Goal: Task Accomplishment & Management: Complete application form

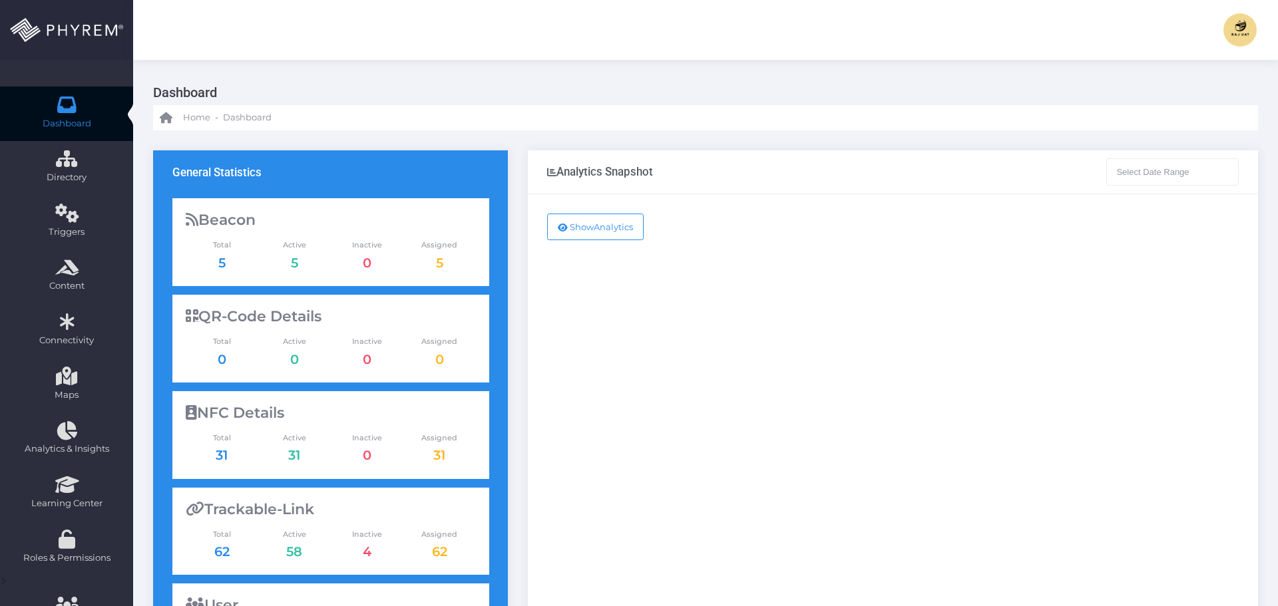
type input "07-12-2025 - 08-12-2025"
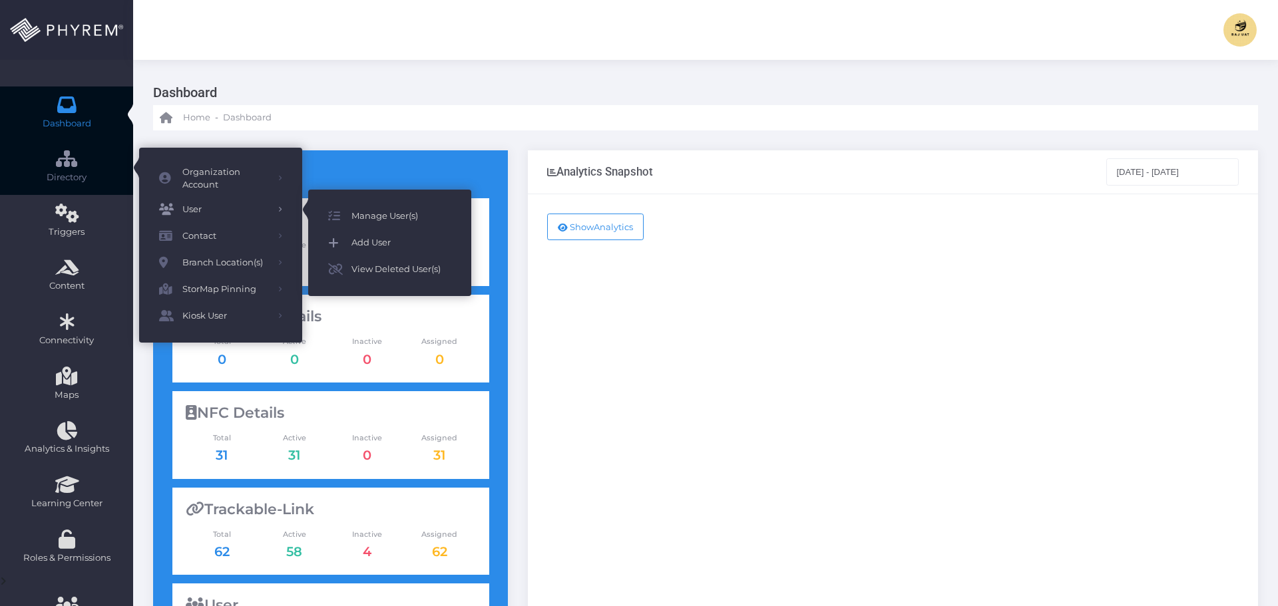
click at [380, 243] on span "Add User" at bounding box center [401, 242] width 100 height 17
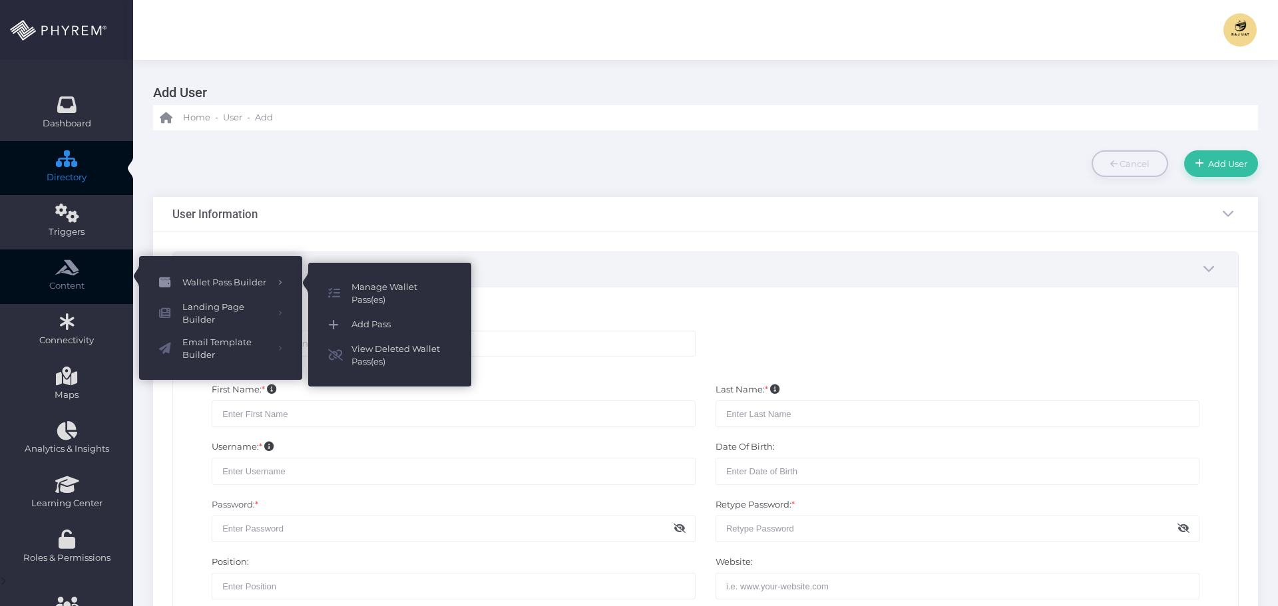
click at [369, 325] on span "Add Pass" at bounding box center [401, 324] width 100 height 17
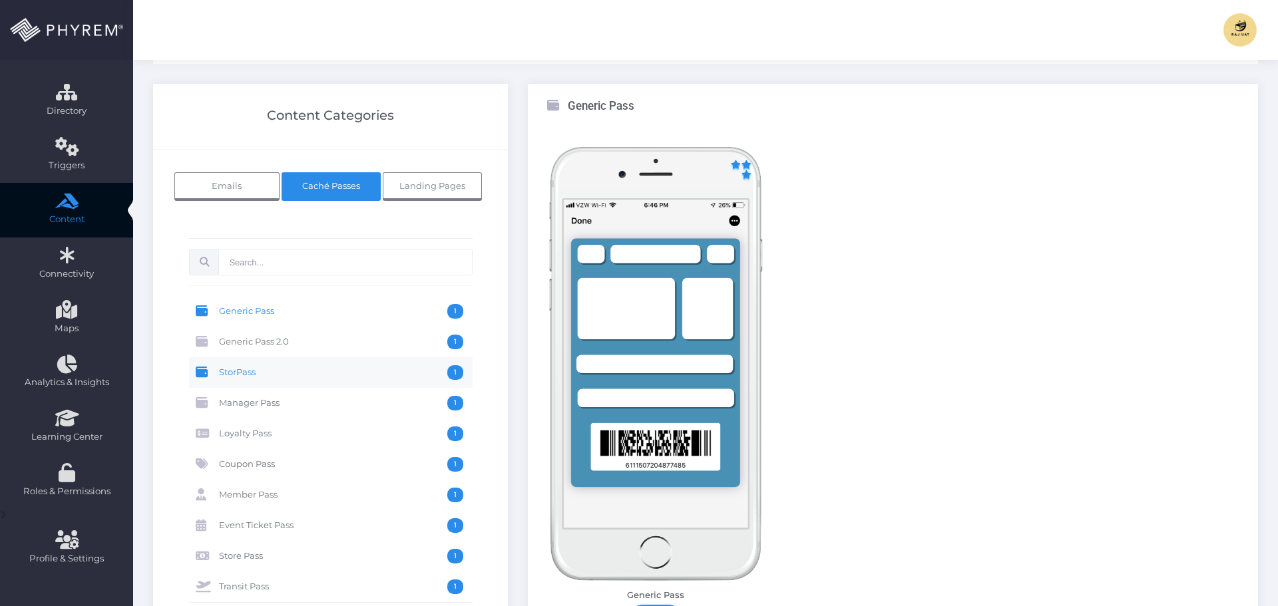
click at [270, 373] on span "StorPass" at bounding box center [333, 372] width 228 height 15
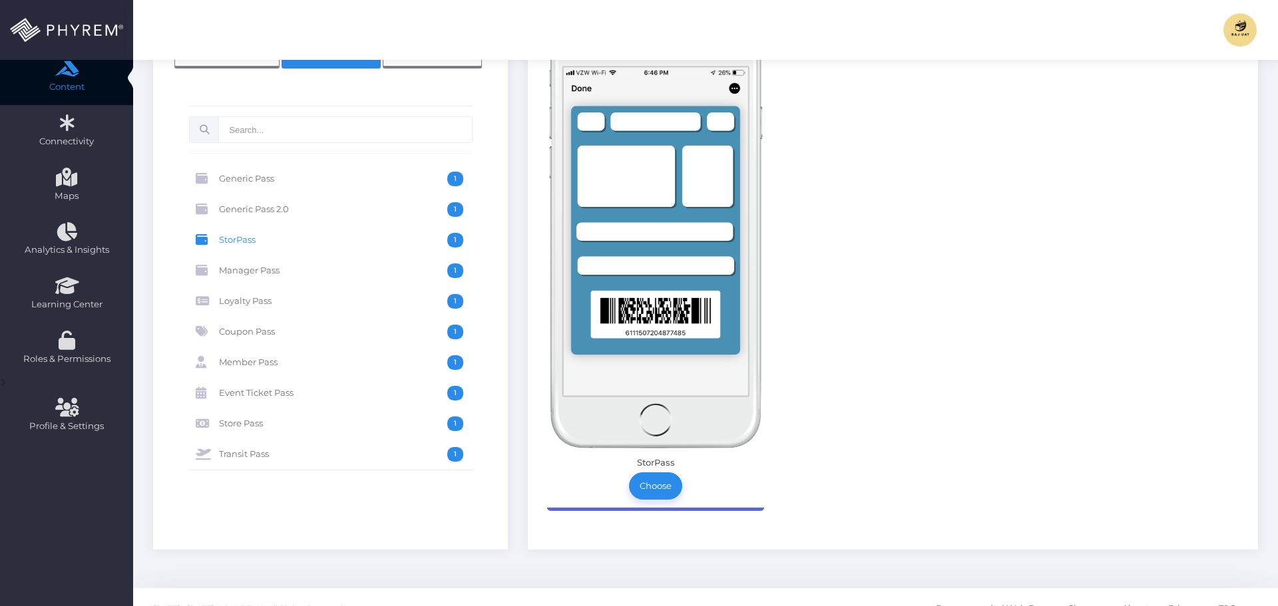
scroll to position [200, 0]
click at [656, 485] on link "Choose" at bounding box center [655, 485] width 53 height 27
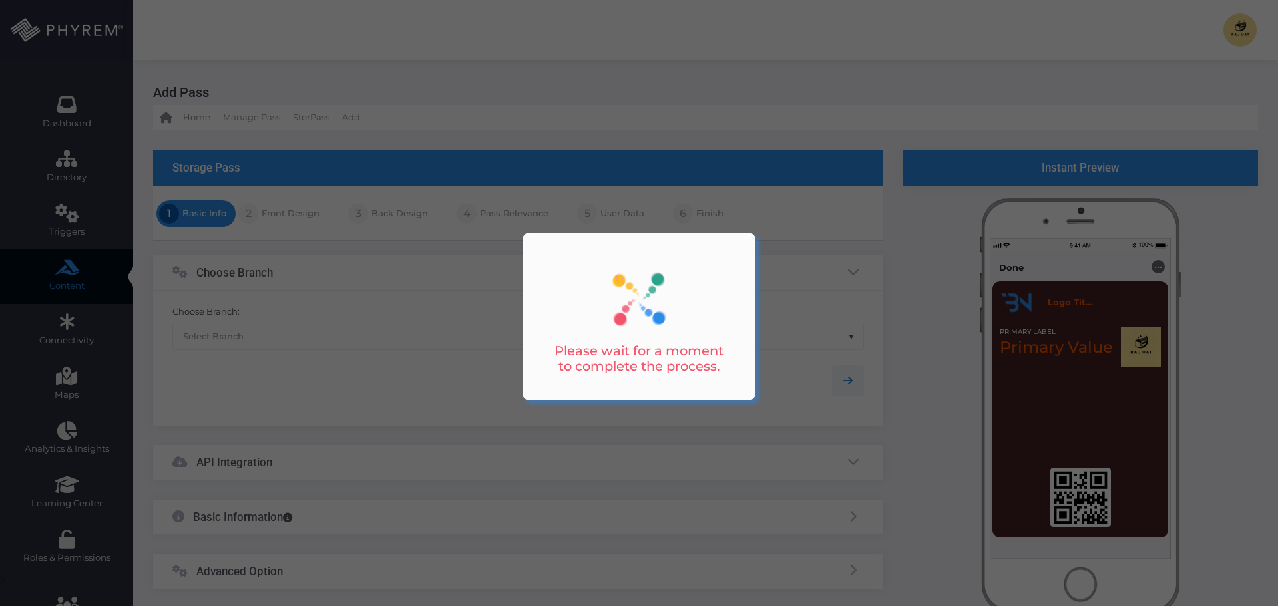
scroll to position [83, 0]
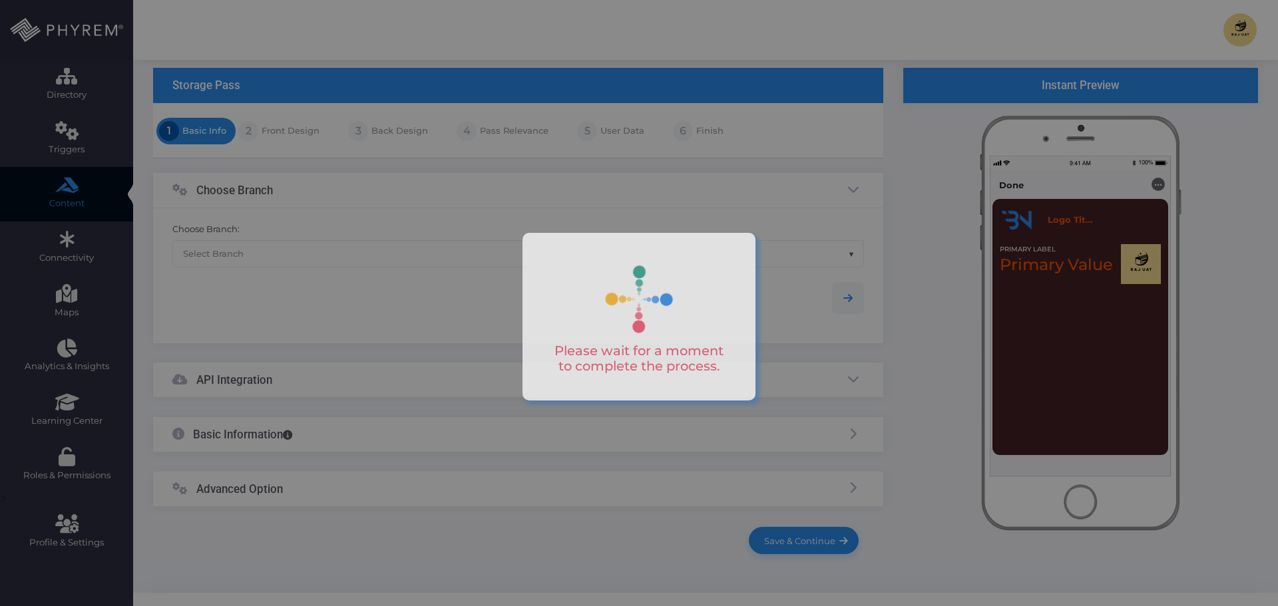
click at [294, 251] on div at bounding box center [639, 303] width 1278 height 606
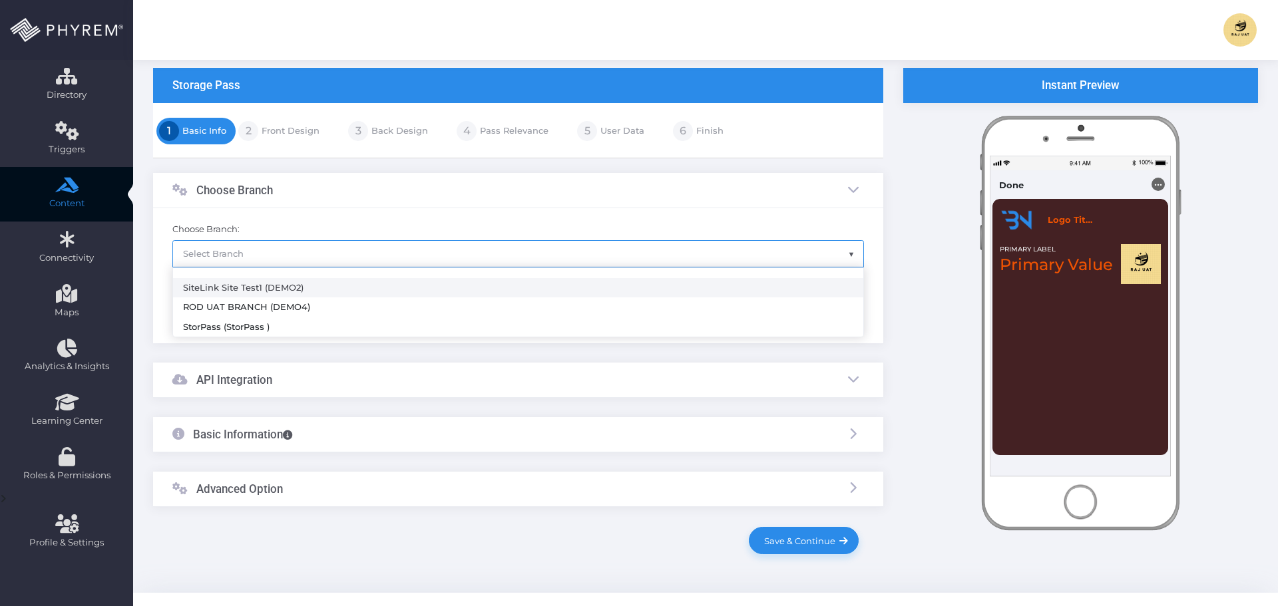
click at [300, 240] on span "Select Branch" at bounding box center [518, 253] width 692 height 27
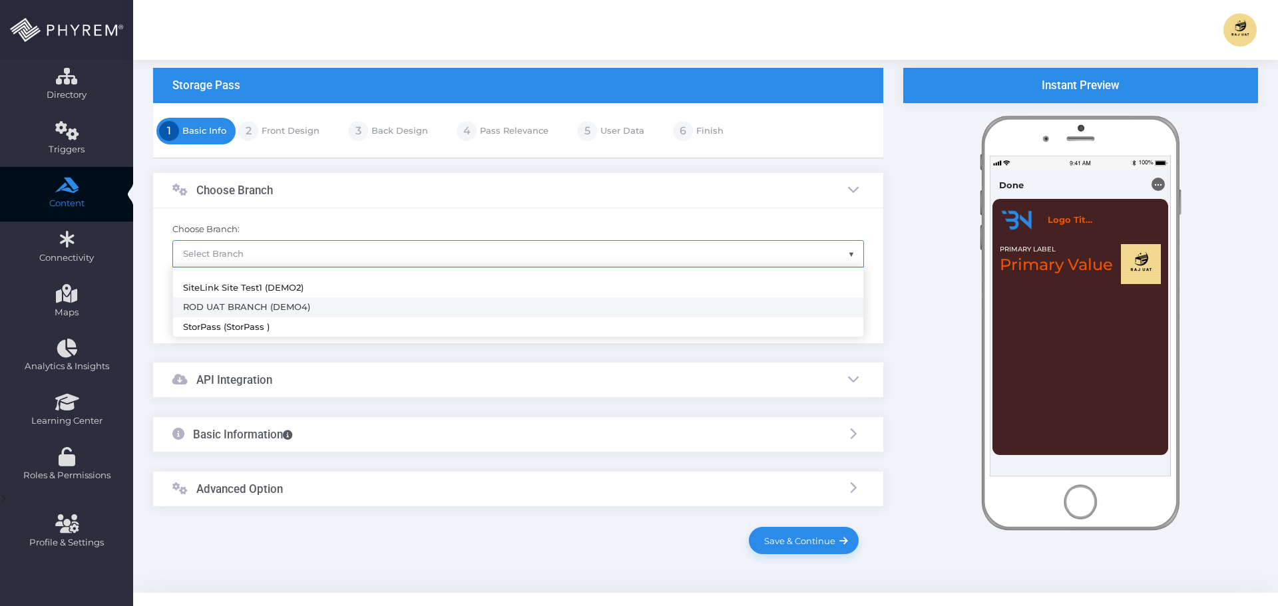
select select "269"
type input "ROD UAT BRANCH"
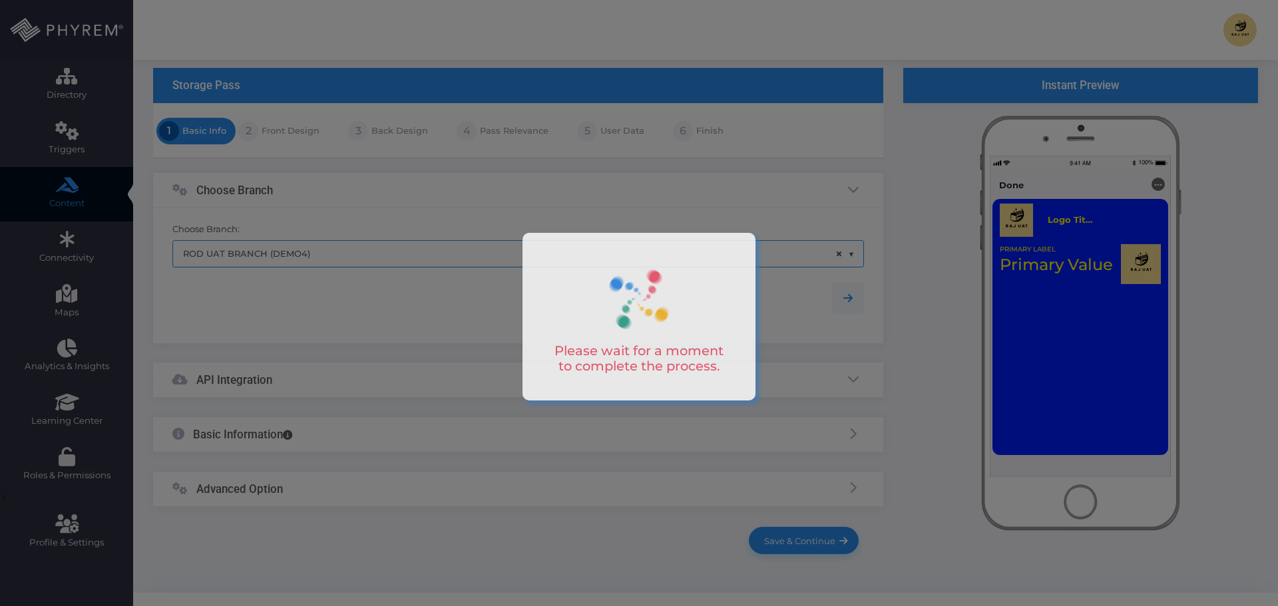
scroll to position [109, 0]
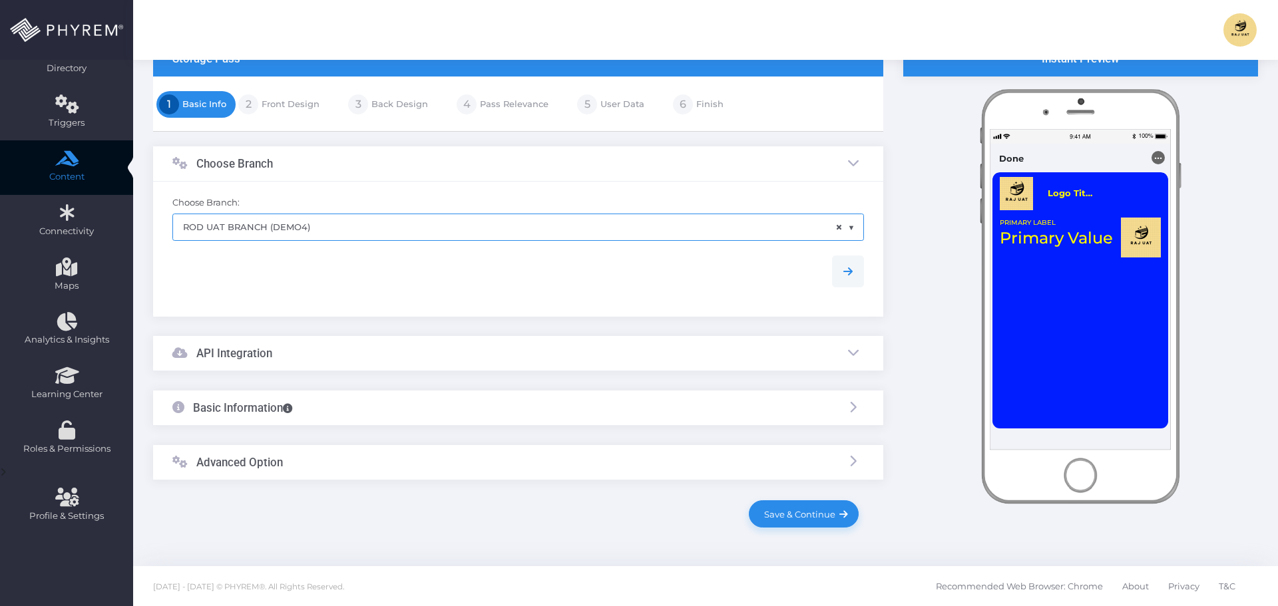
click at [311, 359] on div "API Integration" at bounding box center [518, 353] width 730 height 35
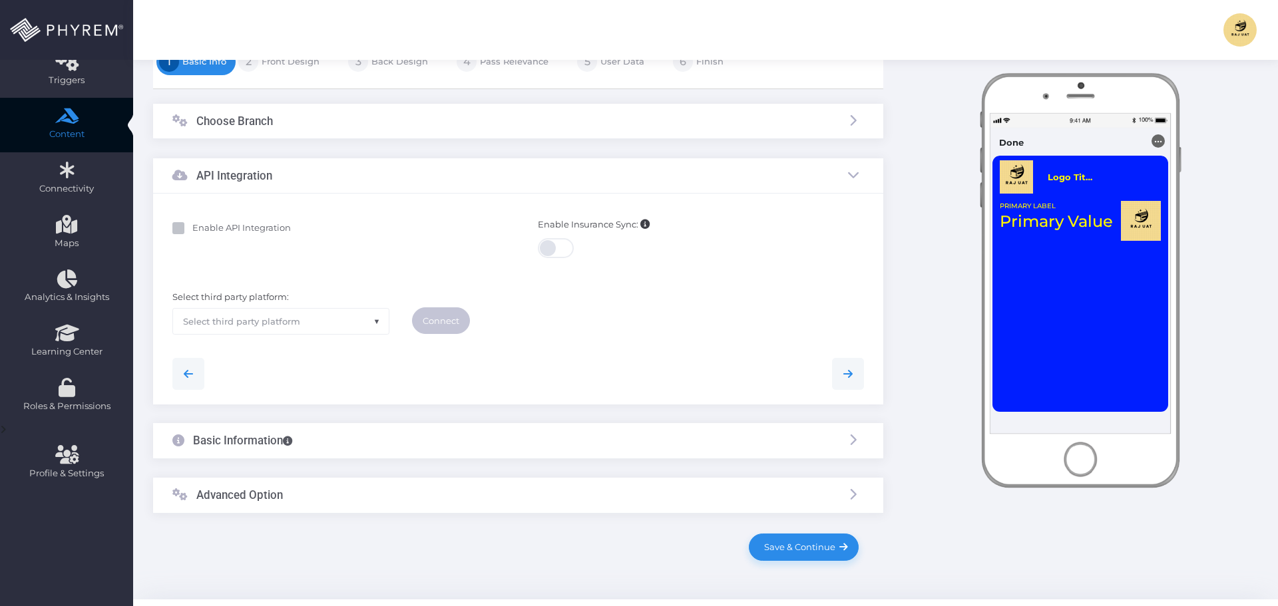
scroll to position [176, 0]
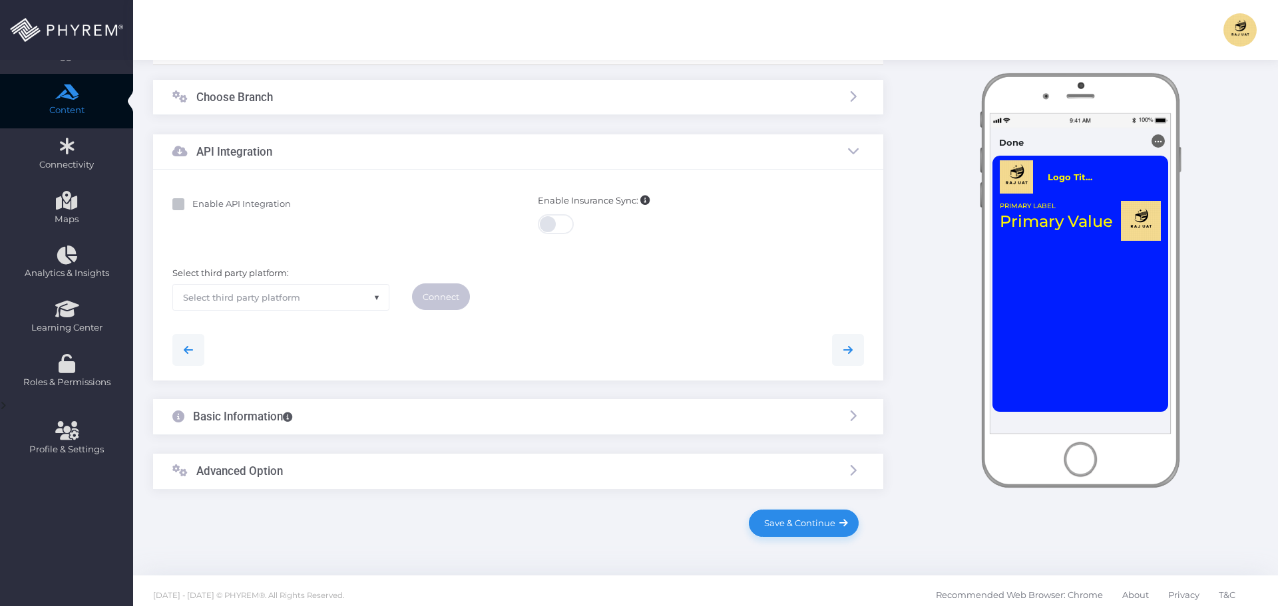
click at [240, 200] on b "Enable API Integration" at bounding box center [241, 203] width 99 height 11
click at [201, 200] on input "Enable API Integration" at bounding box center [196, 202] width 9 height 9
checkbox input "true"
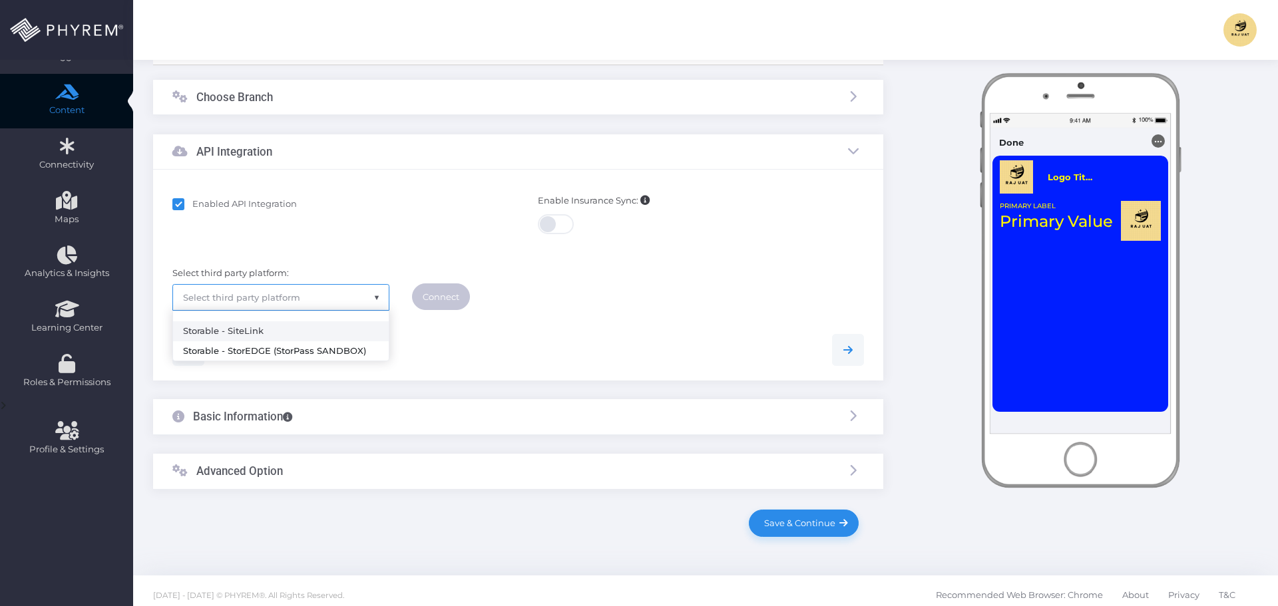
click at [367, 300] on span "Select third party platform" at bounding box center [281, 297] width 216 height 25
select select "sitelink"
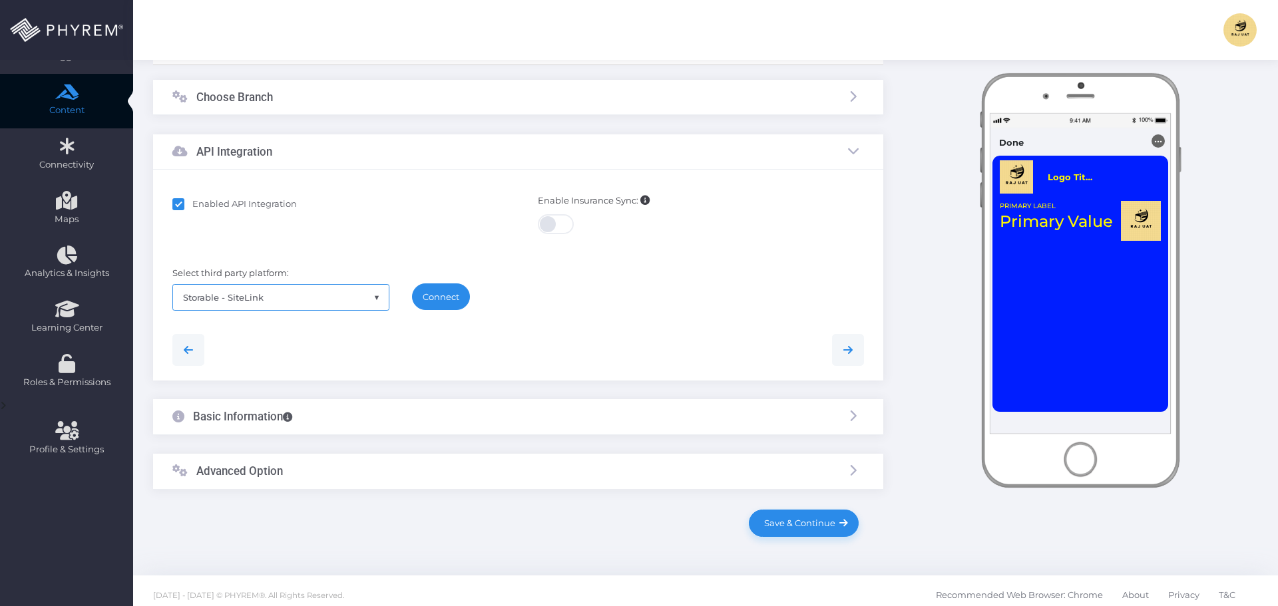
click at [439, 300] on link "Connect" at bounding box center [441, 297] width 58 height 27
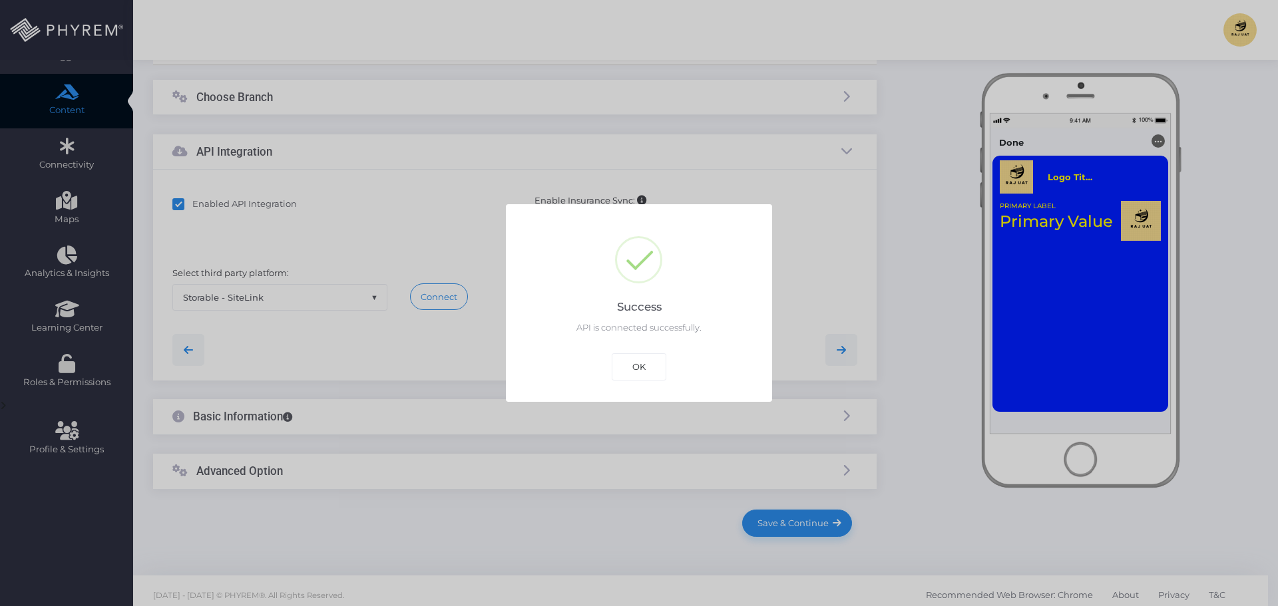
scroll to position [185, 0]
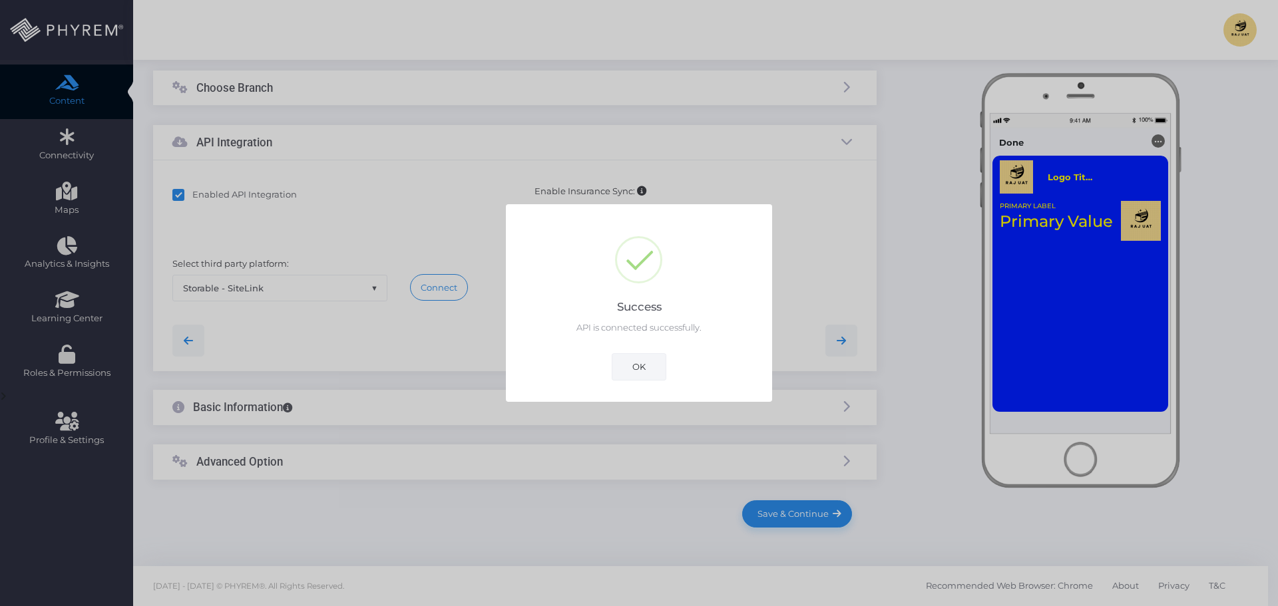
drag, startPoint x: 633, startPoint y: 371, endPoint x: 626, endPoint y: 371, distance: 6.7
click at [629, 372] on button "OK" at bounding box center [639, 366] width 55 height 27
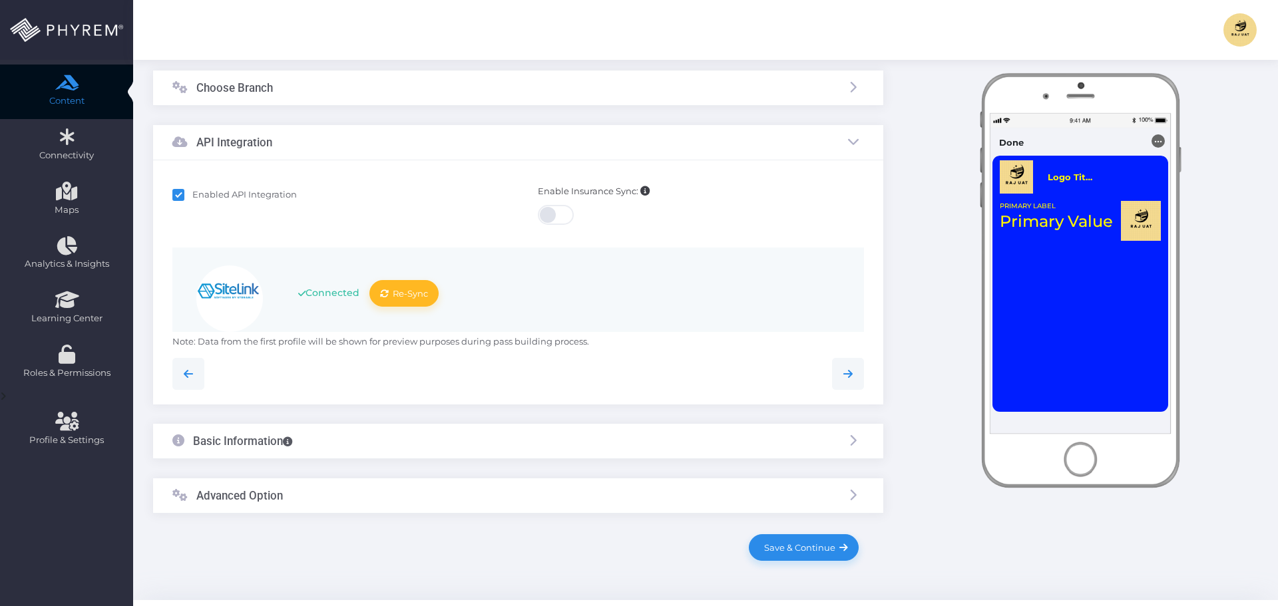
scroll to position [0, 0]
click at [389, 445] on div "Basic Information" at bounding box center [518, 441] width 730 height 35
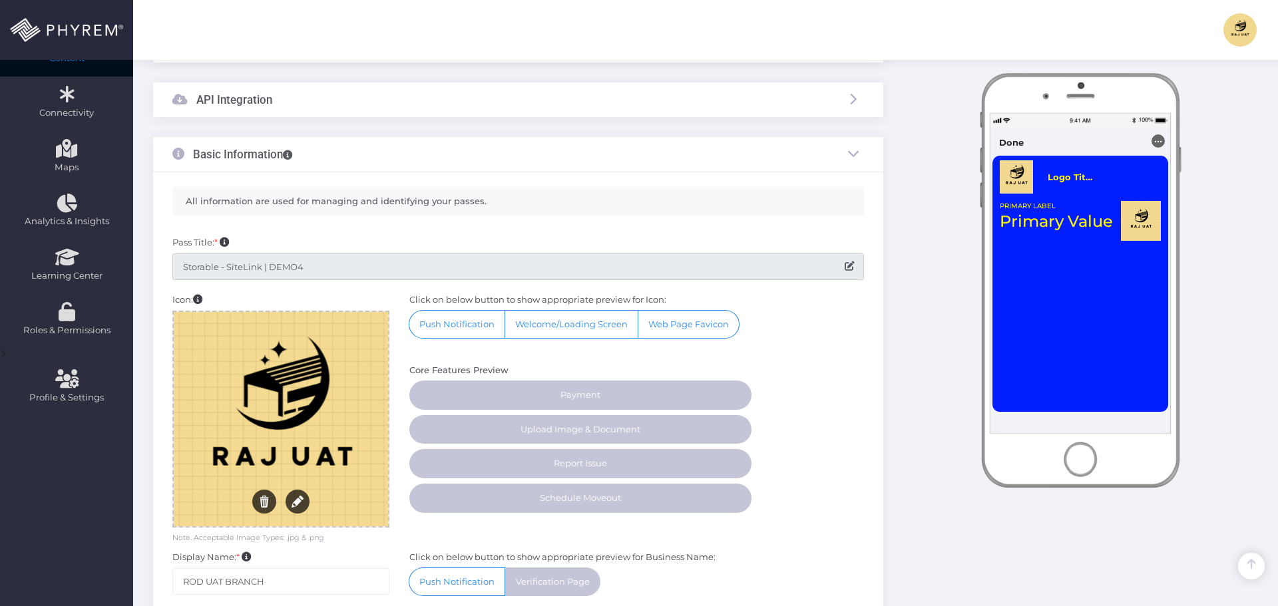
scroll to position [252, 0]
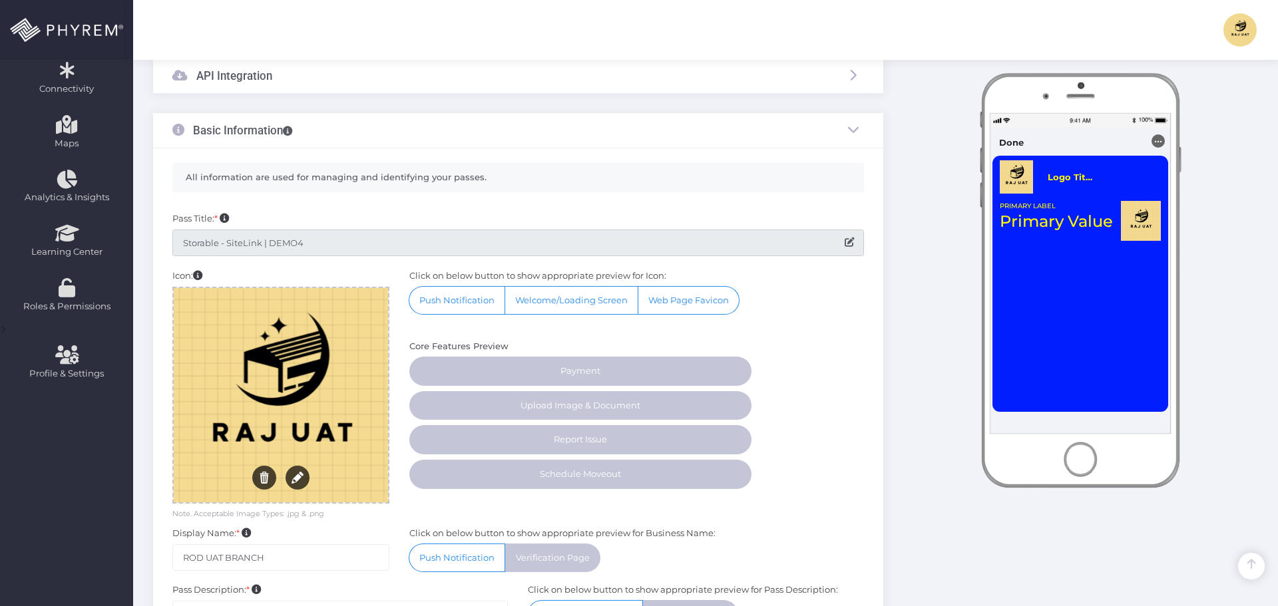
click at [332, 241] on input "Storable - SiteLink | DEMO4" at bounding box center [518, 243] width 692 height 27
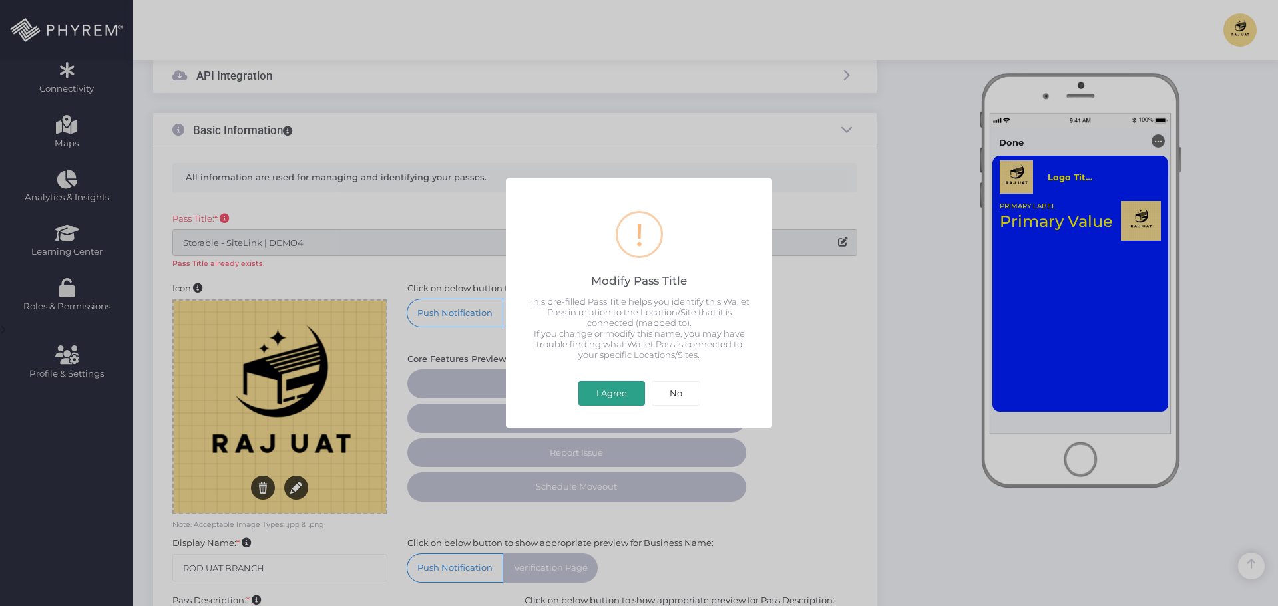
click at [608, 391] on button "I Agree" at bounding box center [611, 393] width 67 height 25
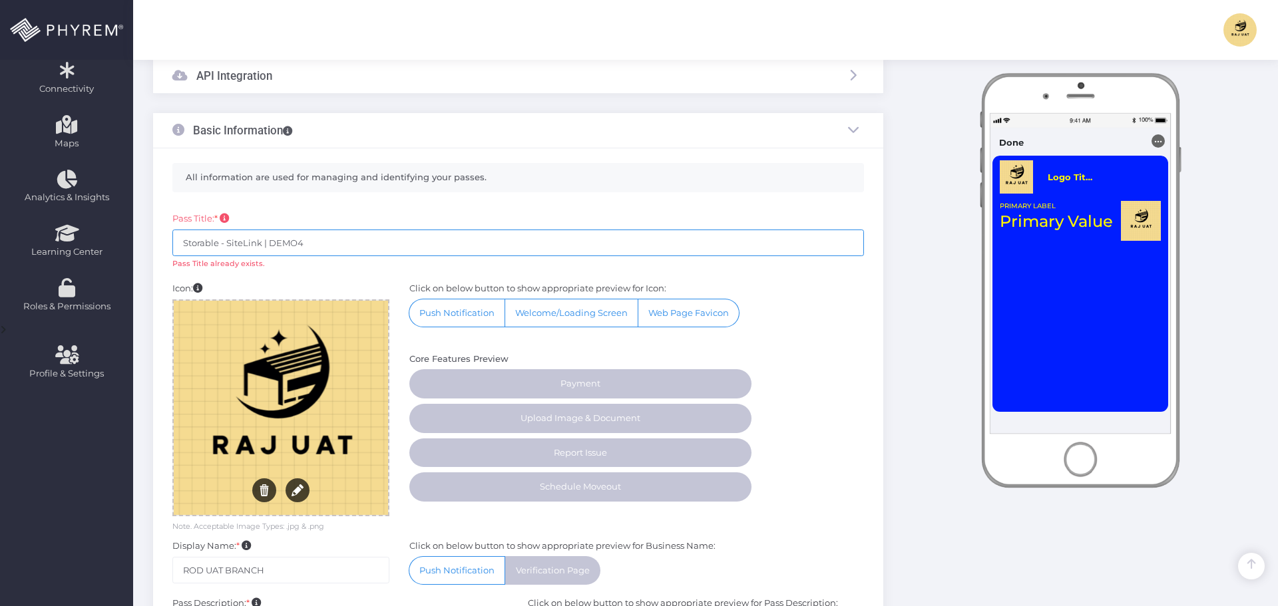
drag, startPoint x: 345, startPoint y: 244, endPoint x: 302, endPoint y: 244, distance: 42.6
click at [302, 244] on input "Storable - SiteLink | DEMO4" at bounding box center [518, 243] width 692 height 27
drag, startPoint x: 227, startPoint y: 246, endPoint x: 164, endPoint y: 248, distance: 63.2
click at [144, 244] on div "Storage Pass 1 Basic Info 2 3 4 5 6 ×" at bounding box center [518, 371] width 750 height 944
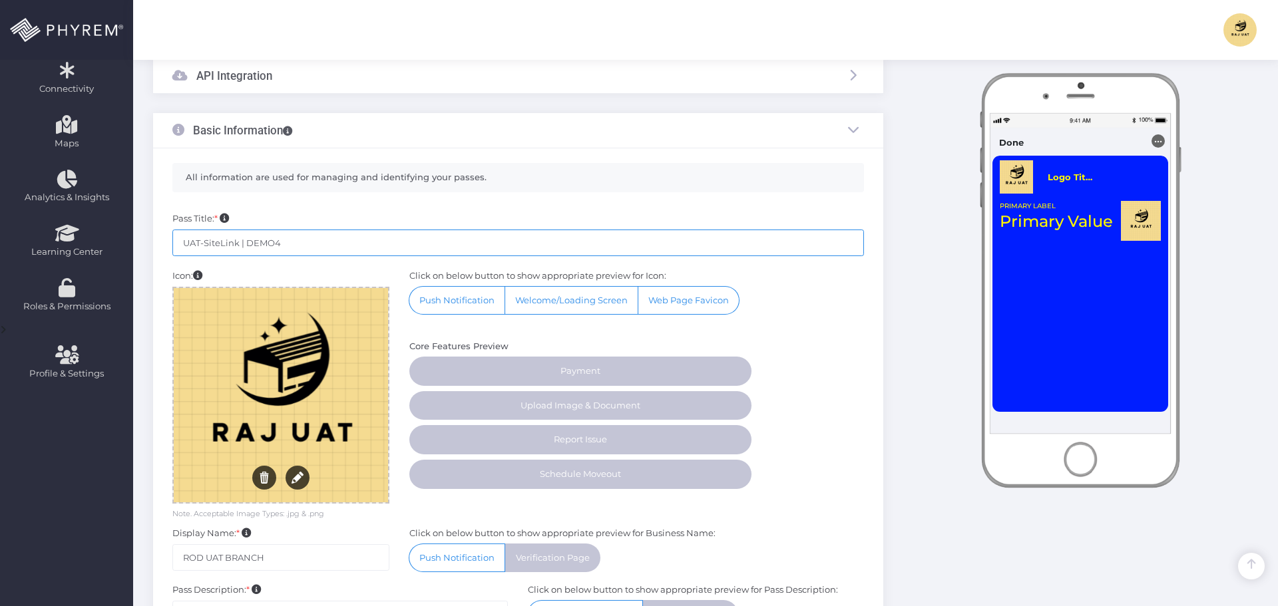
drag, startPoint x: 305, startPoint y: 242, endPoint x: 240, endPoint y: 243, distance: 65.2
click at [240, 243] on input "UAT-SiteLink | DEMO4" at bounding box center [518, 243] width 692 height 27
paste input "SDG-I453"
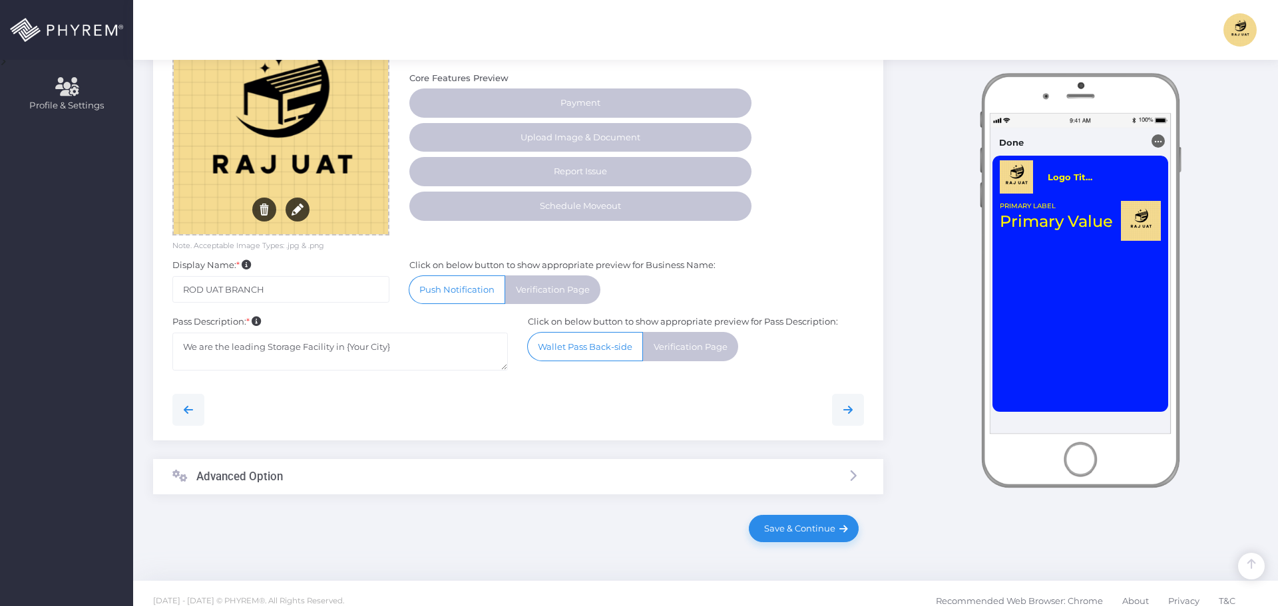
scroll to position [534, 0]
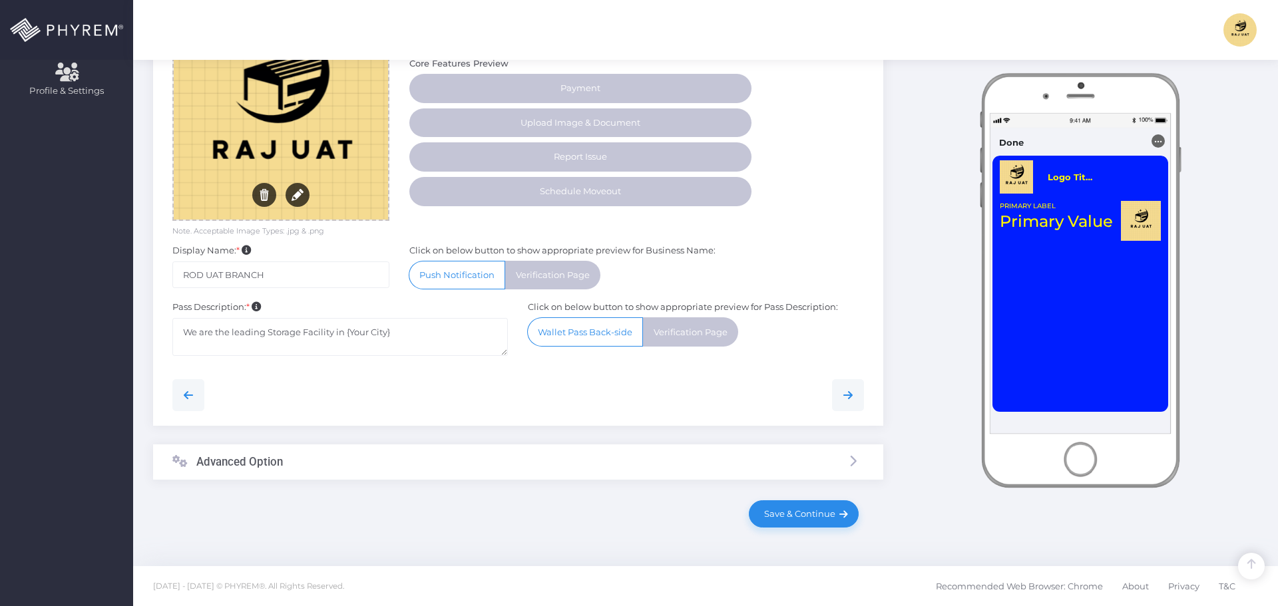
type input "UAT-SiteLink SDG-I453"
click at [282, 462] on h3 "Advanced Option" at bounding box center [239, 461] width 87 height 13
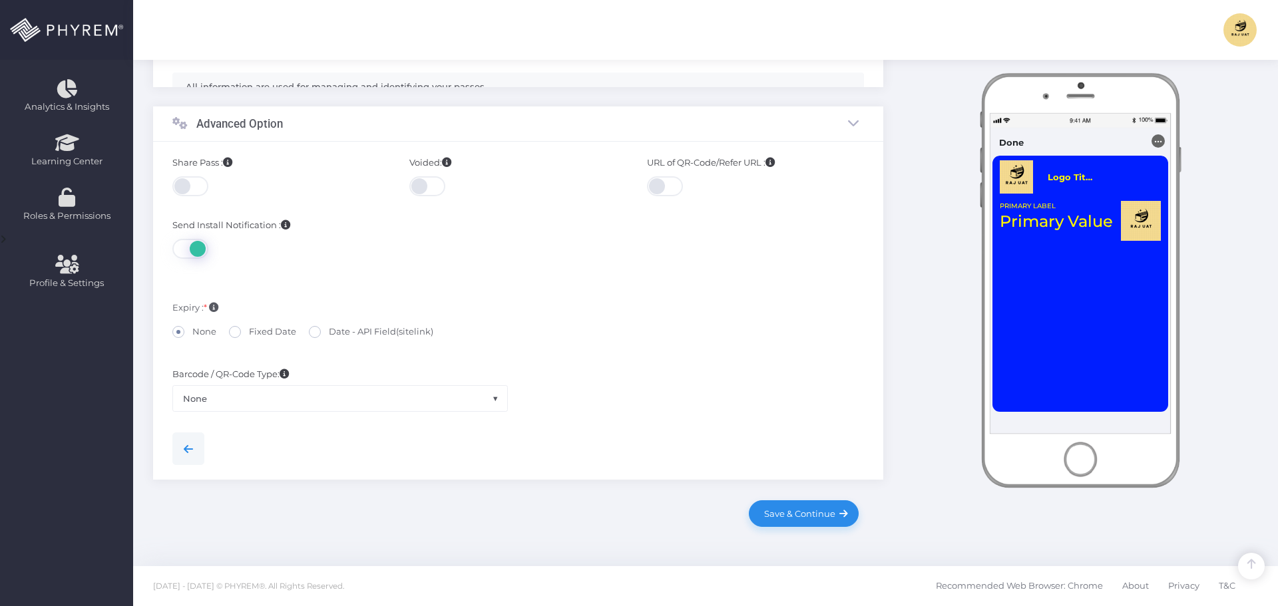
scroll to position [312, 0]
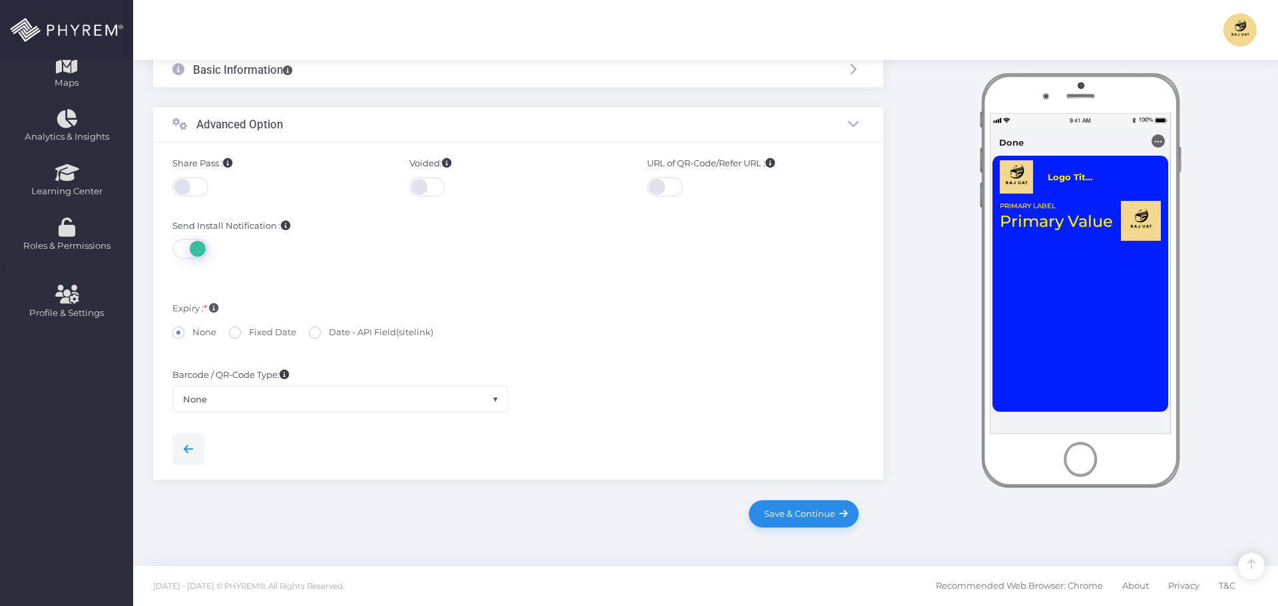
click at [190, 186] on span at bounding box center [191, 187] width 38 height 20
click at [813, 510] on span "Save & Continue" at bounding box center [797, 514] width 76 height 11
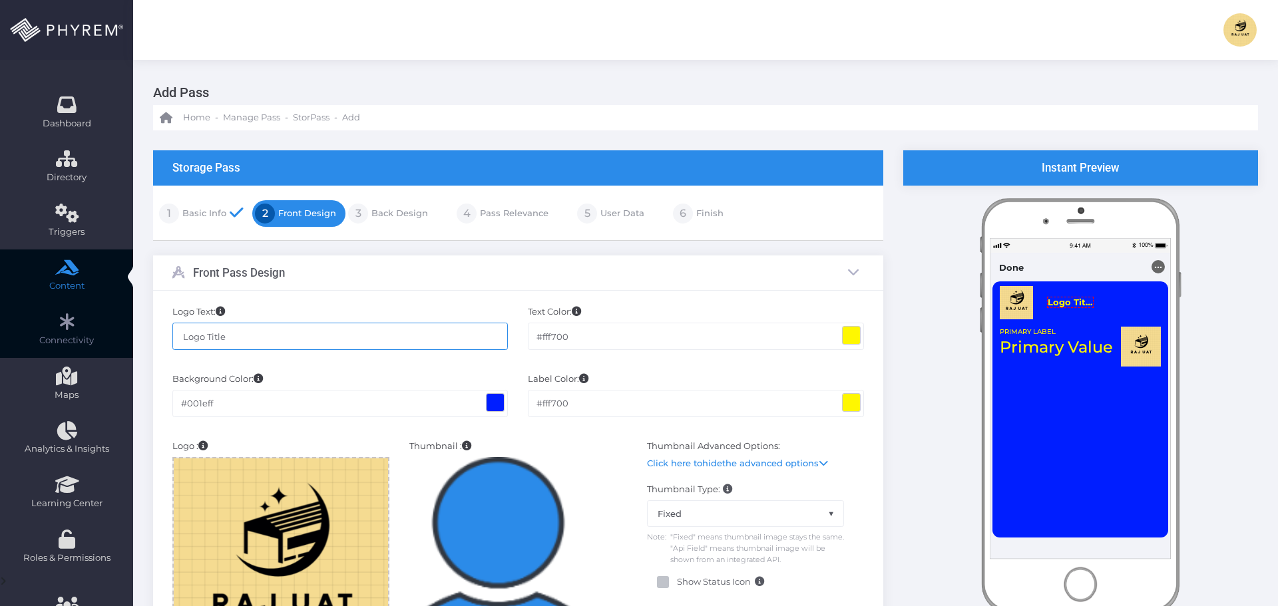
drag, startPoint x: 294, startPoint y: 336, endPoint x: 115, endPoint y: 339, distance: 178.4
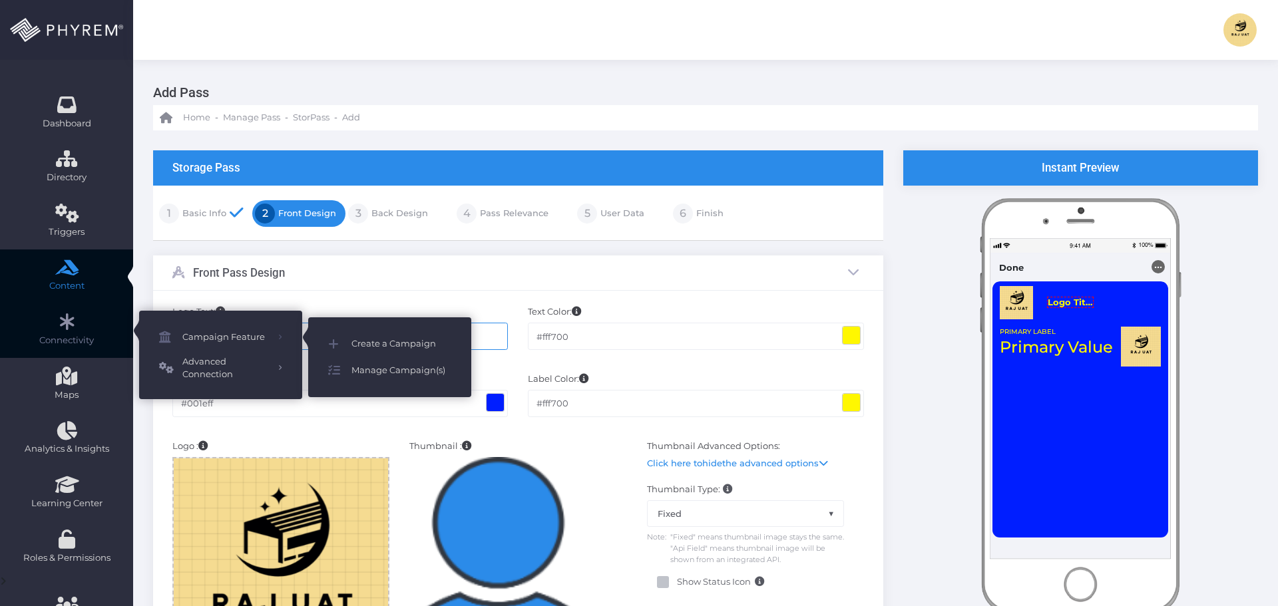
paste input "SDG-I453"
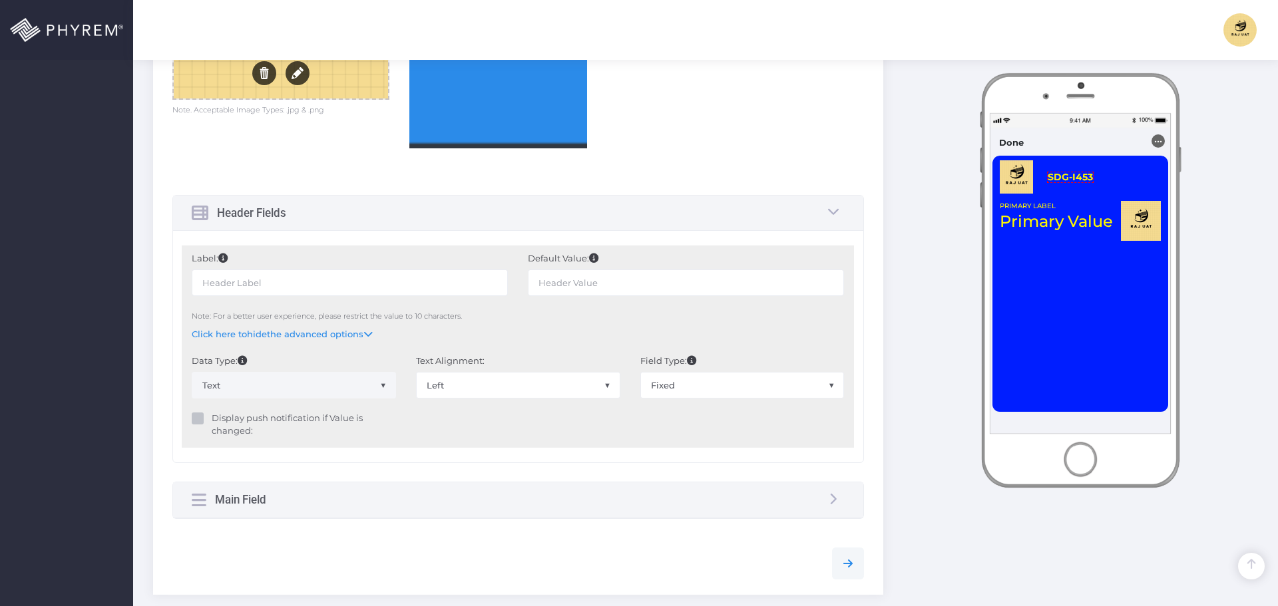
scroll to position [799, 0]
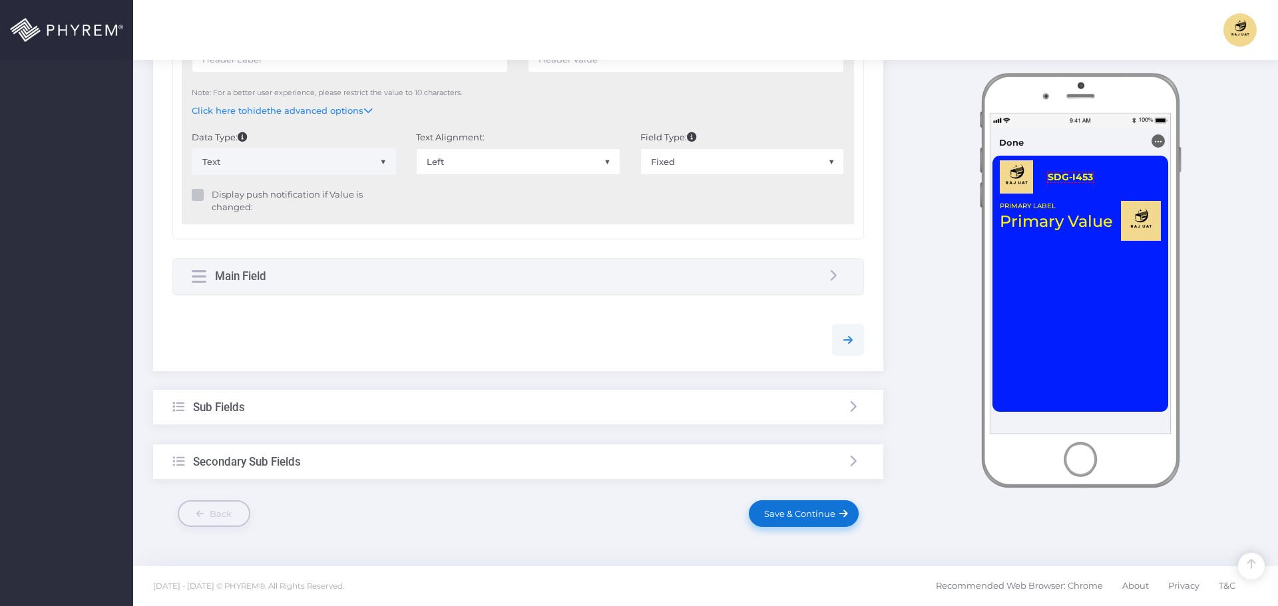
type input "SDG-I453"
click at [791, 512] on span "Save & Continue" at bounding box center [797, 514] width 76 height 11
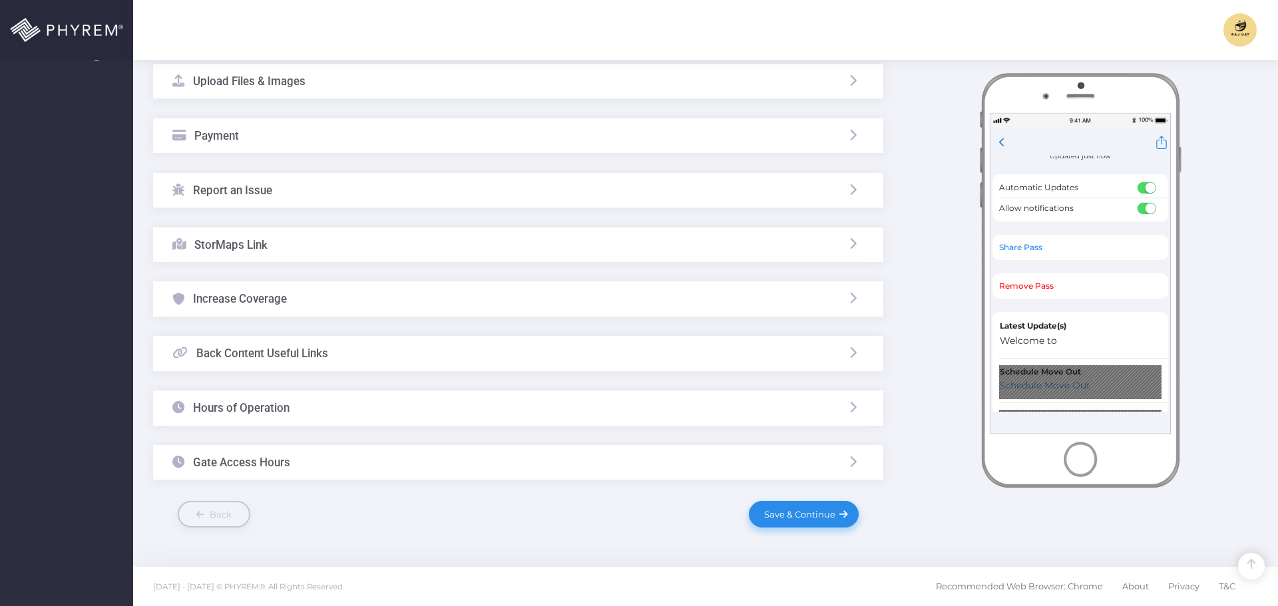
scroll to position [570, 0]
click at [786, 509] on span "Save & Continue" at bounding box center [797, 514] width 76 height 11
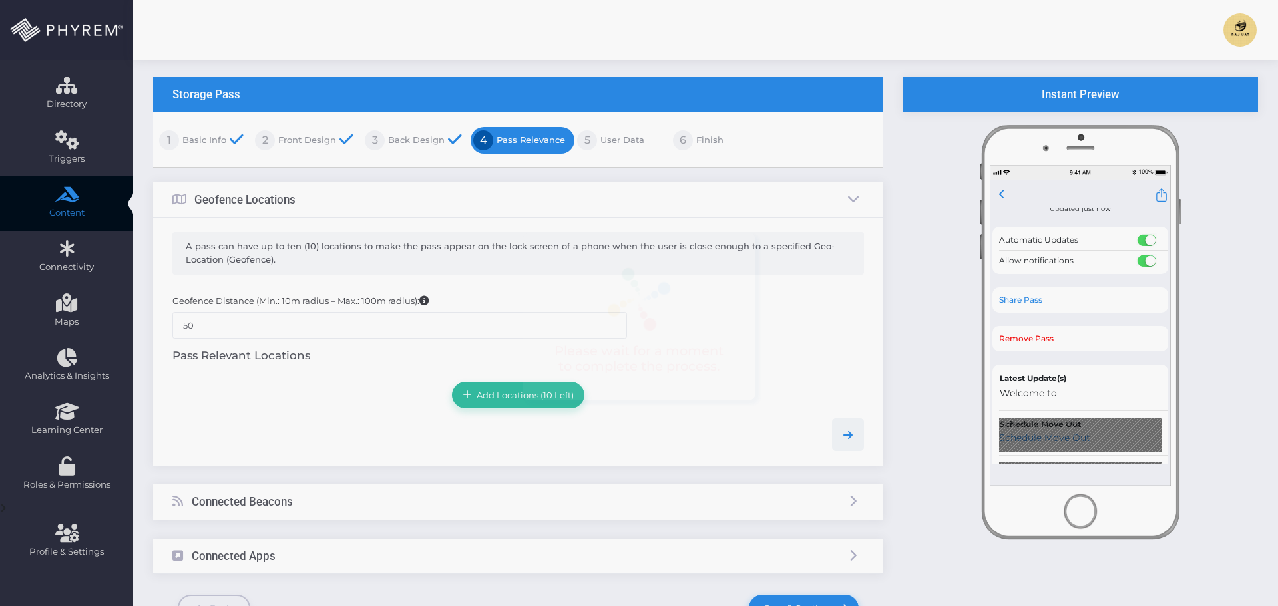
scroll to position [168, 0]
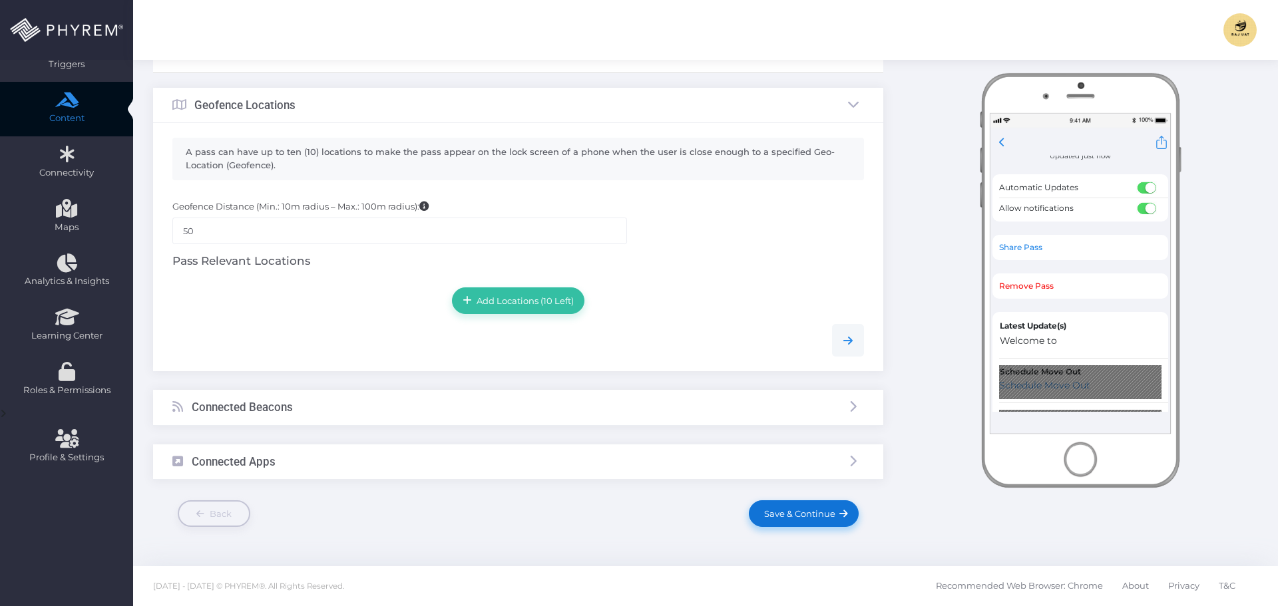
click at [781, 501] on link "Save & Continue" at bounding box center [803, 514] width 109 height 27
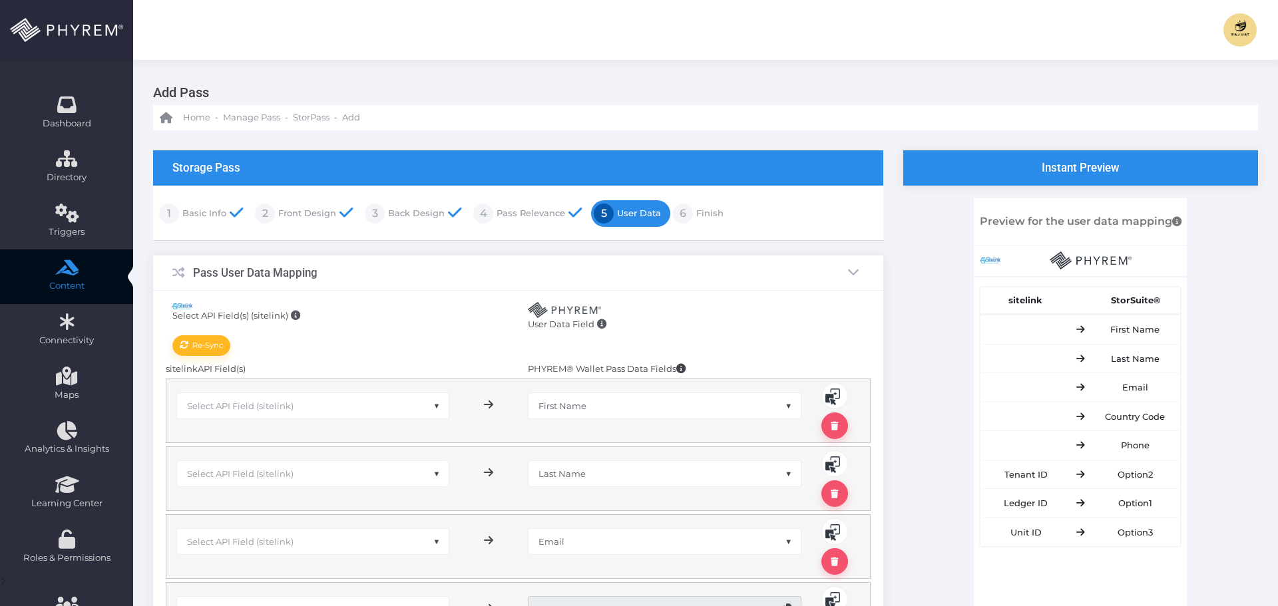
scroll to position [200, 0]
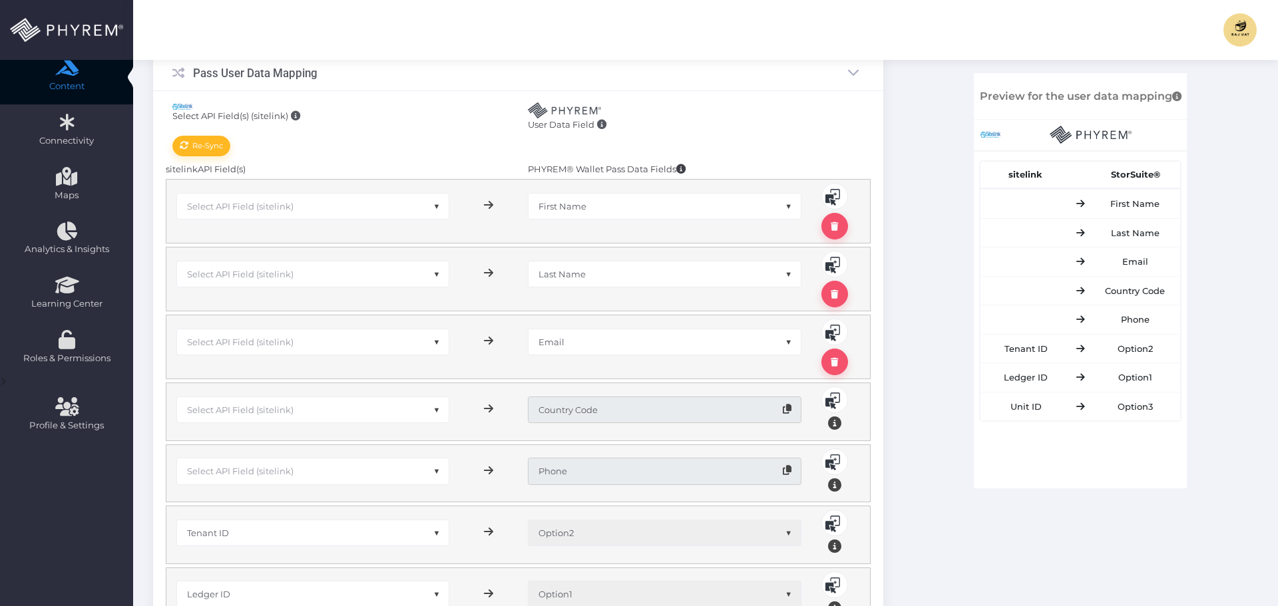
click at [294, 212] on span "Select API Field (sitelink)" at bounding box center [313, 206] width 272 height 25
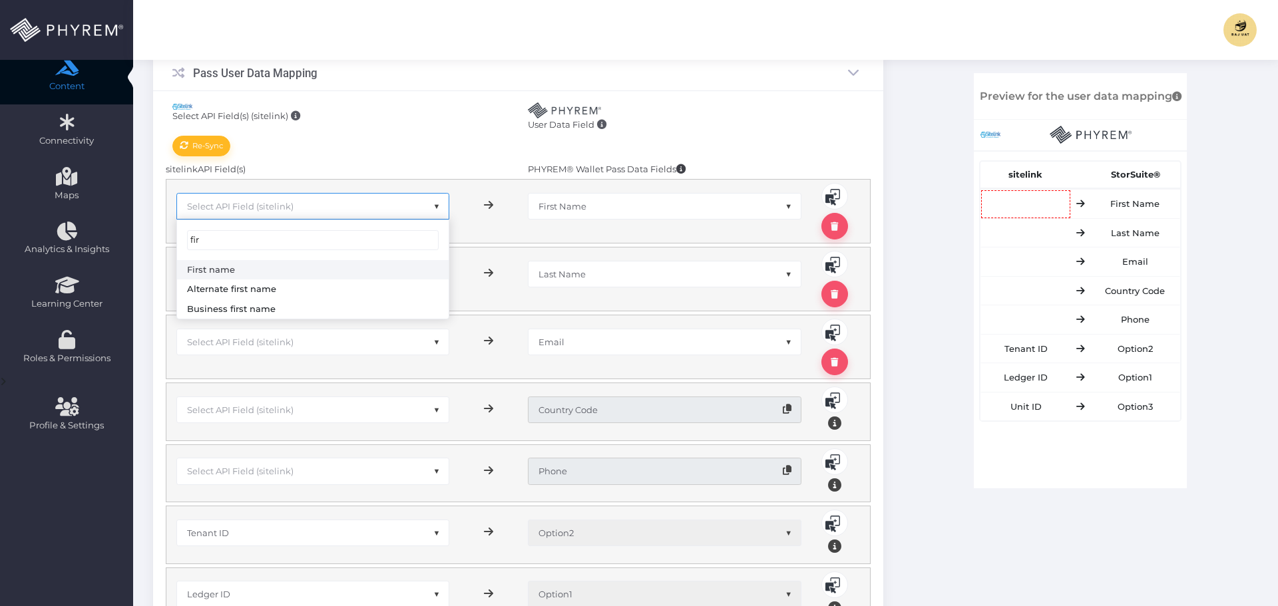
type input "fir"
select select "sFName"
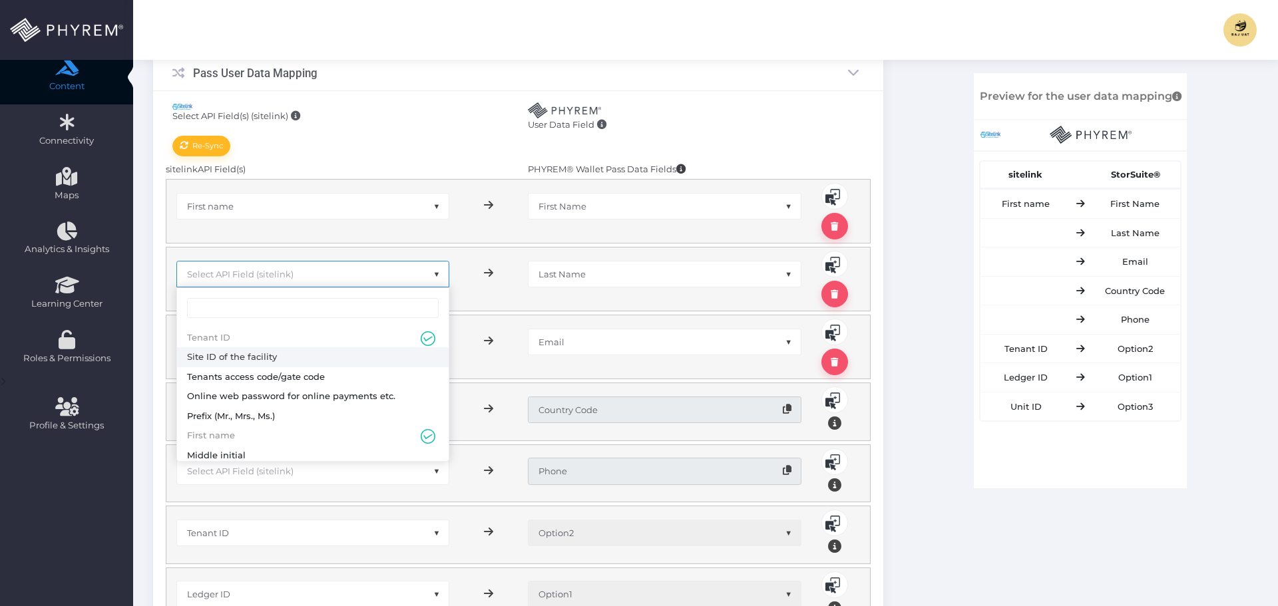
click at [285, 271] on span "Select API Field (sitelink)" at bounding box center [240, 274] width 106 height 11
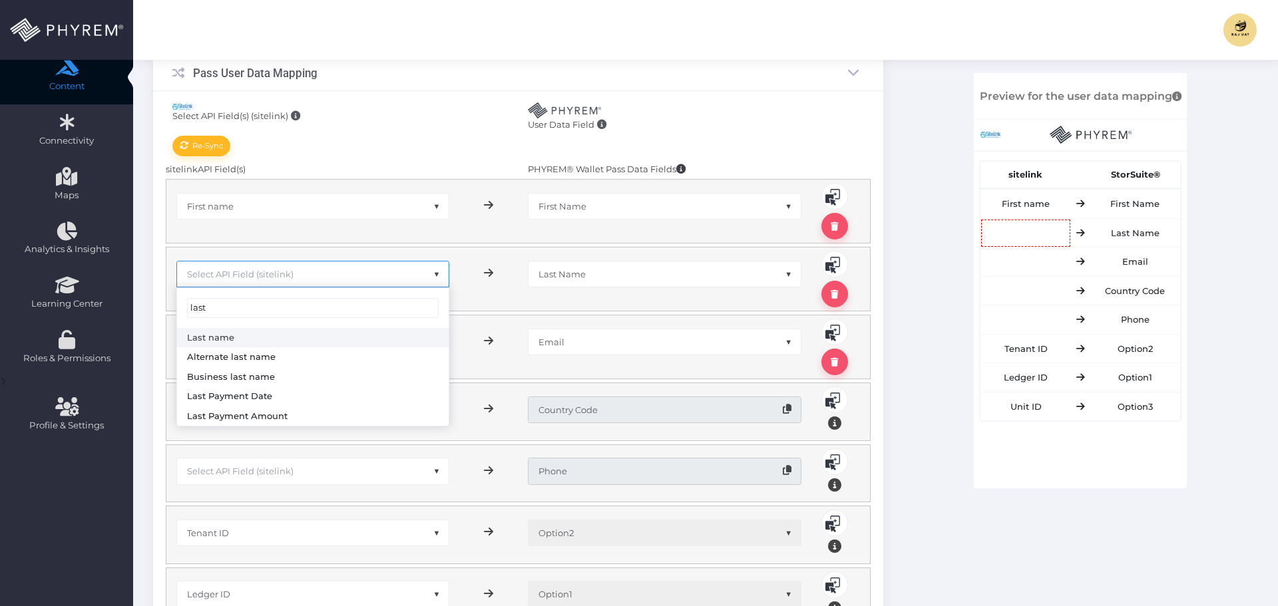
type input "last"
select select "sLName"
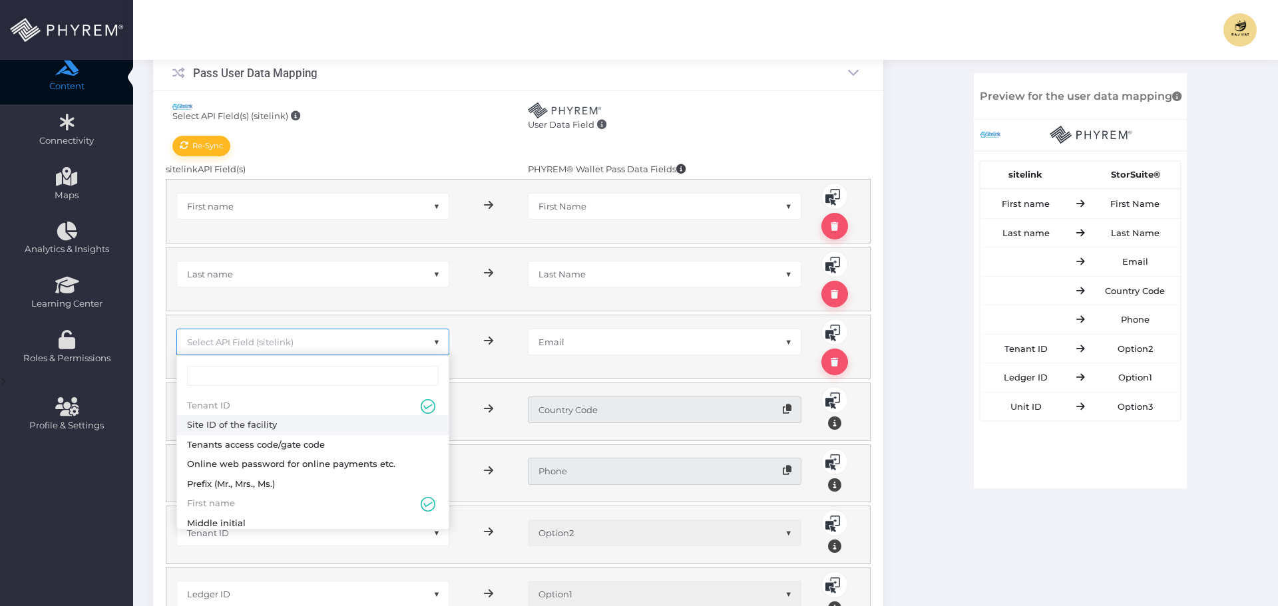
click at [284, 345] on span "Select API Field (sitelink)" at bounding box center [240, 342] width 106 height 11
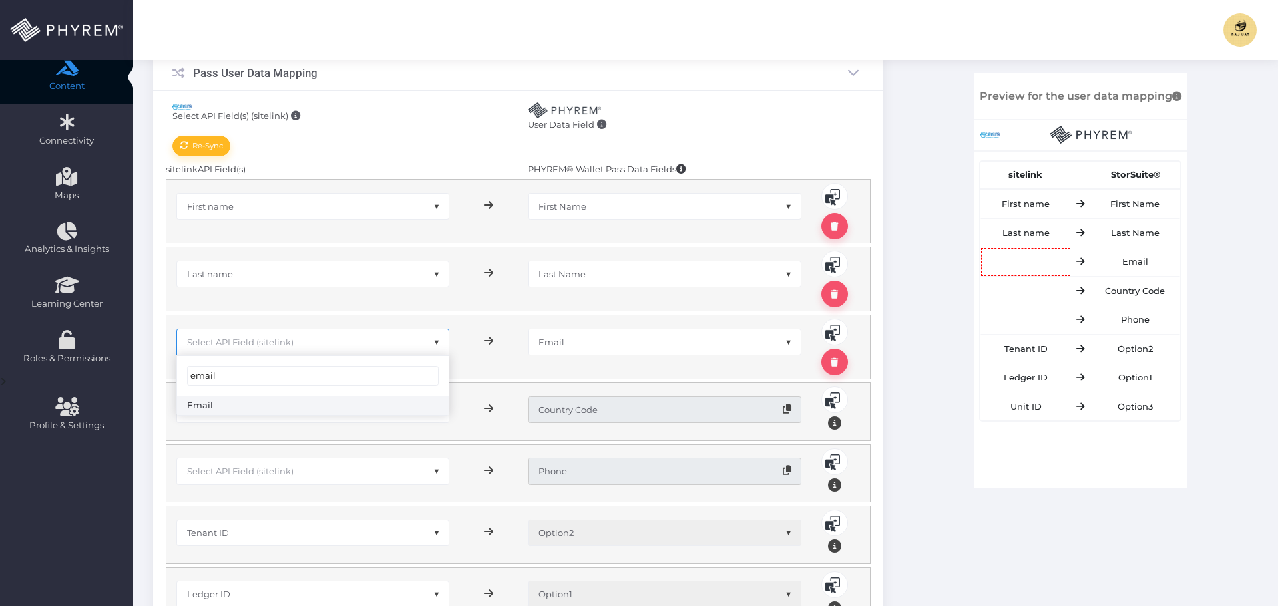
type input "email"
select select "sEmail"
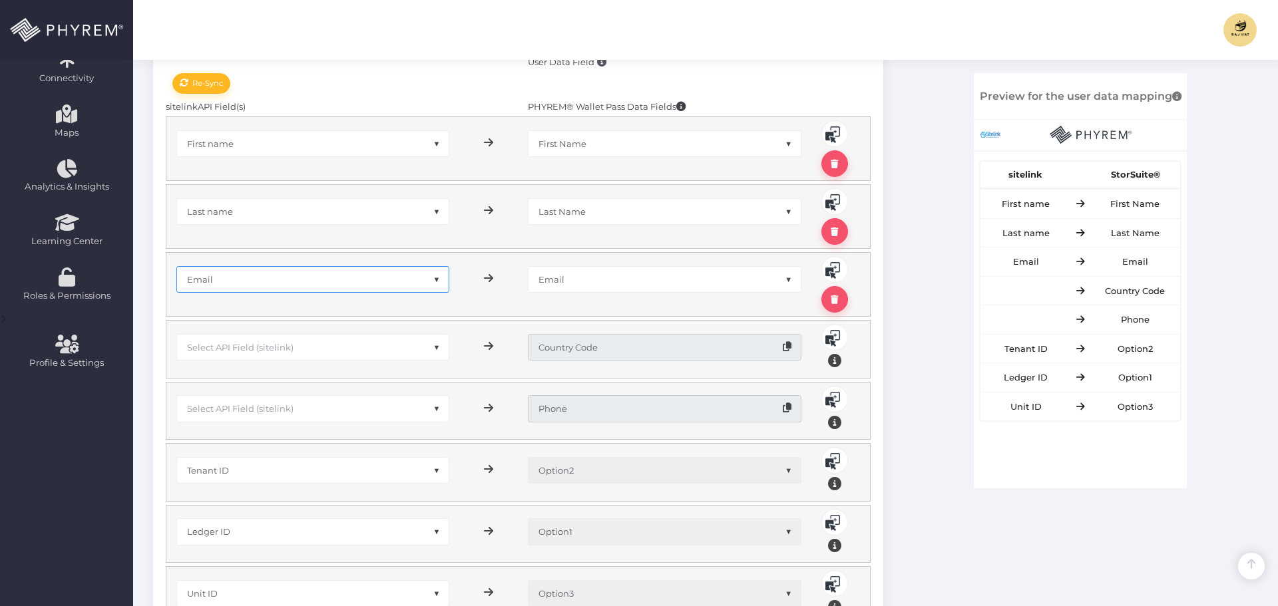
scroll to position [333, 0]
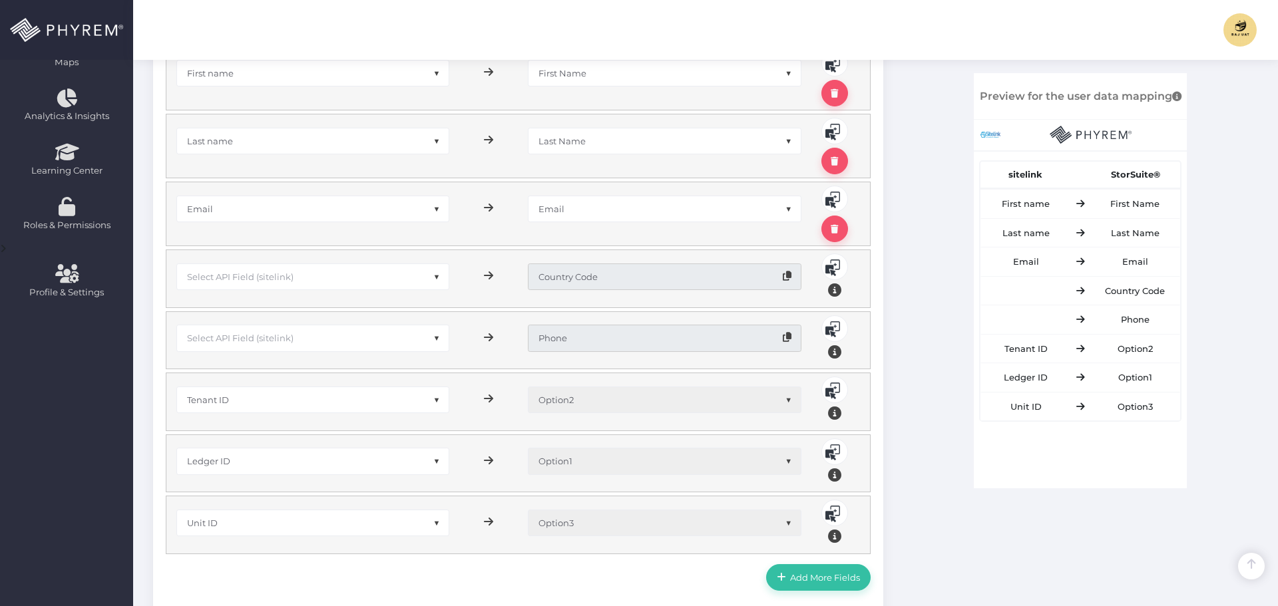
click at [263, 286] on span "Select API Field (sitelink)" at bounding box center [313, 276] width 272 height 25
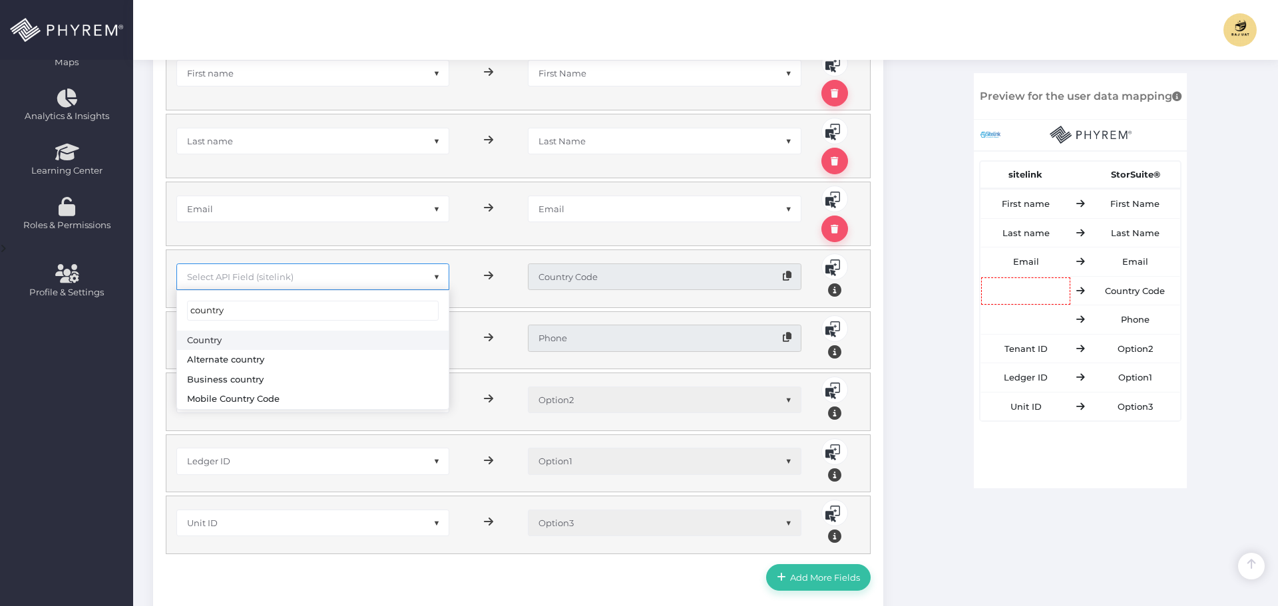
type input "country"
select select "sCountry"
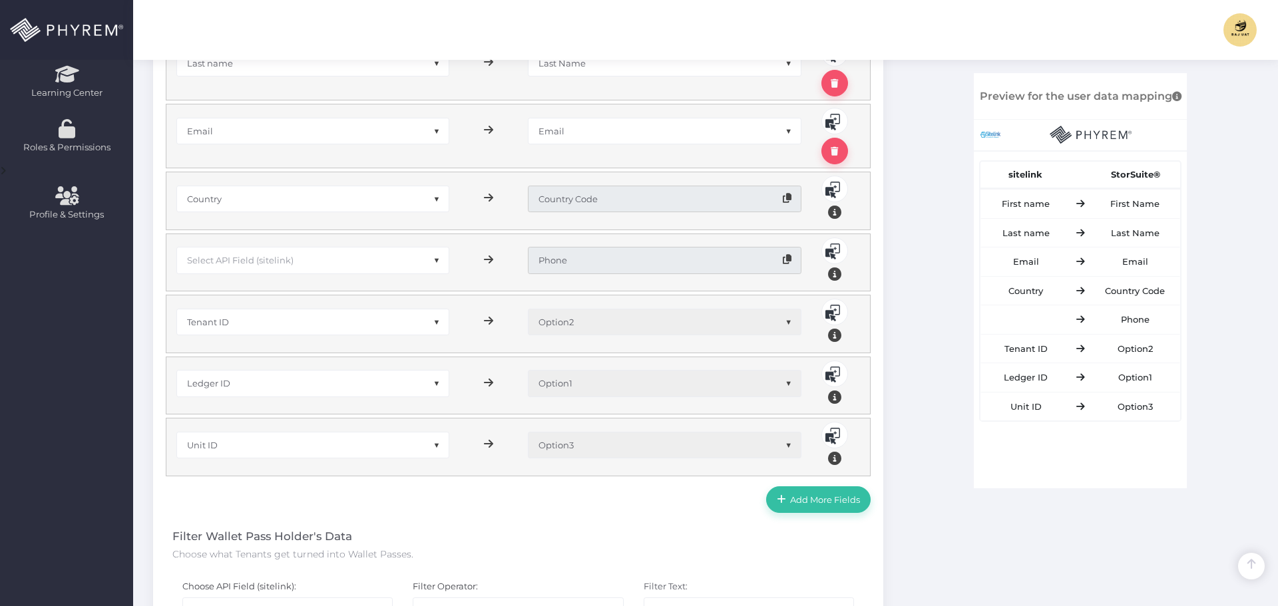
scroll to position [466, 0]
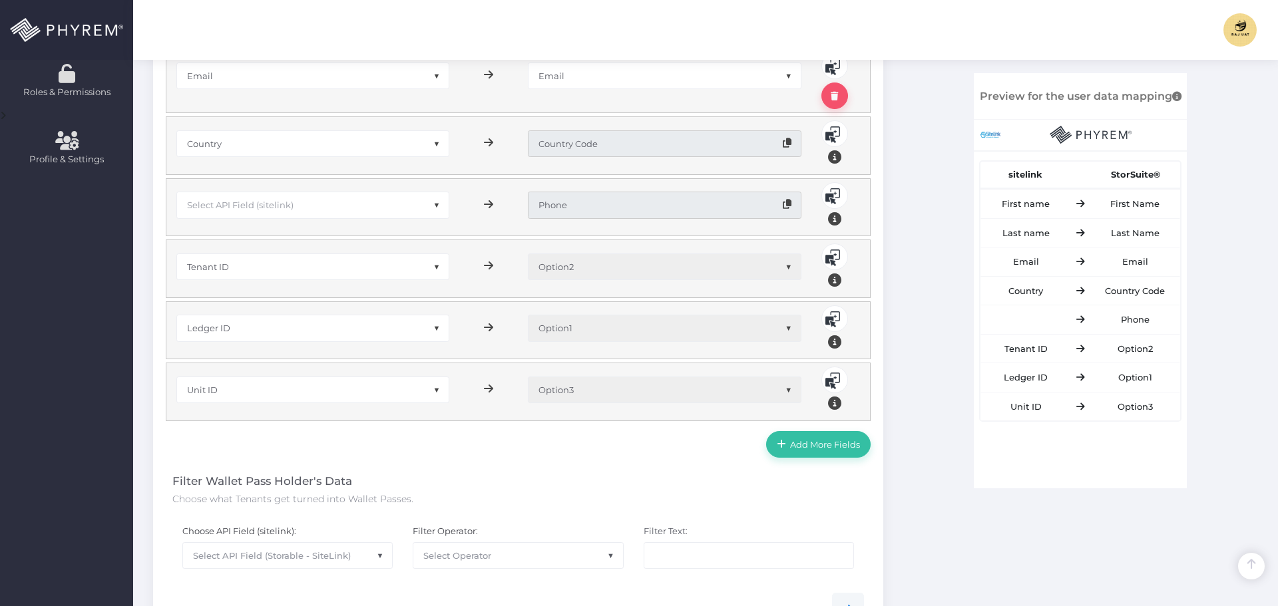
click at [277, 204] on span "Select API Field (sitelink)" at bounding box center [240, 205] width 106 height 11
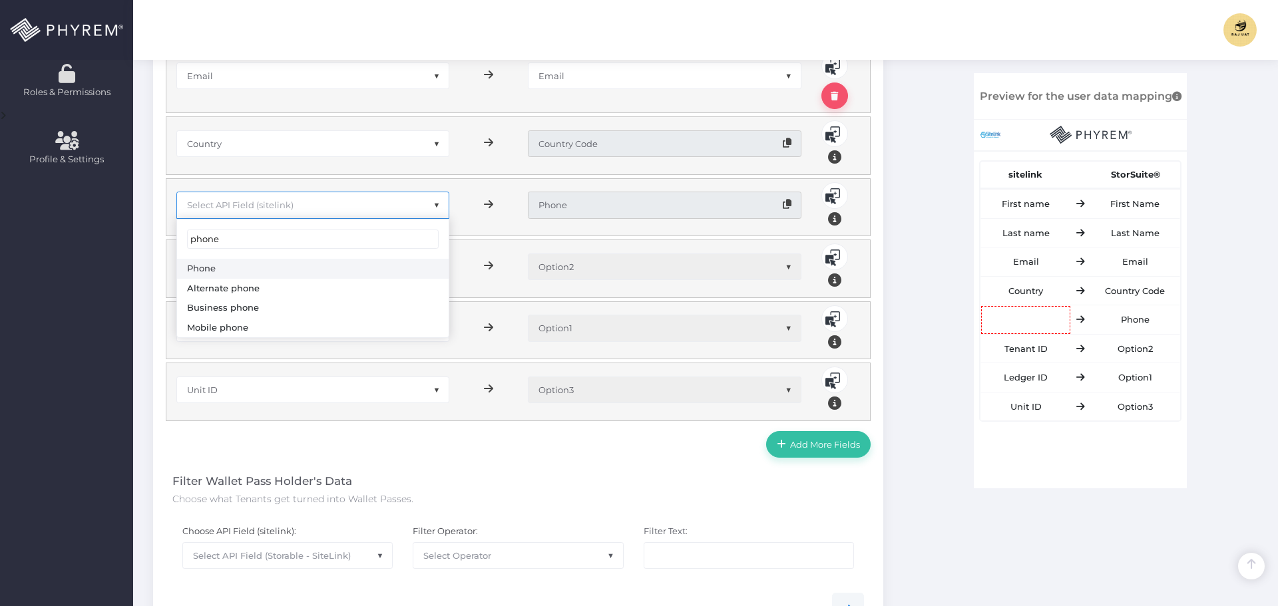
type input "phone"
select select "sPhone"
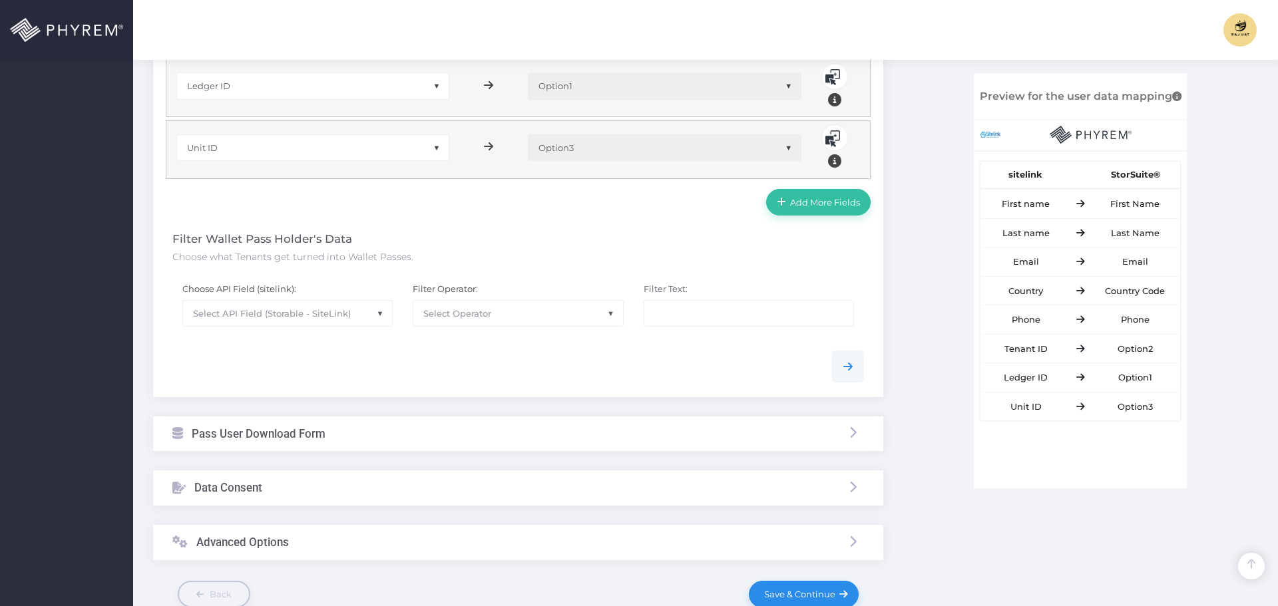
scroll to position [732, 0]
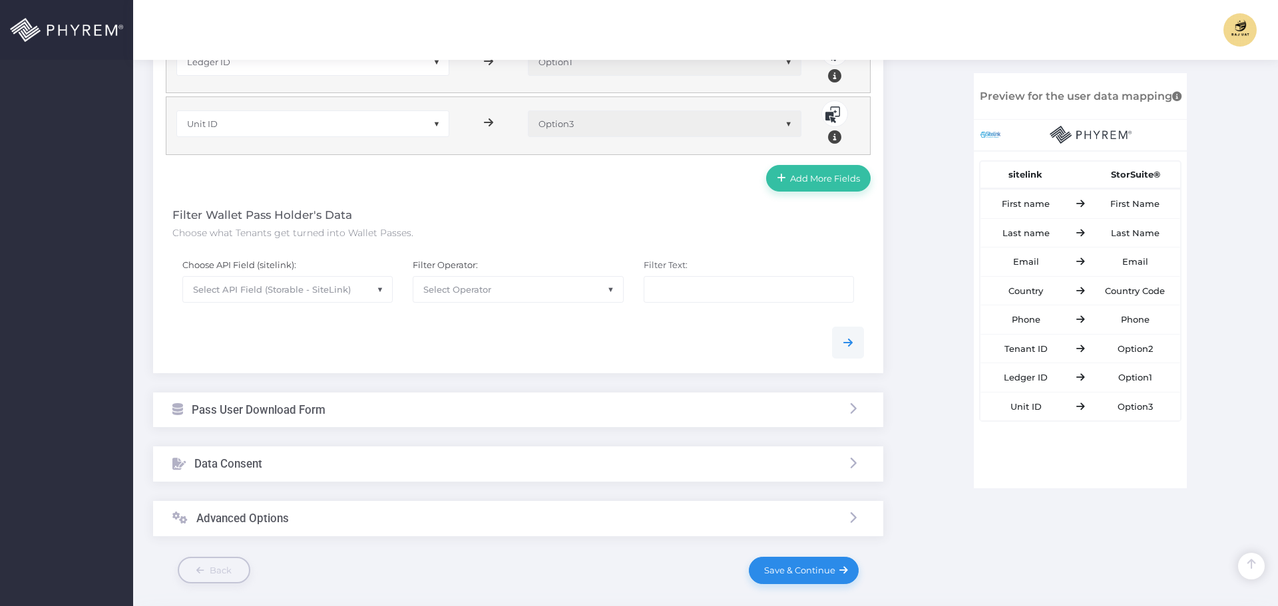
click at [298, 294] on span "Select API Field (Storable - SiteLink)" at bounding box center [272, 289] width 158 height 11
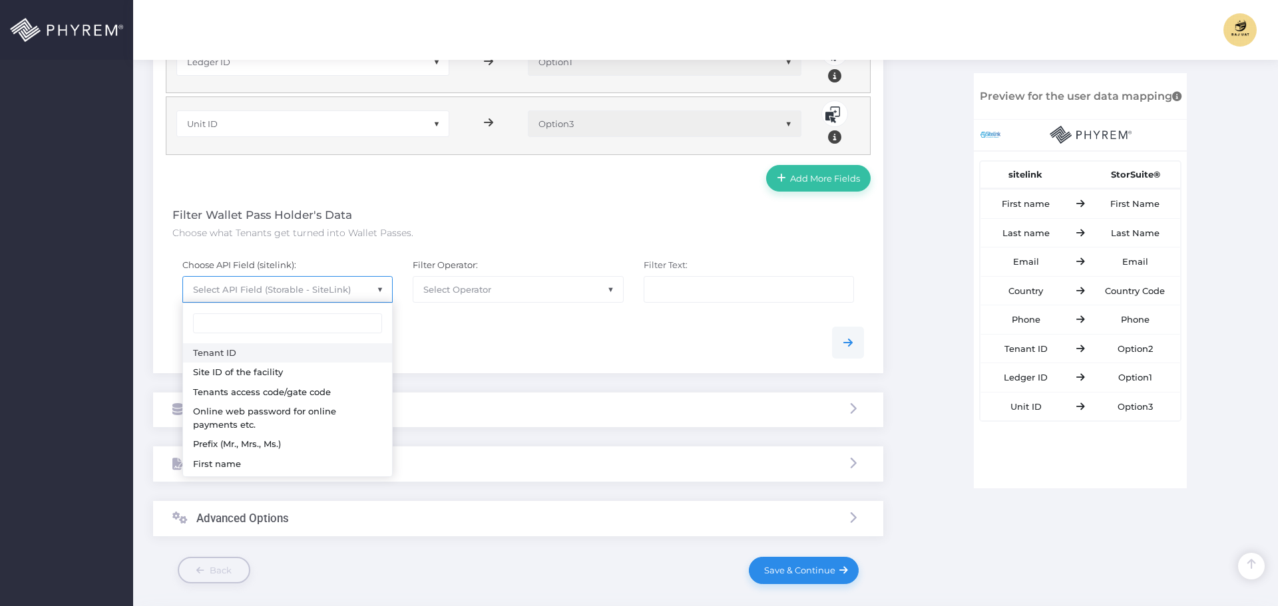
click at [270, 322] on input "search" at bounding box center [287, 323] width 189 height 20
type input "fir"
select select "sFName"
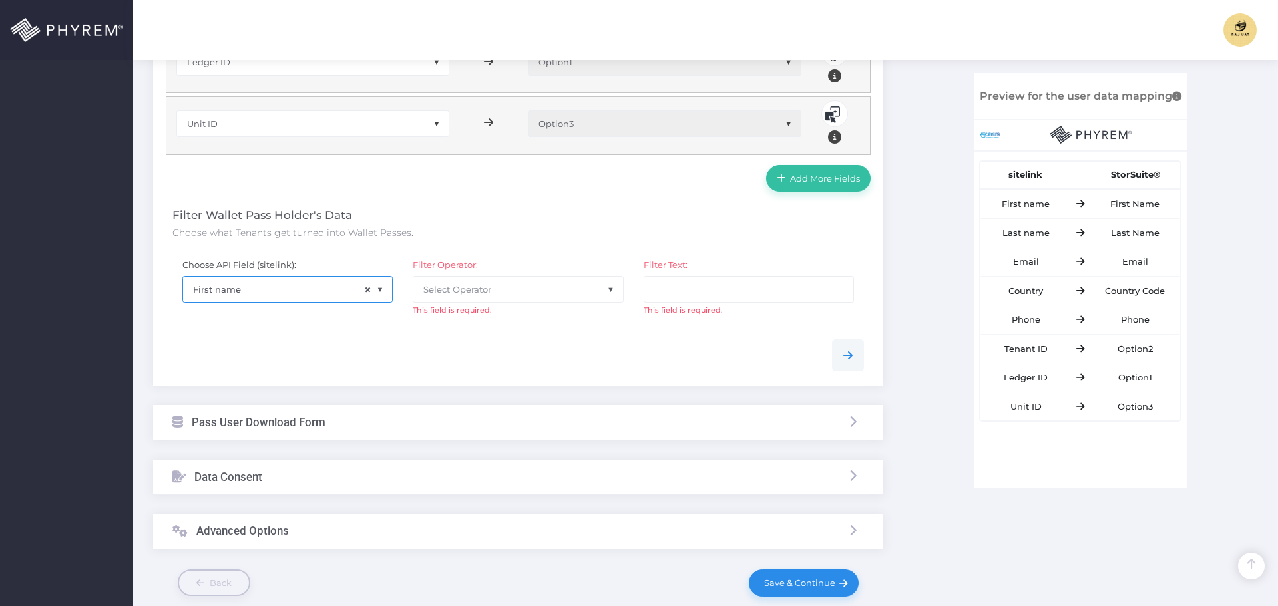
click at [525, 285] on span "Select Operator" at bounding box center [517, 289] width 209 height 25
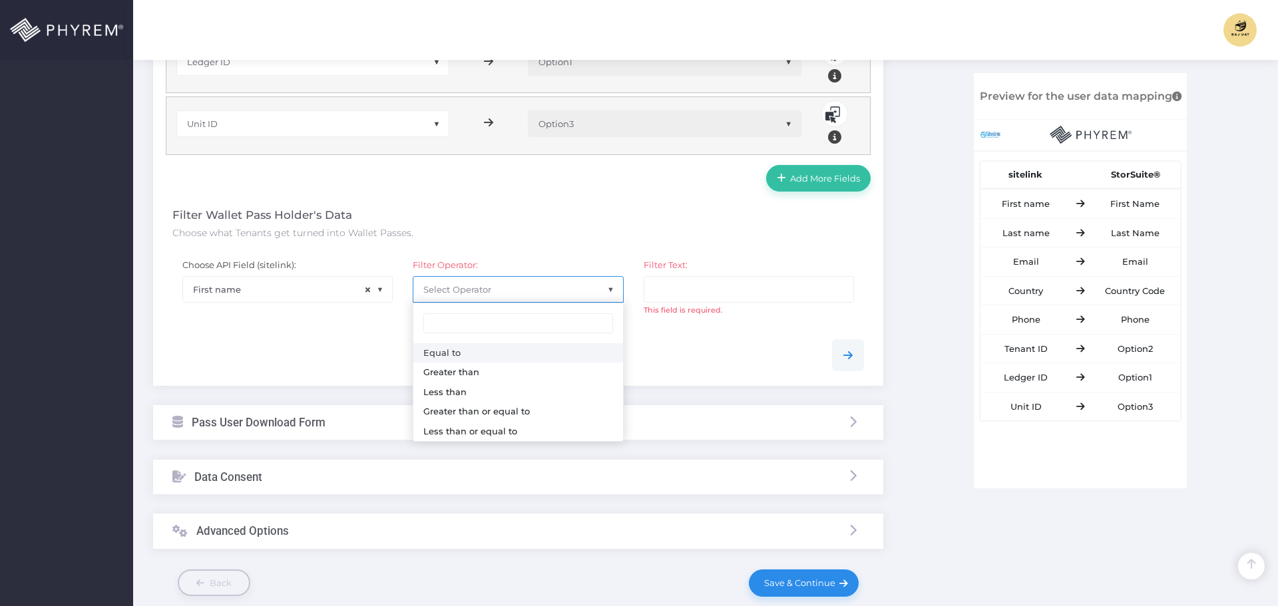
select select "0"
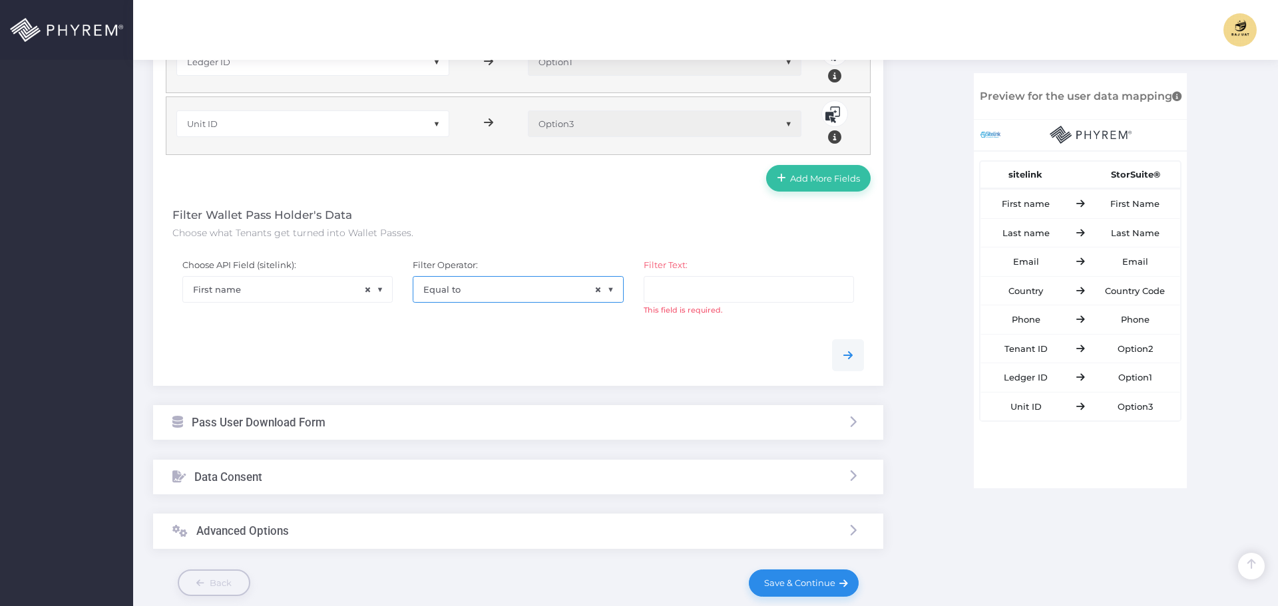
click at [633, 342] on div at bounding box center [518, 355] width 712 height 32
click at [674, 279] on input "text" at bounding box center [749, 289] width 210 height 27
click at [751, 324] on span "Click here to see filtered data" at bounding box center [781, 322] width 126 height 11
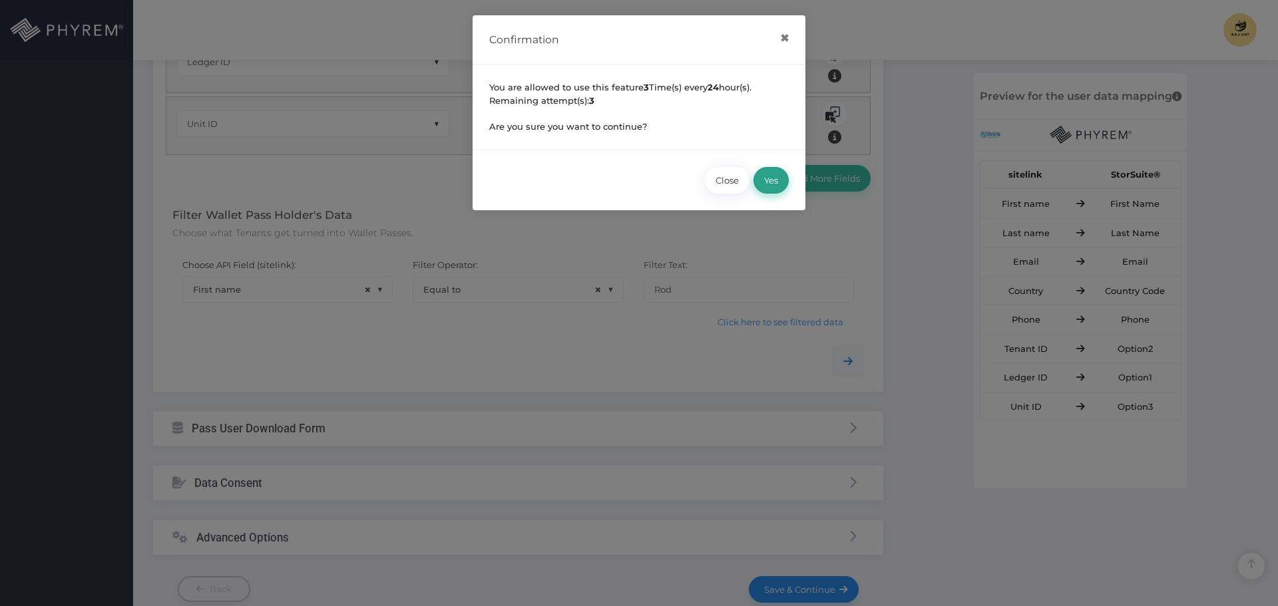
click at [759, 175] on button "Yes" at bounding box center [770, 180] width 35 height 27
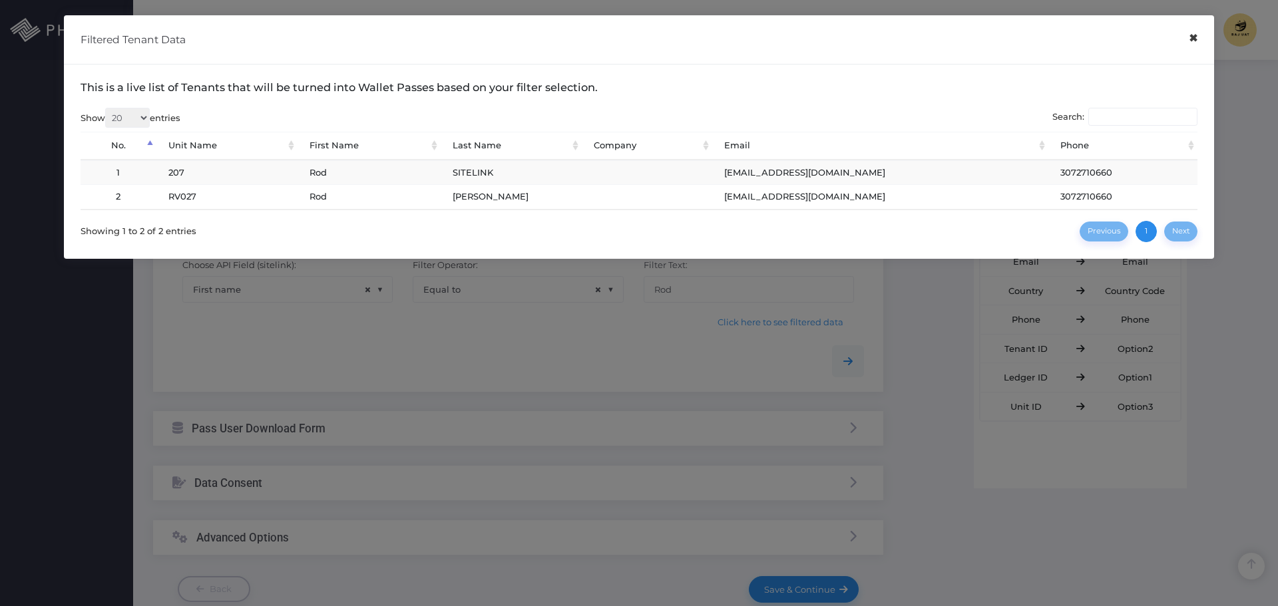
drag, startPoint x: 1194, startPoint y: 38, endPoint x: 1098, endPoint y: 45, distance: 96.7
click at [1193, 39] on button "×" at bounding box center [1193, 38] width 26 height 30
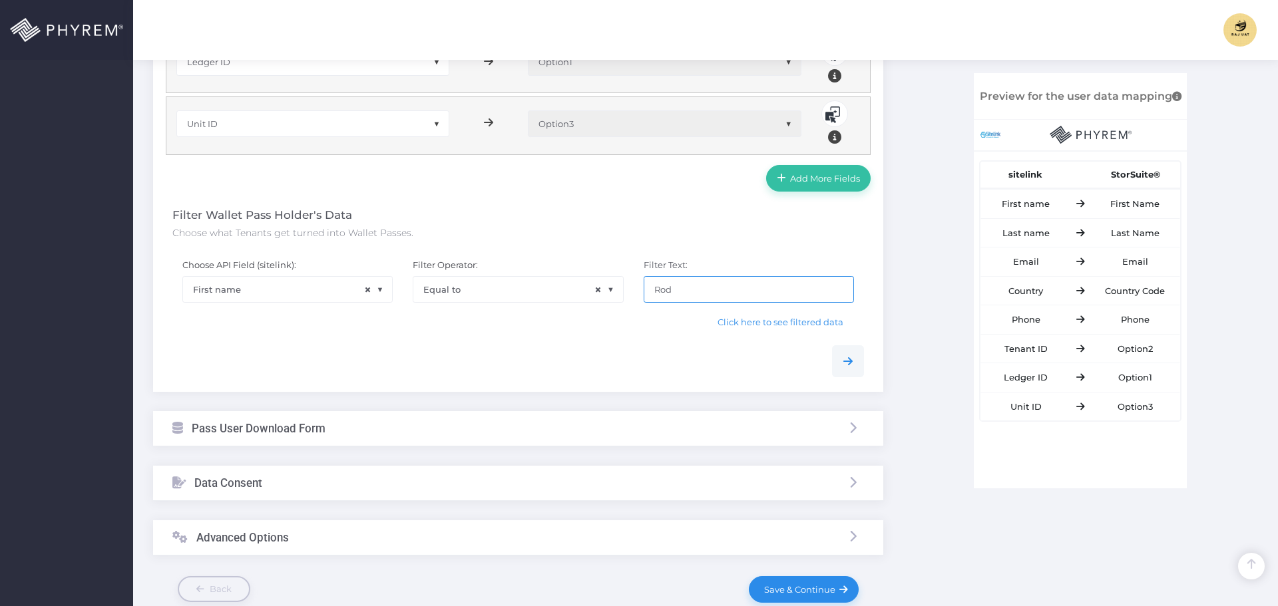
drag, startPoint x: 692, startPoint y: 289, endPoint x: 739, endPoint y: 299, distance: 49.0
click at [615, 292] on div "Choose API Field (sitelink): None Tenant ID Site ID of the facility Tenants acc…" at bounding box center [518, 292] width 712 height 87
paste input "InsuranceRodTest"
type input "InsuranceRodTest"
click at [769, 323] on span "Click here to see filtered data" at bounding box center [781, 322] width 126 height 11
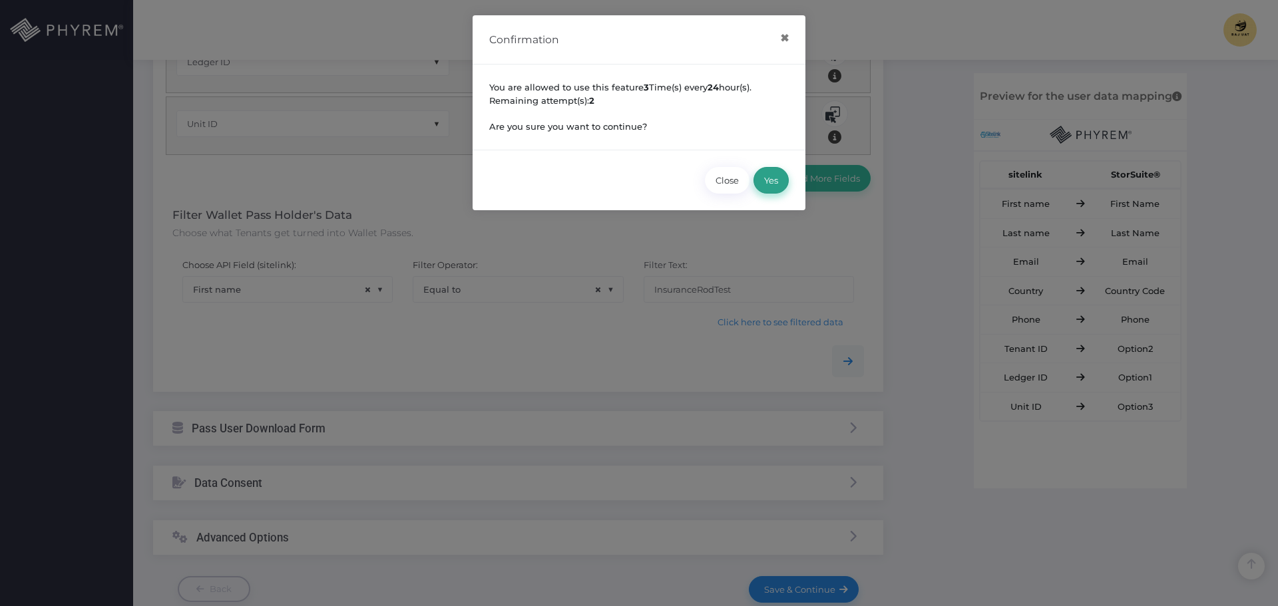
click at [771, 176] on button "Yes" at bounding box center [770, 180] width 35 height 27
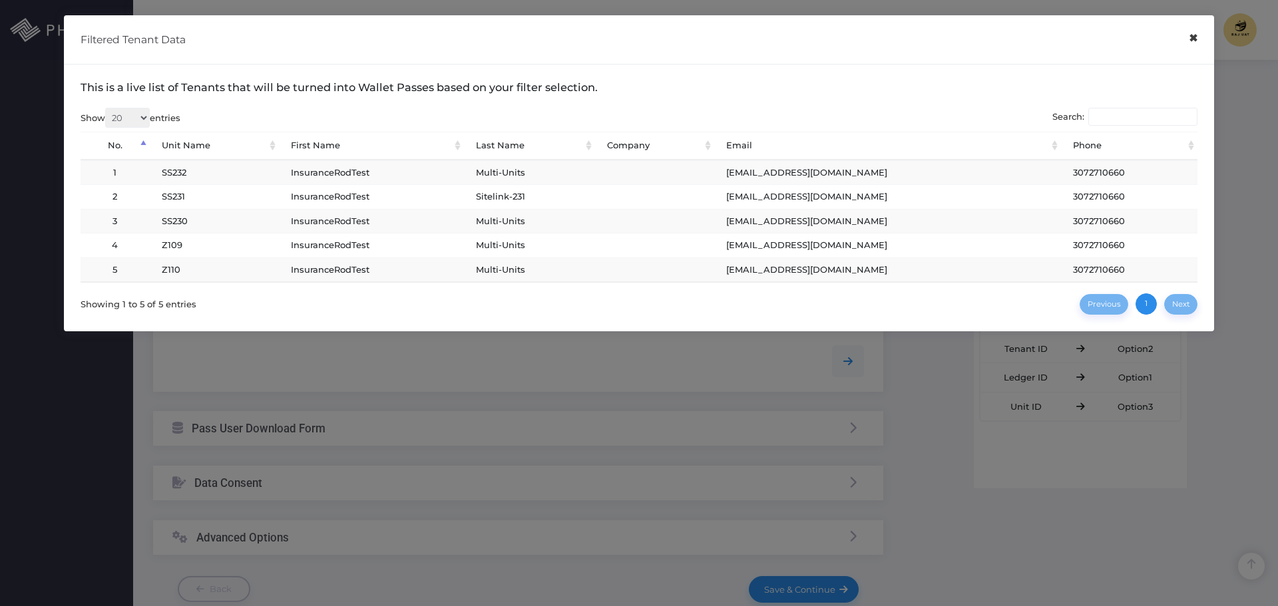
click at [1191, 41] on button "×" at bounding box center [1193, 38] width 26 height 30
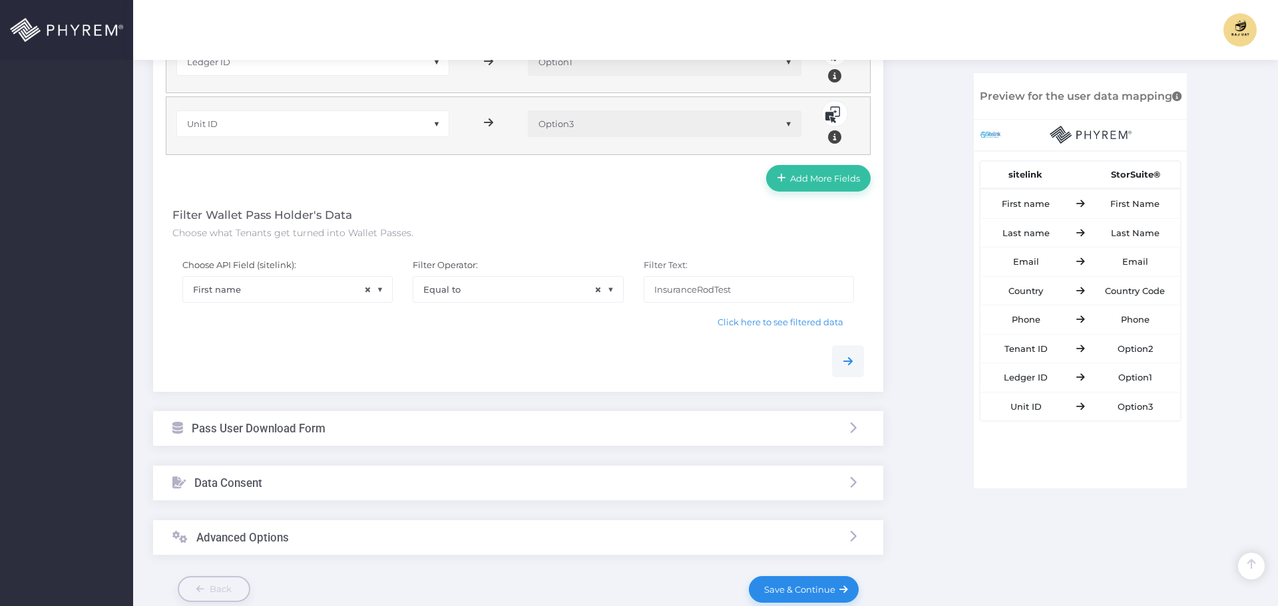
scroll to position [808, 0]
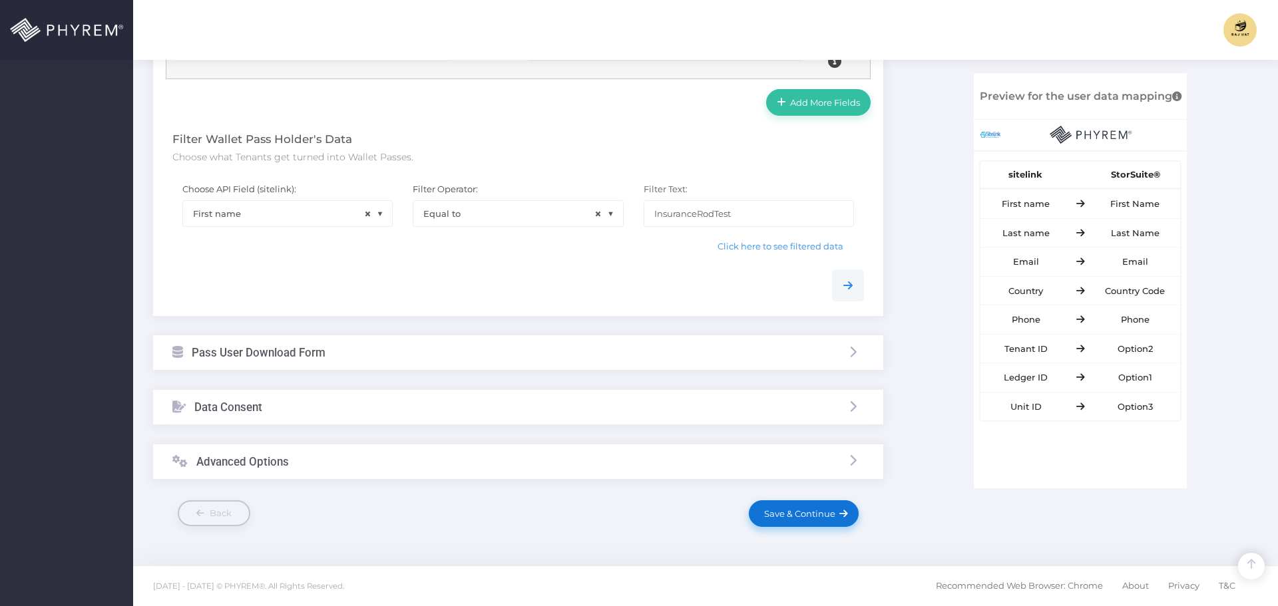
click at [792, 512] on span "Save & Continue" at bounding box center [797, 514] width 76 height 11
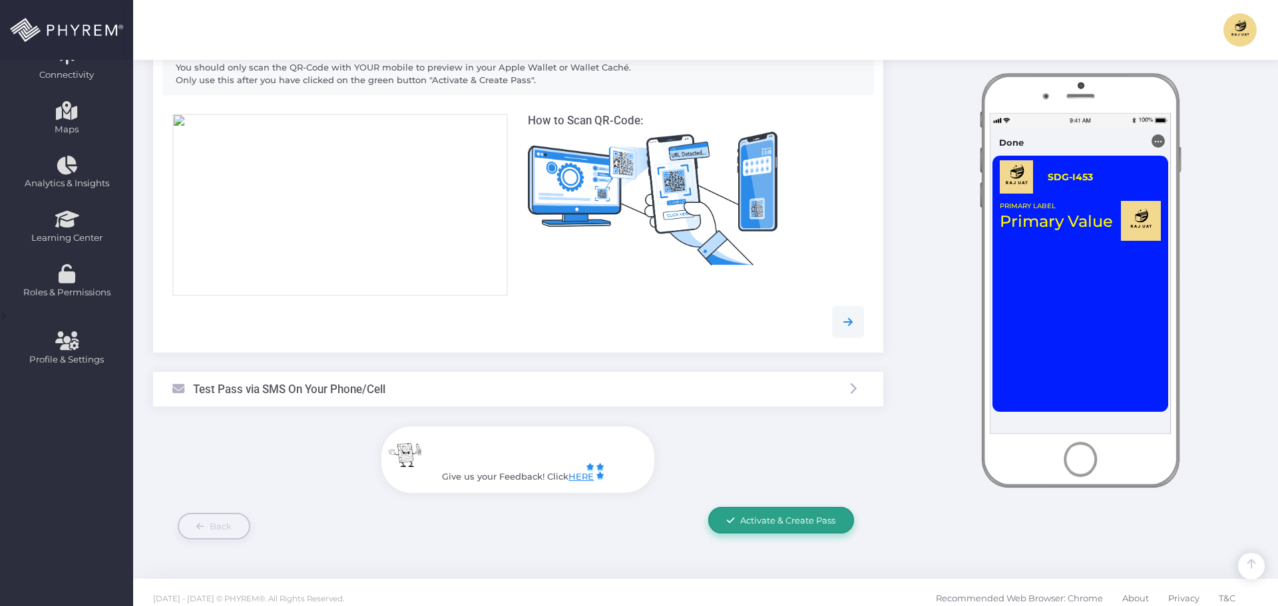
scroll to position [278, 0]
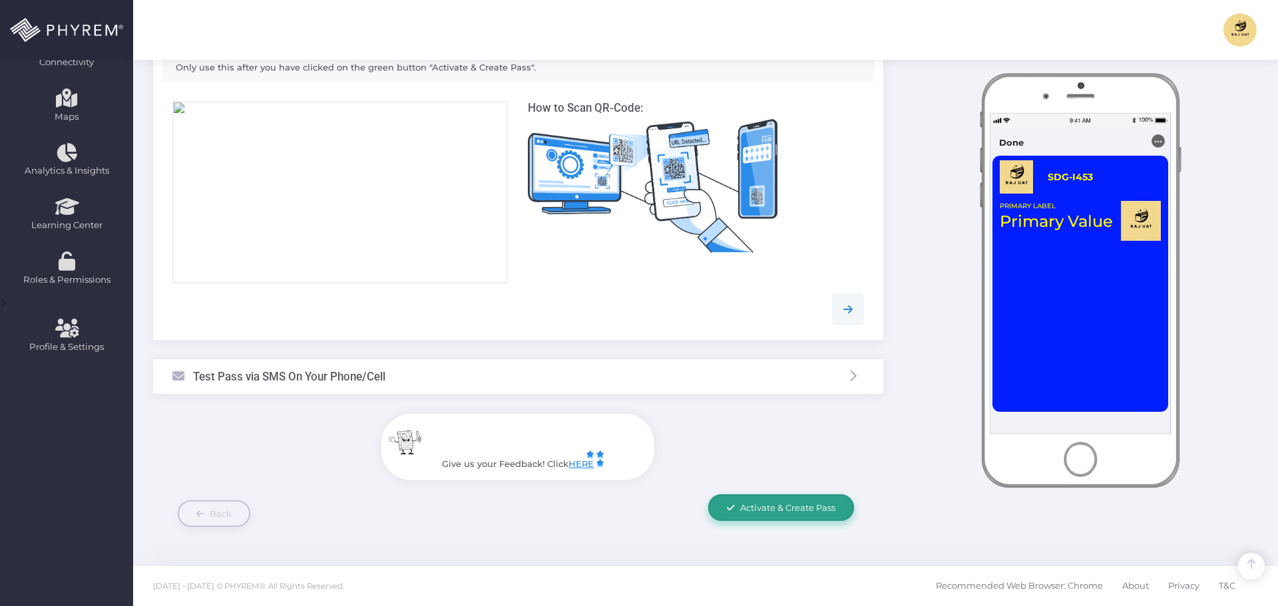
click at [776, 507] on span "Activate & Create Pass" at bounding box center [787, 508] width 95 height 11
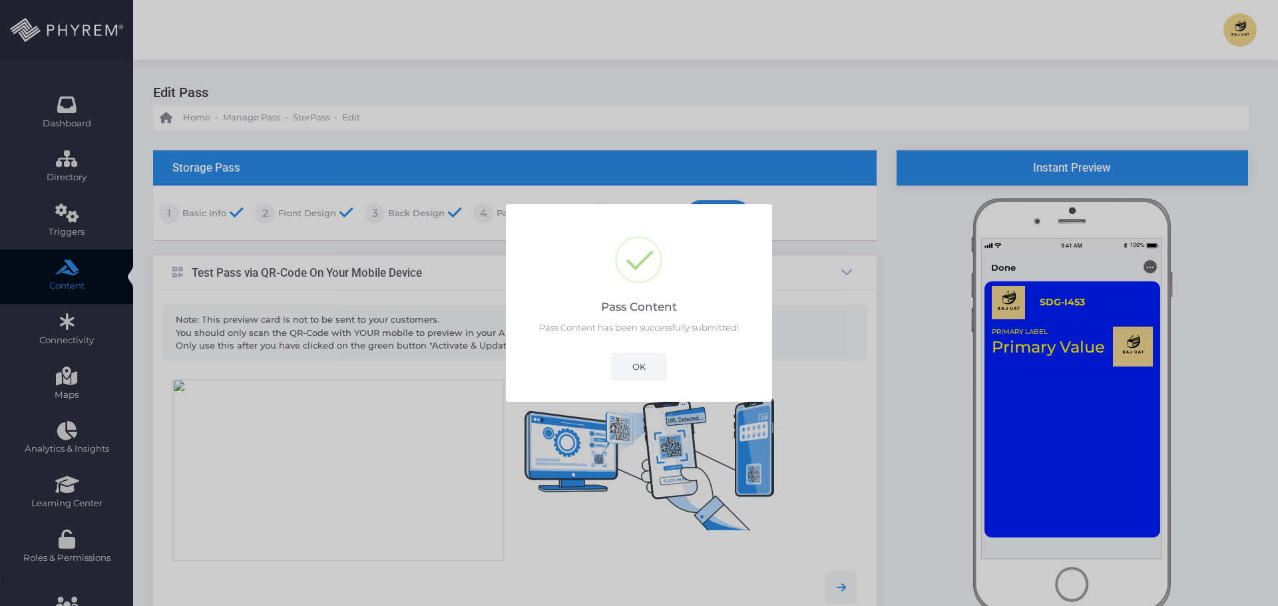
click at [638, 366] on button "OK" at bounding box center [639, 366] width 55 height 27
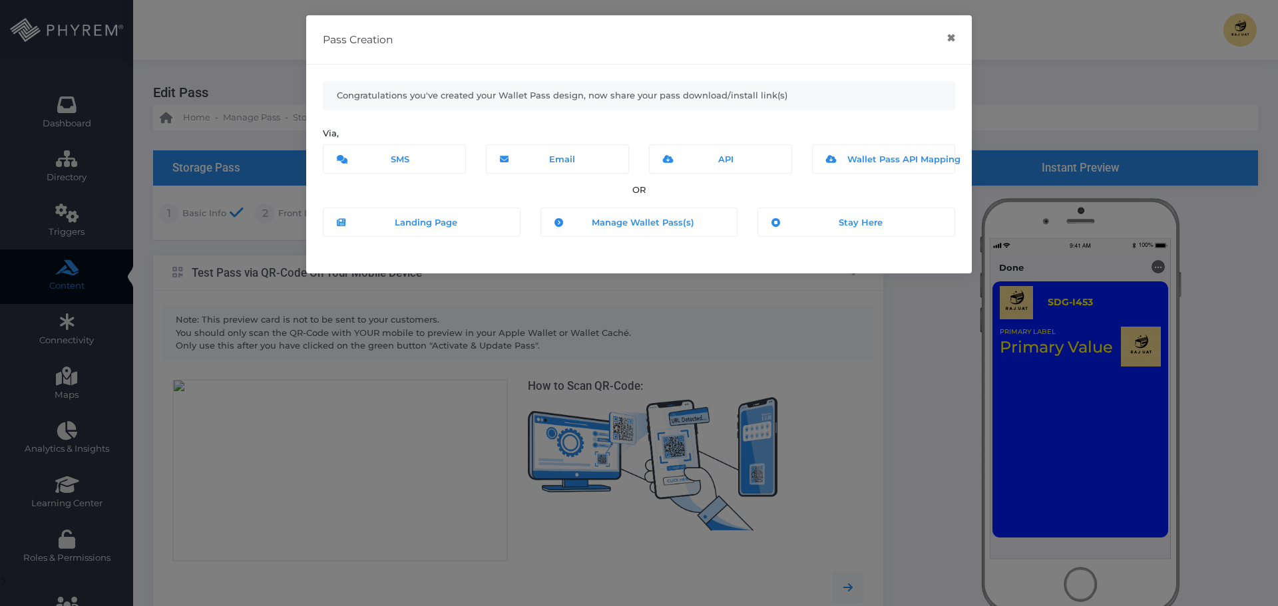
scroll to position [278, 0]
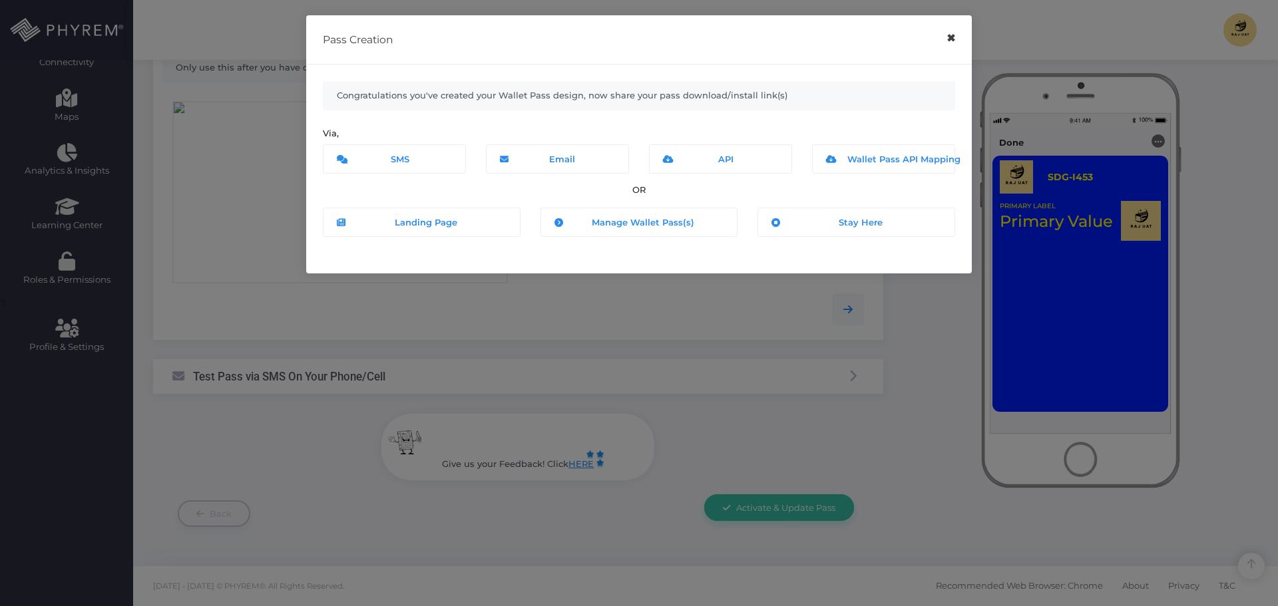
drag, startPoint x: 954, startPoint y: 36, endPoint x: 954, endPoint y: 50, distance: 14.0
click at [954, 35] on button "×" at bounding box center [951, 38] width 26 height 30
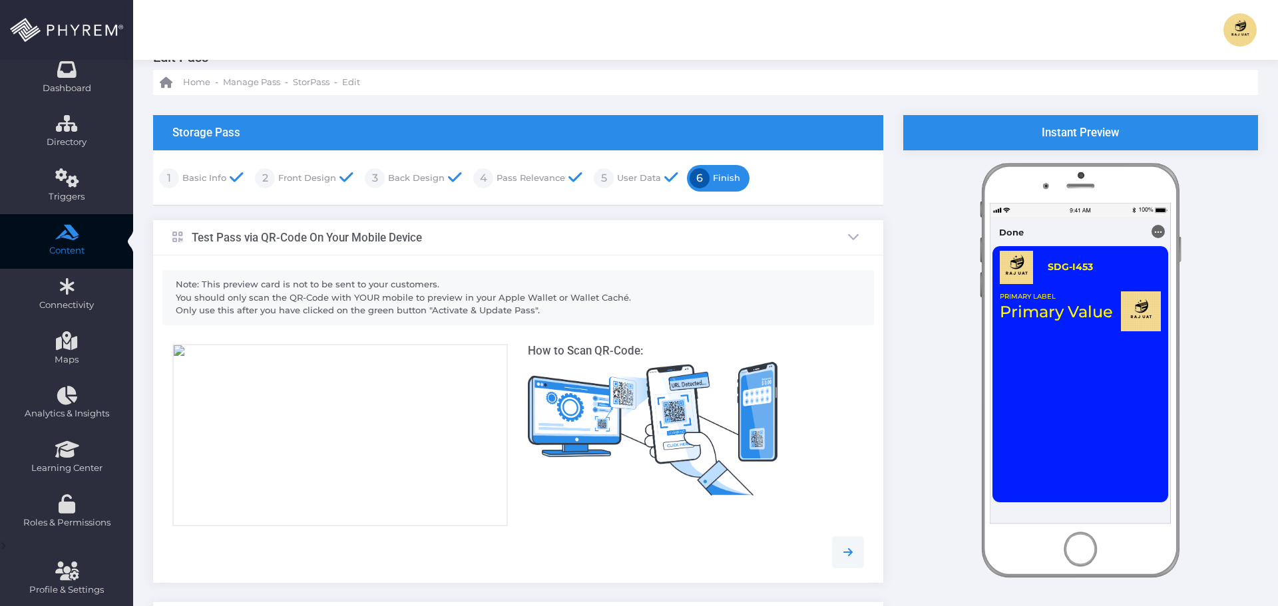
scroll to position [0, 0]
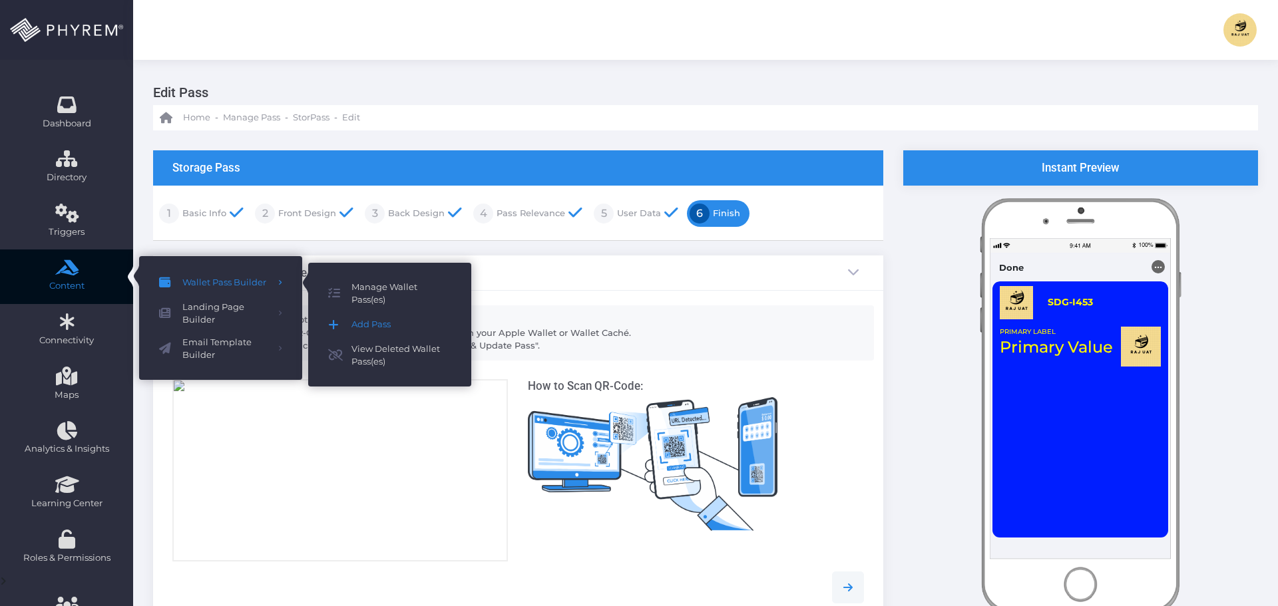
click at [376, 329] on span "Add Pass" at bounding box center [401, 324] width 100 height 17
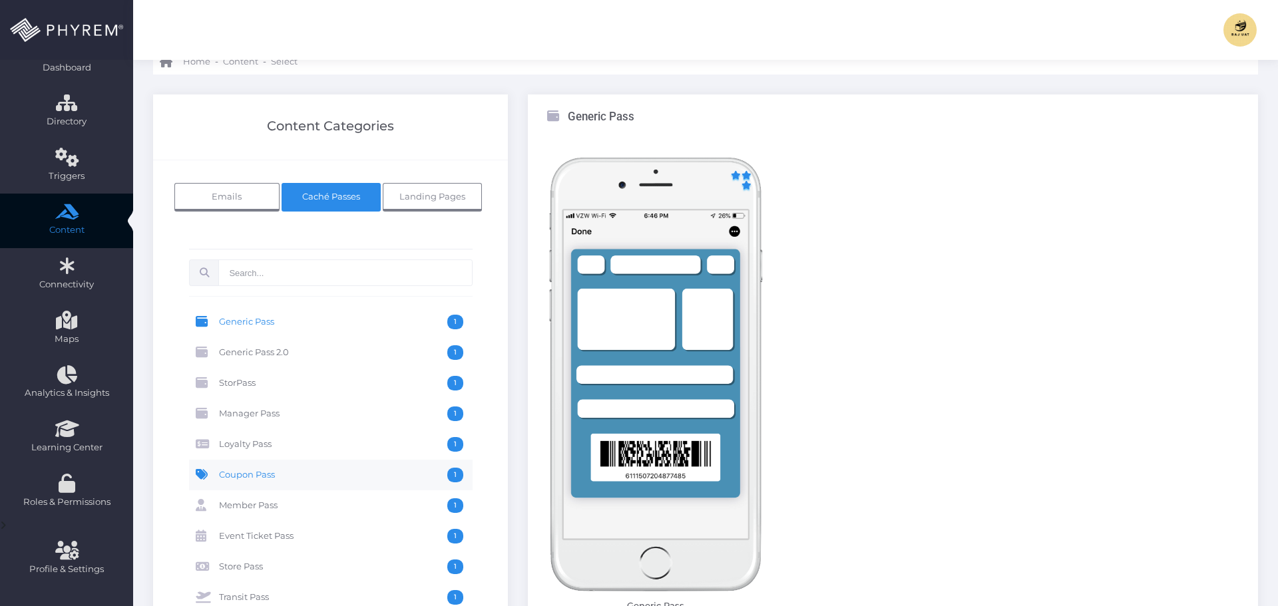
scroll to position [133, 0]
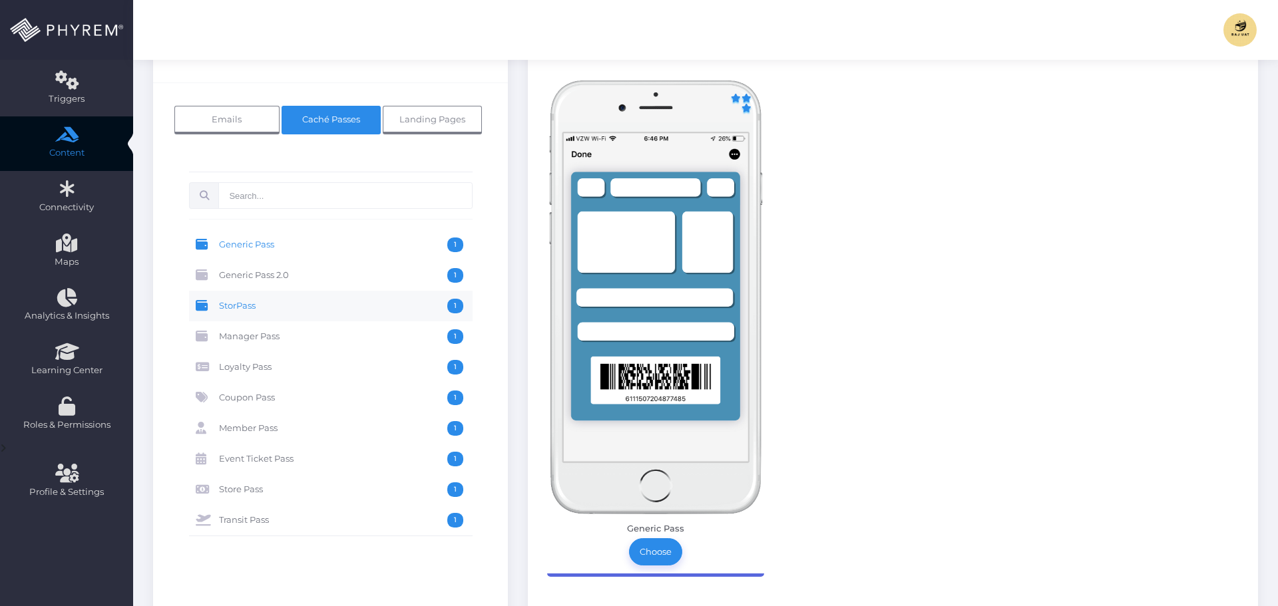
click at [266, 302] on span "StorPass" at bounding box center [333, 306] width 228 height 15
click at [654, 551] on link "Choose" at bounding box center [655, 551] width 53 height 27
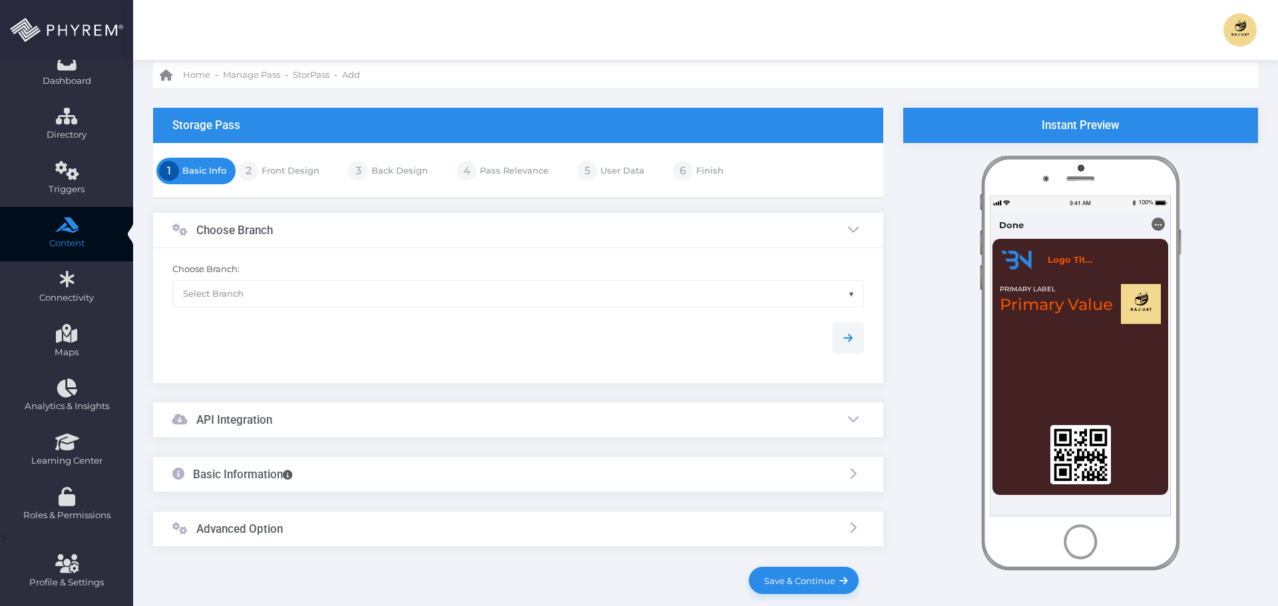
scroll to position [67, 0]
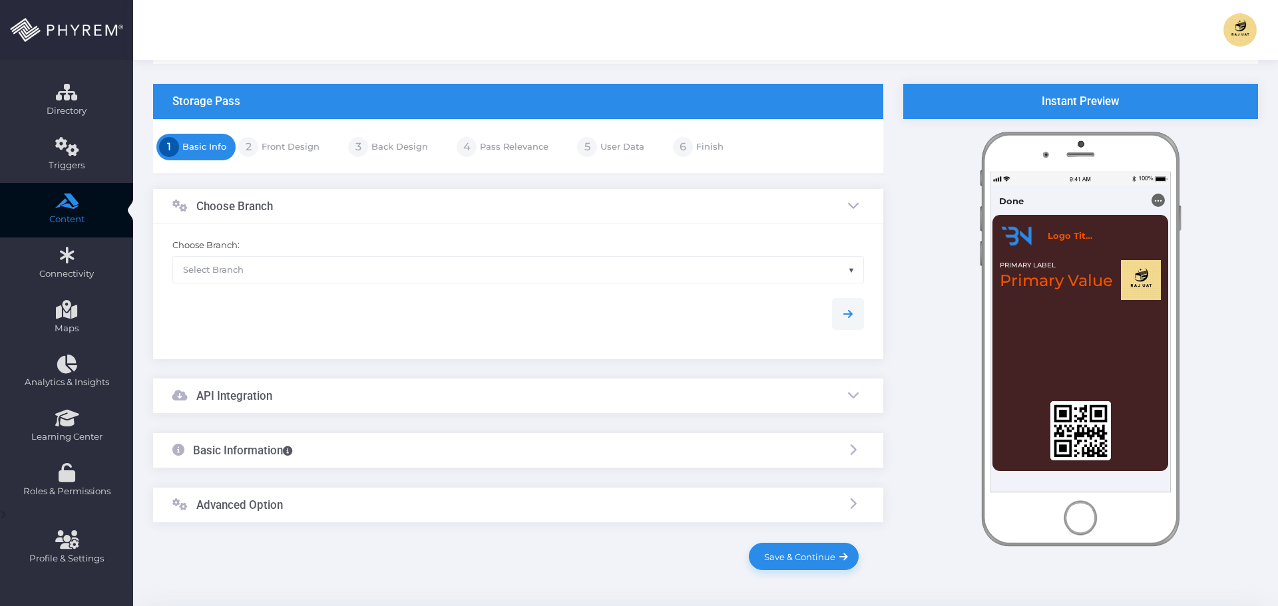
click at [321, 262] on span "Select Branch" at bounding box center [518, 269] width 690 height 25
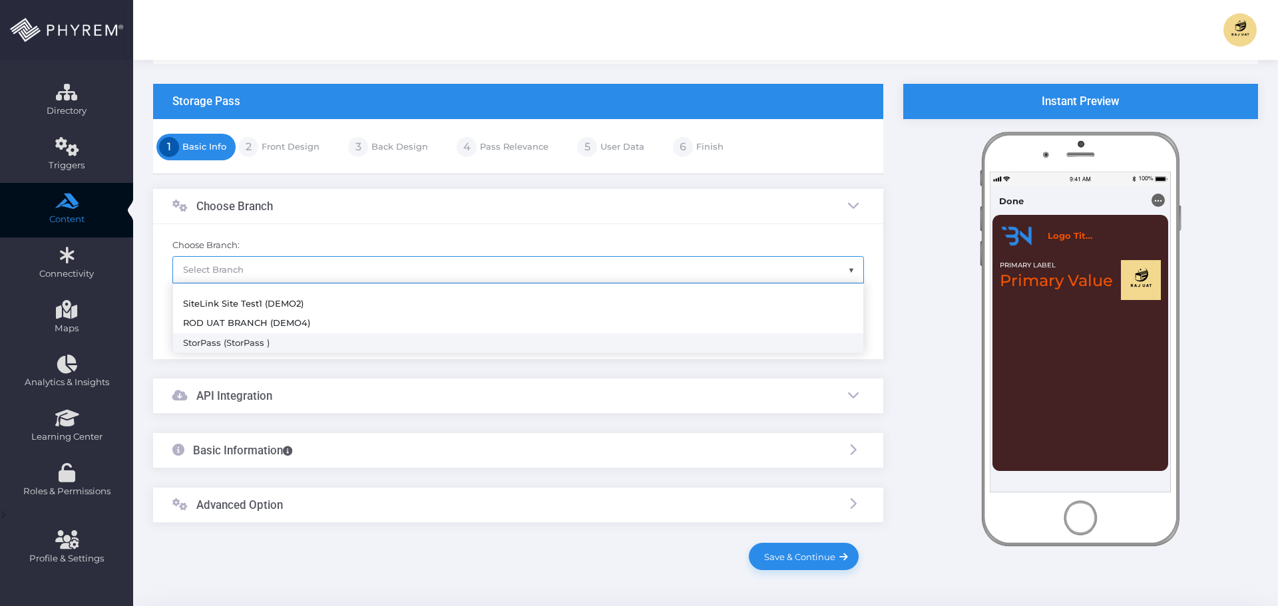
select select "272"
type input "StorPass"
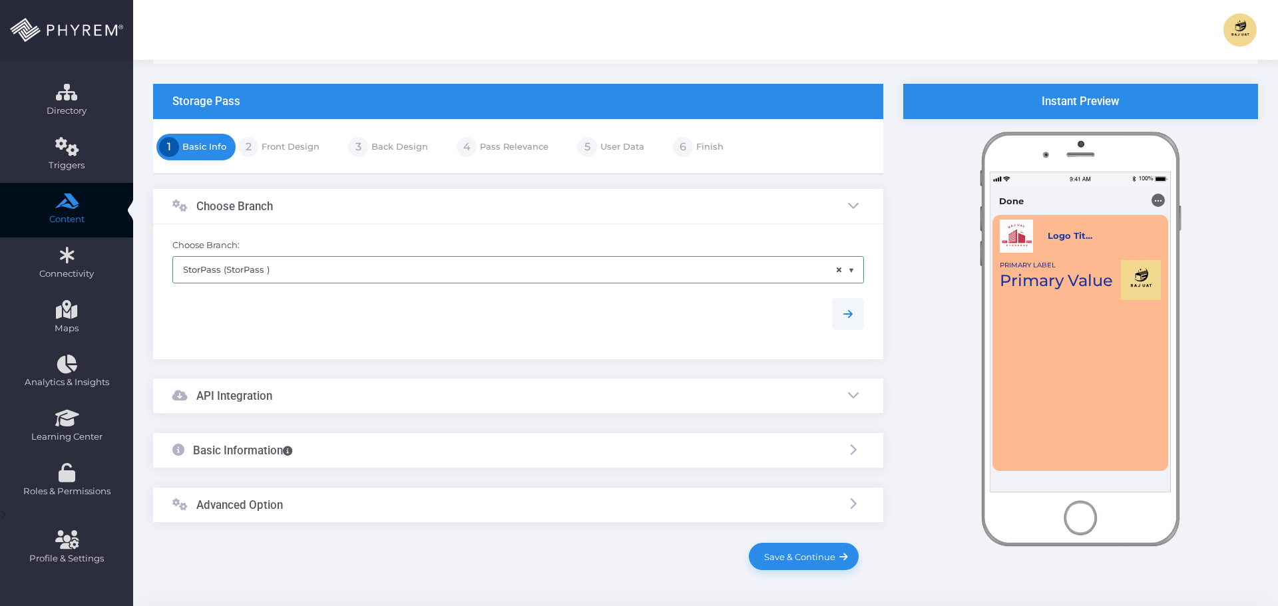
click at [319, 398] on div "API Integration" at bounding box center [518, 396] width 730 height 35
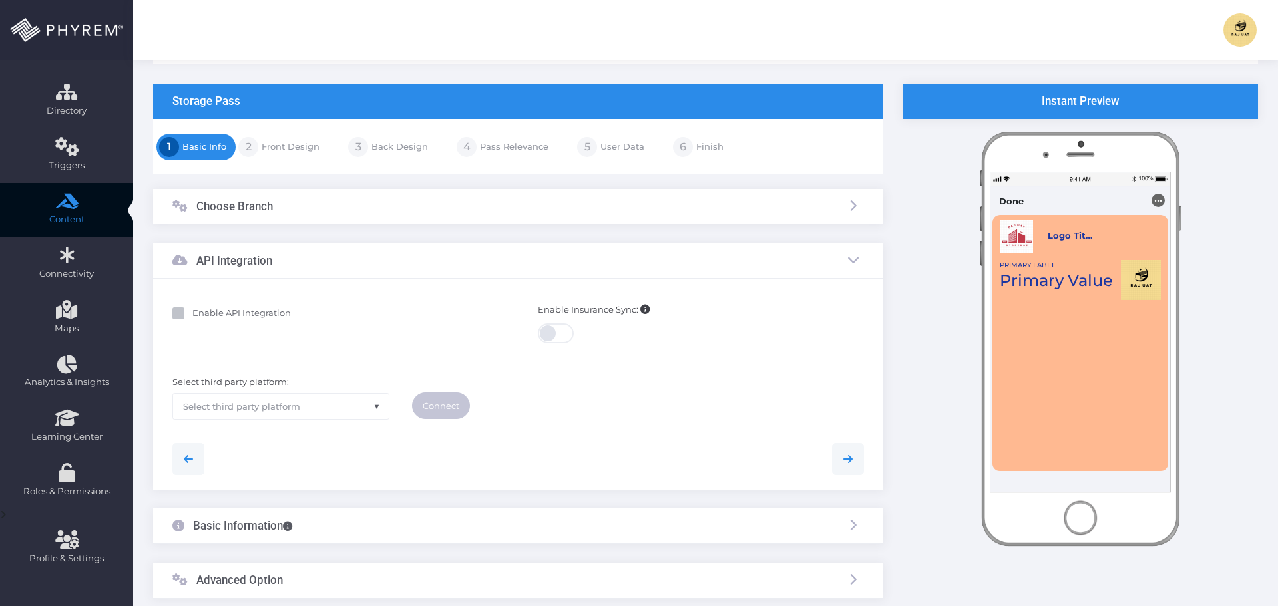
click at [244, 312] on b "Enable API Integration" at bounding box center [241, 313] width 99 height 11
click at [201, 312] on input "Enable API Integration" at bounding box center [196, 311] width 9 height 9
checkbox input "true"
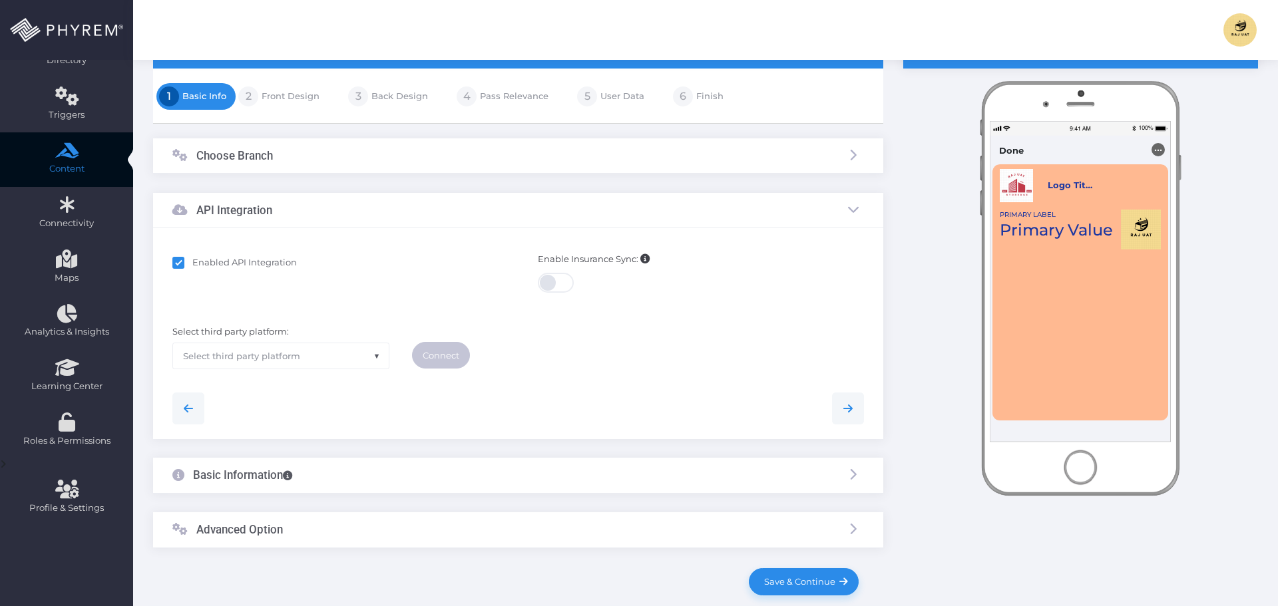
scroll to position [185, 0]
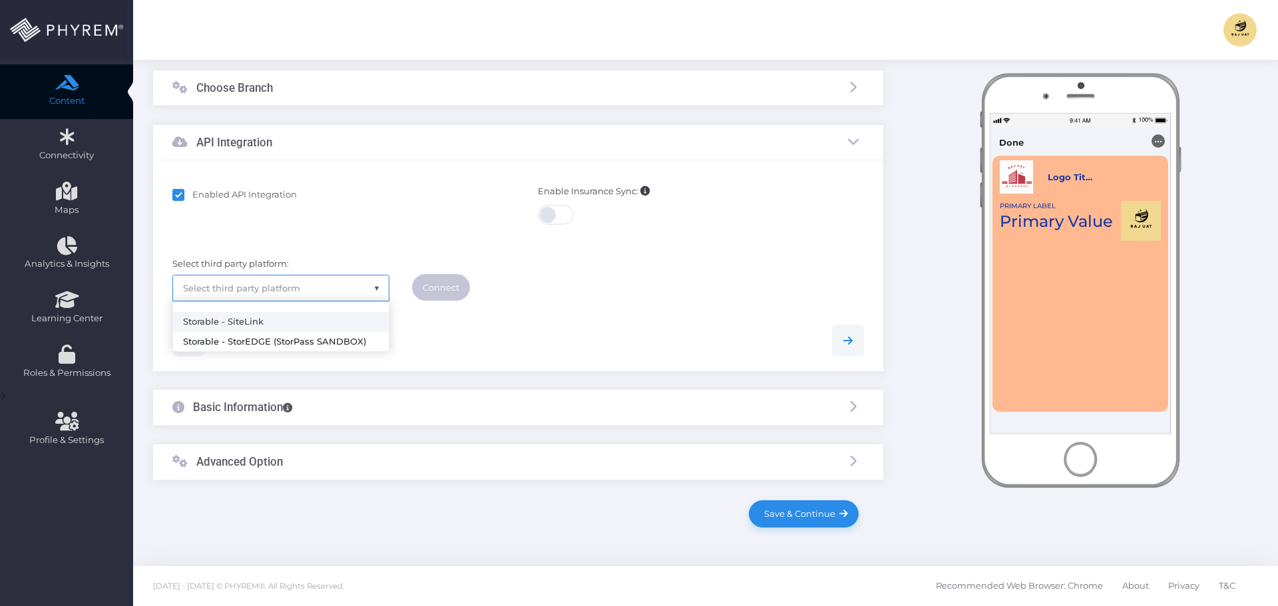
click at [333, 296] on span "Select third party platform" at bounding box center [281, 288] width 216 height 25
select select "storedge"
click at [446, 290] on link "Connect" at bounding box center [441, 287] width 58 height 27
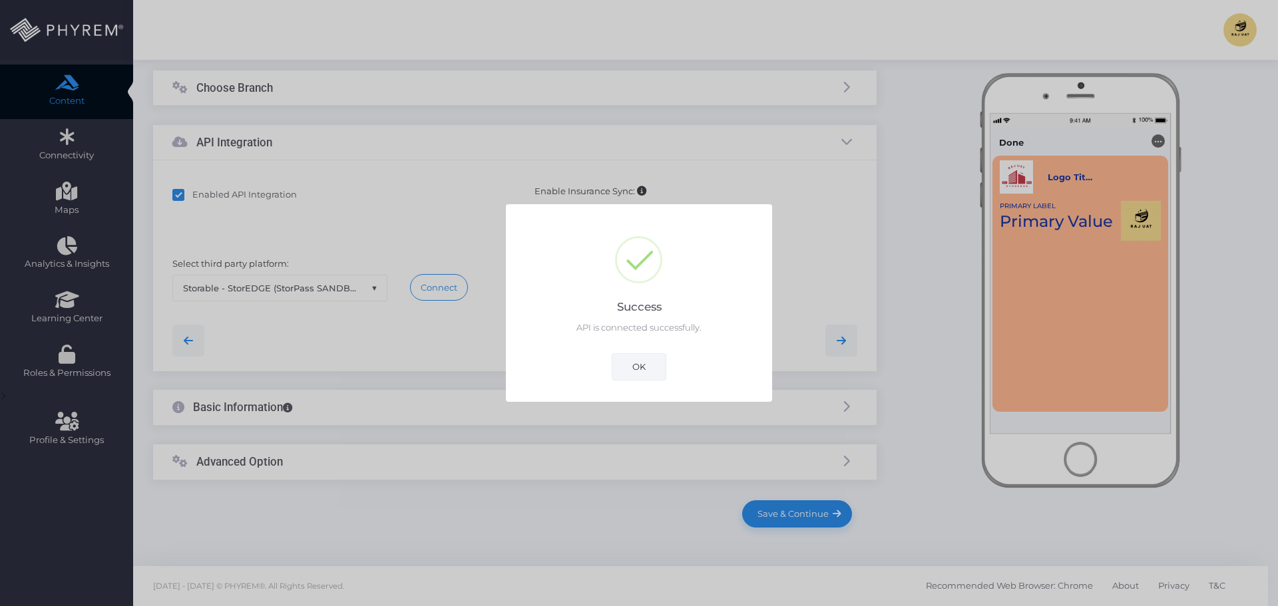
click at [644, 372] on button "OK" at bounding box center [639, 366] width 55 height 27
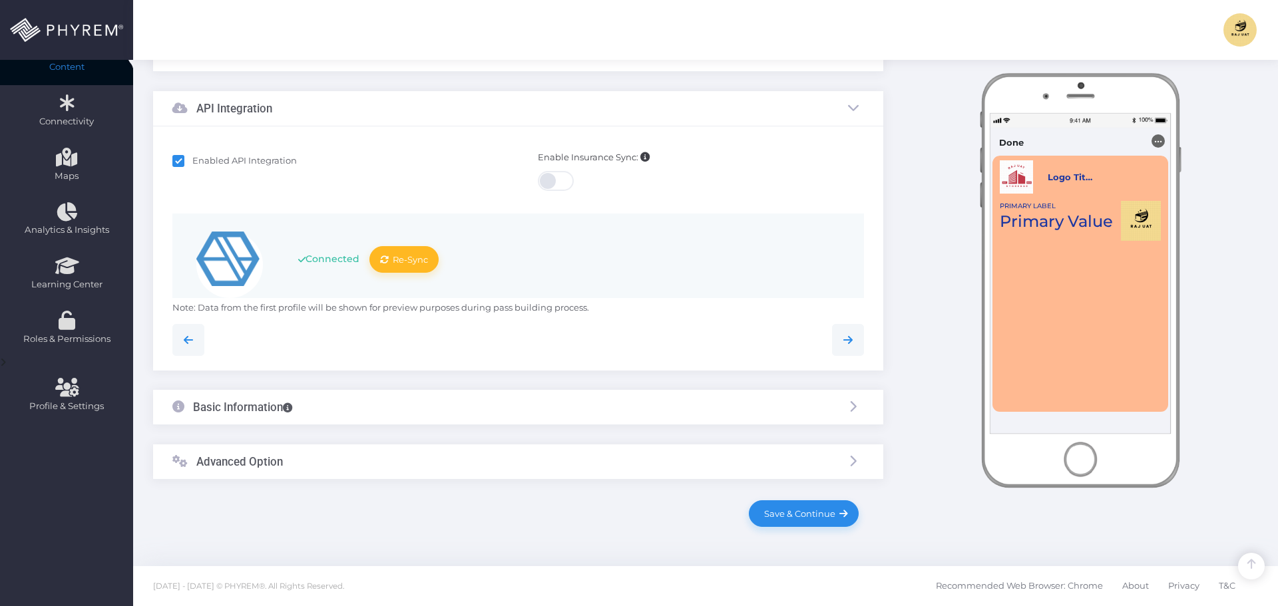
click at [373, 408] on div "Basic Information" at bounding box center [518, 407] width 730 height 35
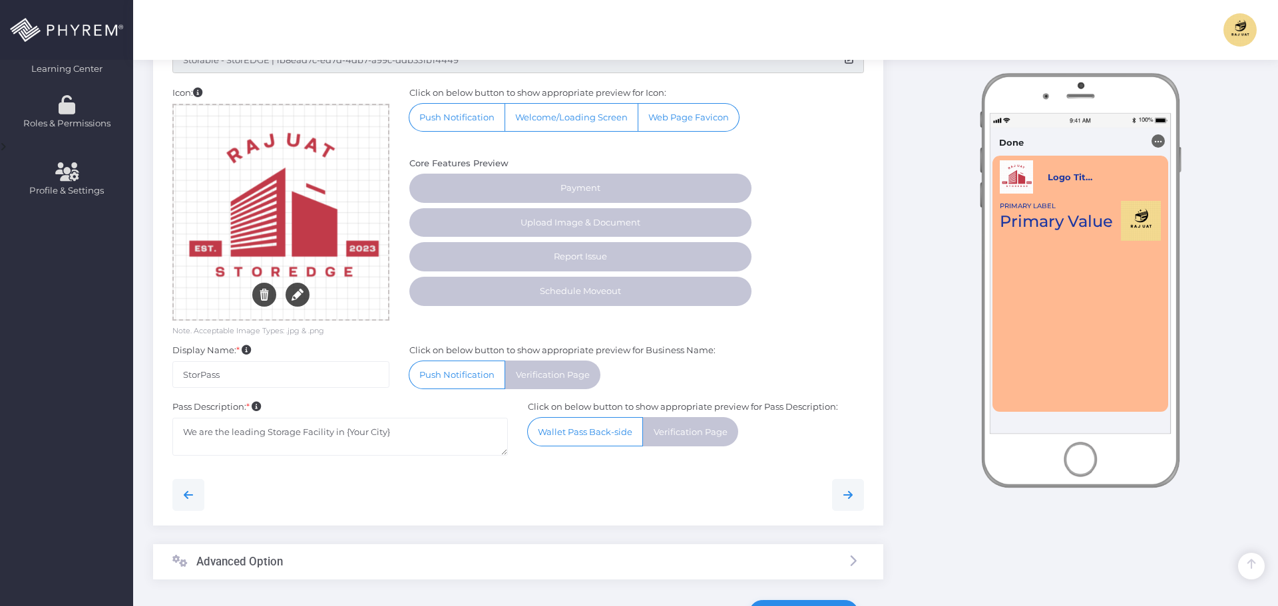
scroll to position [268, 0]
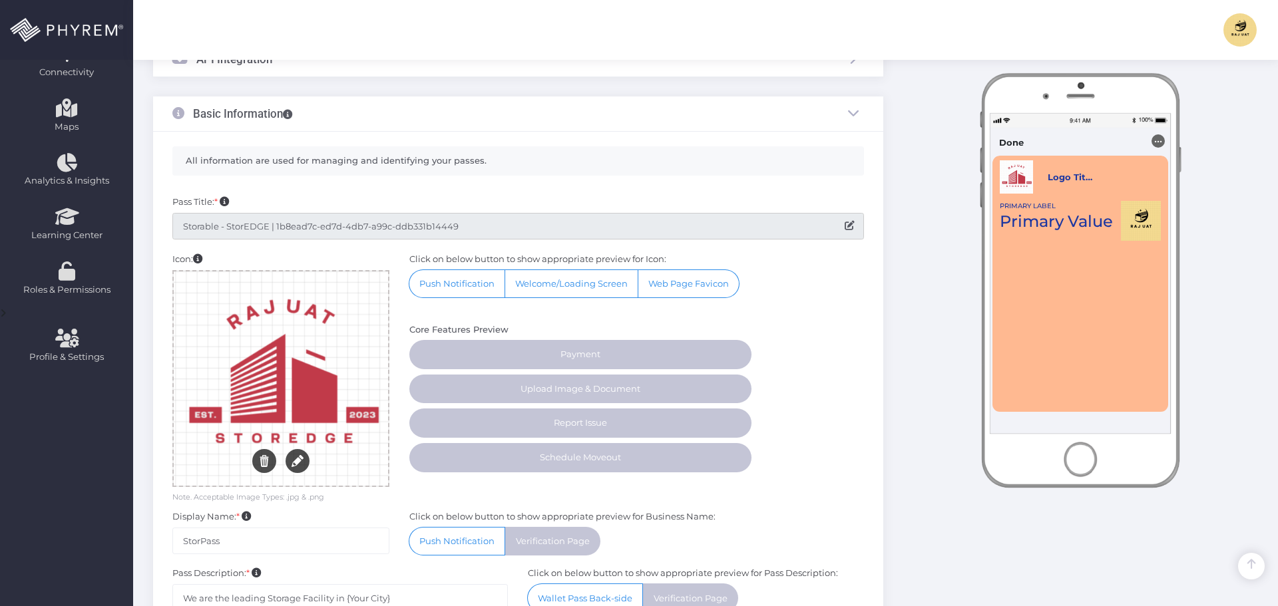
click at [481, 225] on input "Storable - StorEDGE | 1b8ead7c-ed7d-4db7-a99c-ddb331b14449" at bounding box center [518, 226] width 692 height 27
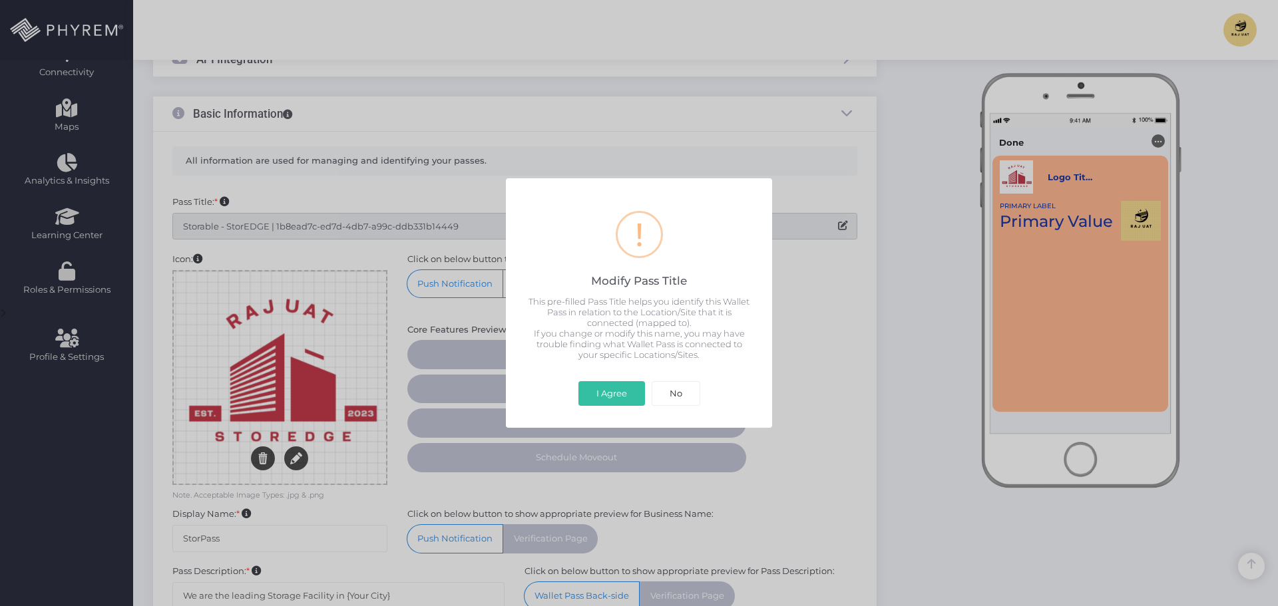
click at [625, 406] on button "I Agree" at bounding box center [611, 393] width 67 height 25
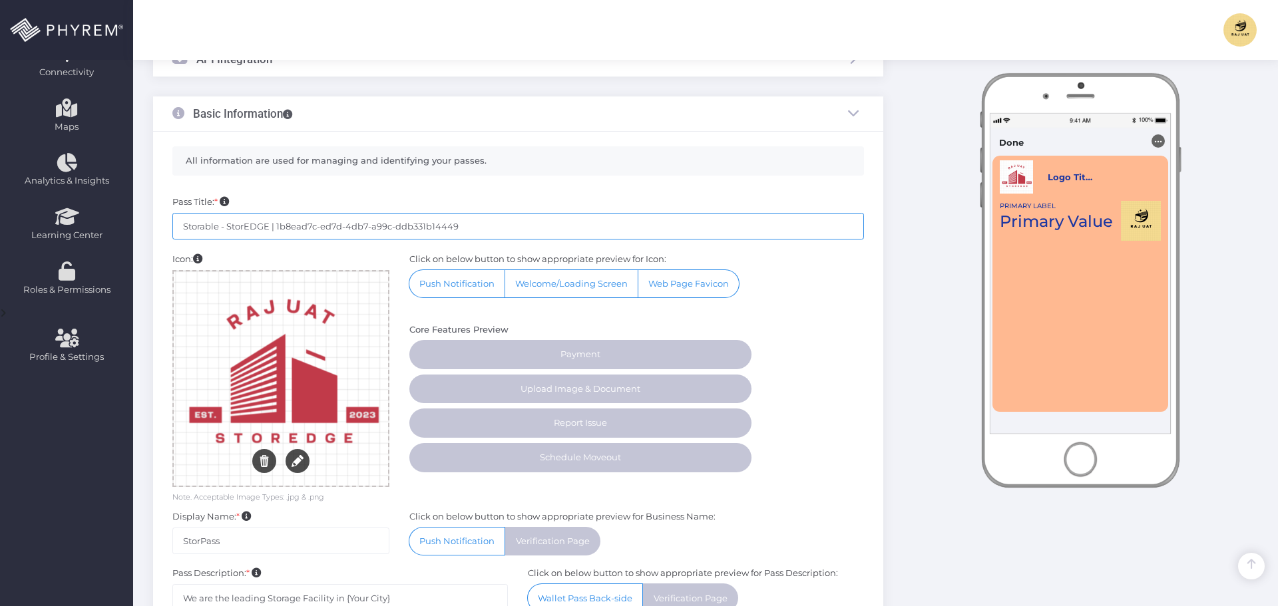
drag, startPoint x: 487, startPoint y: 221, endPoint x: 275, endPoint y: 221, distance: 211.7
click at [275, 221] on input "Storable - StorEDGE | 1b8ead7c-ed7d-4db7-a99c-ddb331b14449" at bounding box center [518, 226] width 692 height 27
click at [301, 230] on input "Storable - StorEDGE |" at bounding box center [518, 226] width 692 height 27
paste input "I453"
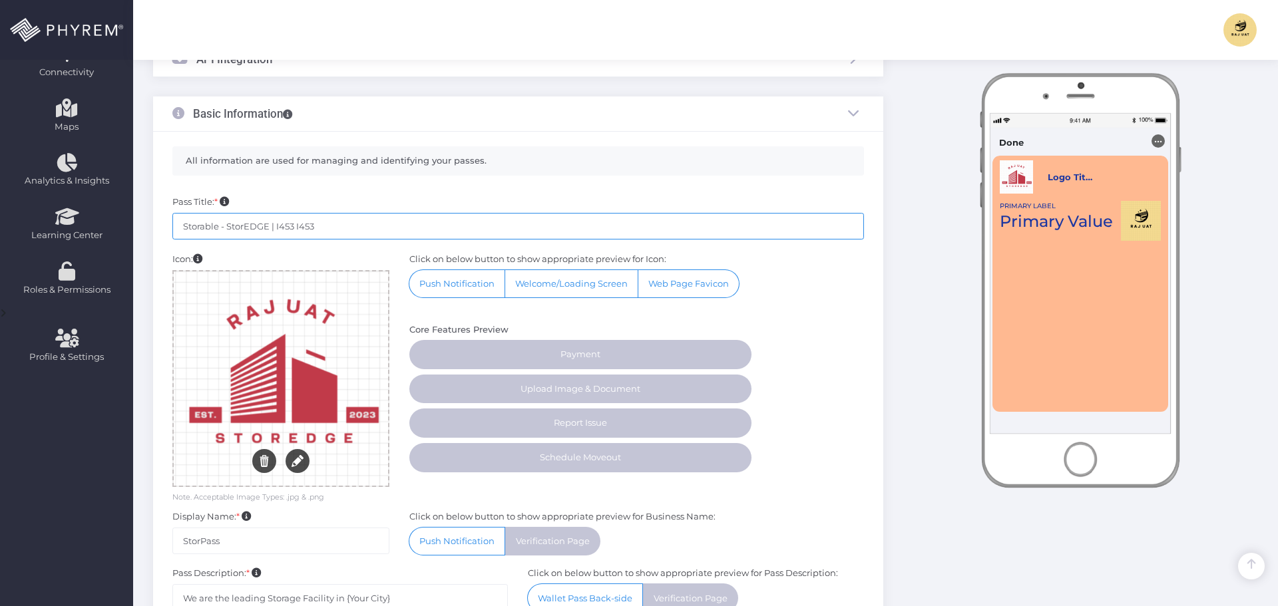
scroll to position [534, 0]
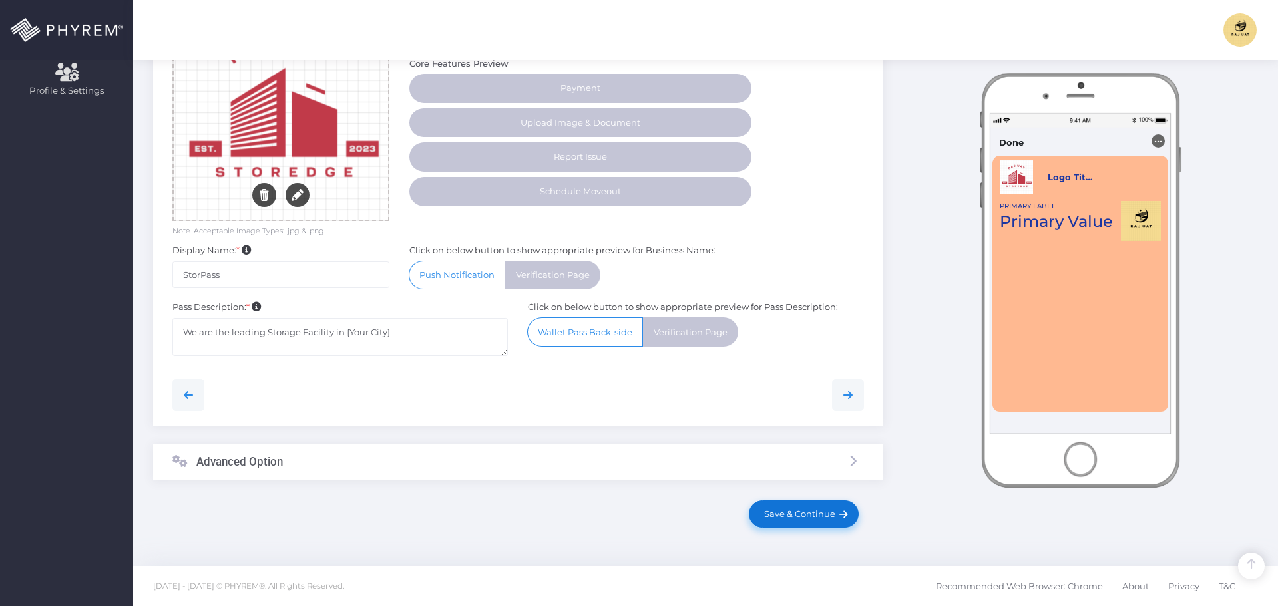
type input "Storable - StorEDGE | I453 I453"
click at [799, 509] on span "Save & Continue" at bounding box center [797, 514] width 76 height 11
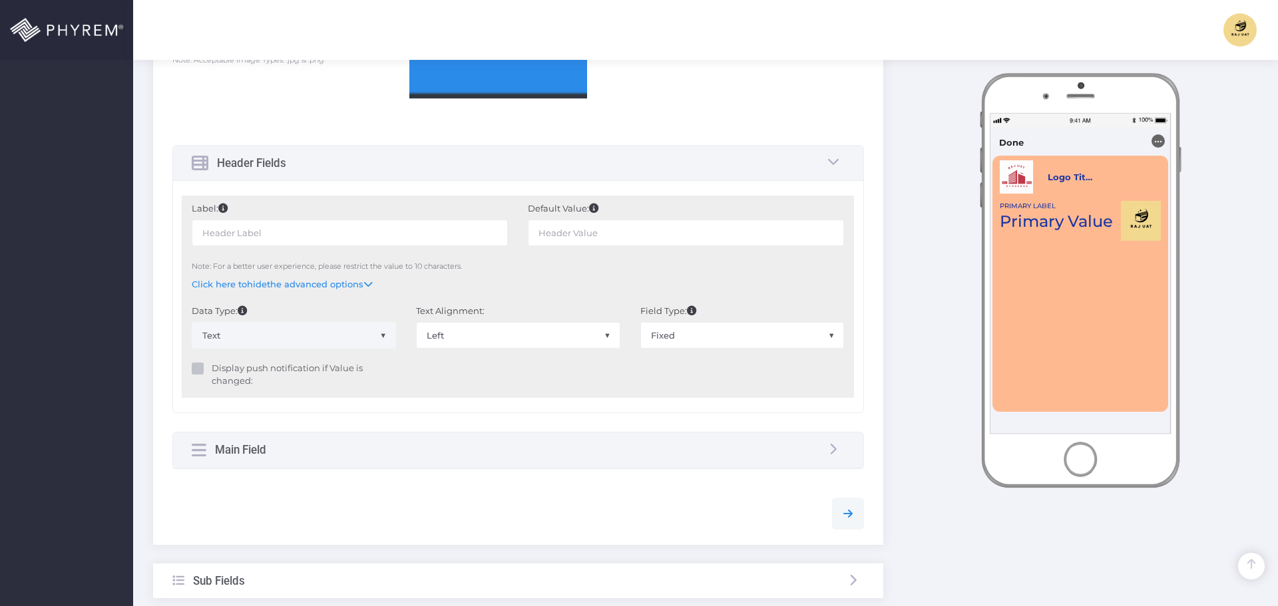
scroll to position [732, 0]
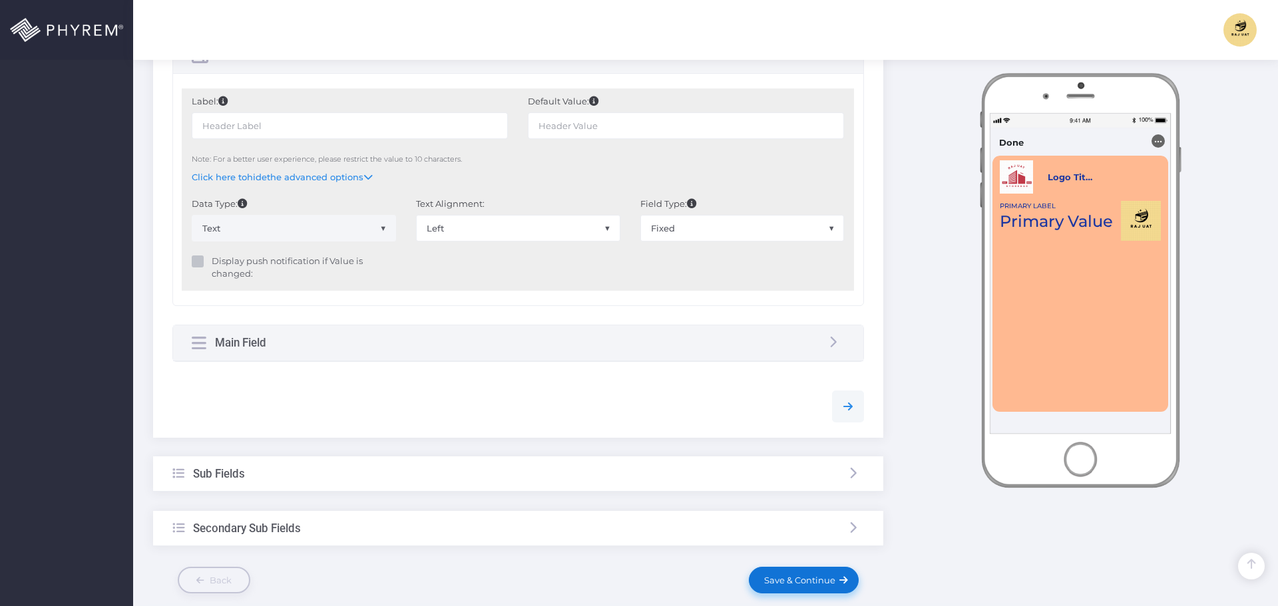
click at [782, 576] on span "Save & Continue" at bounding box center [797, 580] width 76 height 11
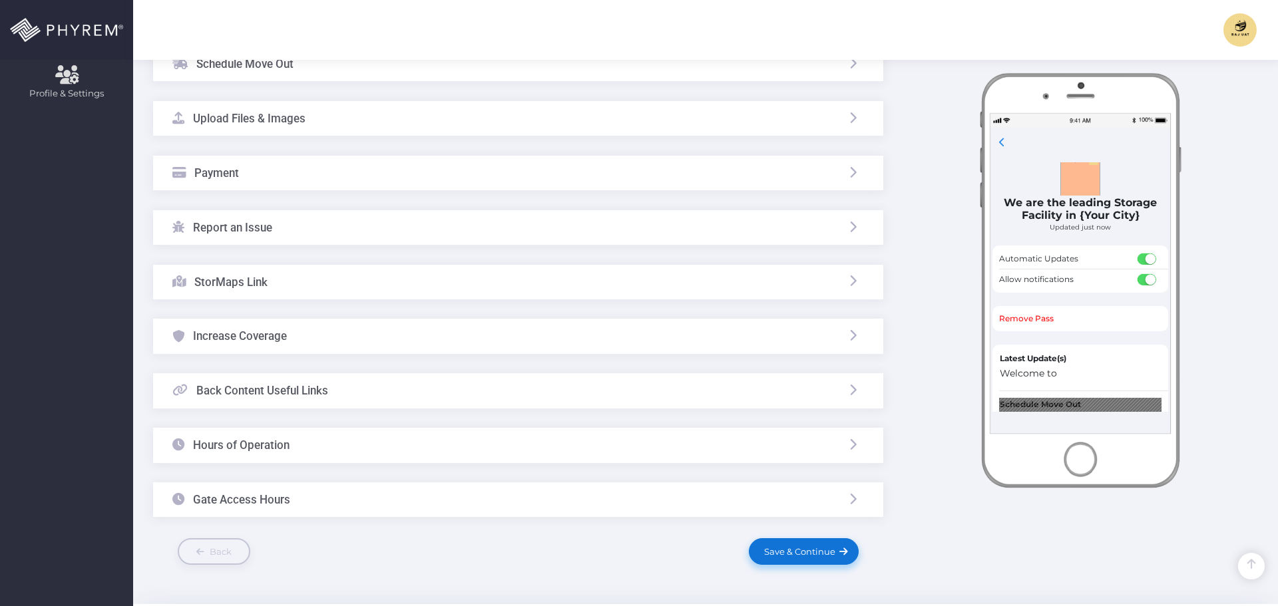
scroll to position [570, 0]
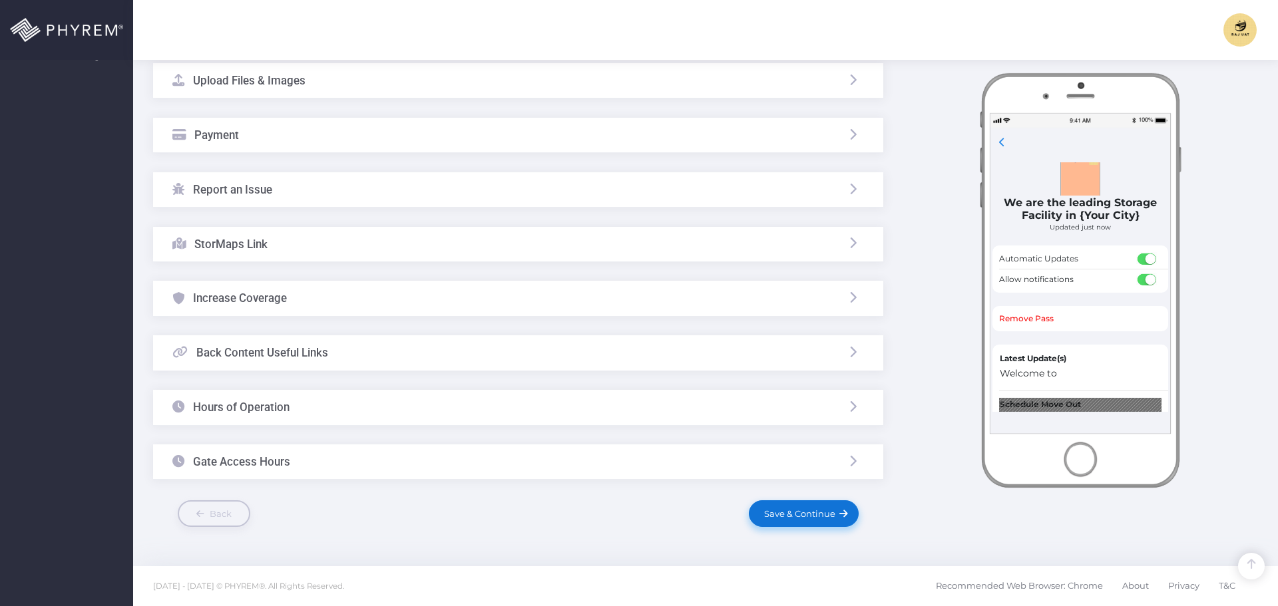
click at [792, 523] on link "Save & Continue" at bounding box center [803, 514] width 109 height 27
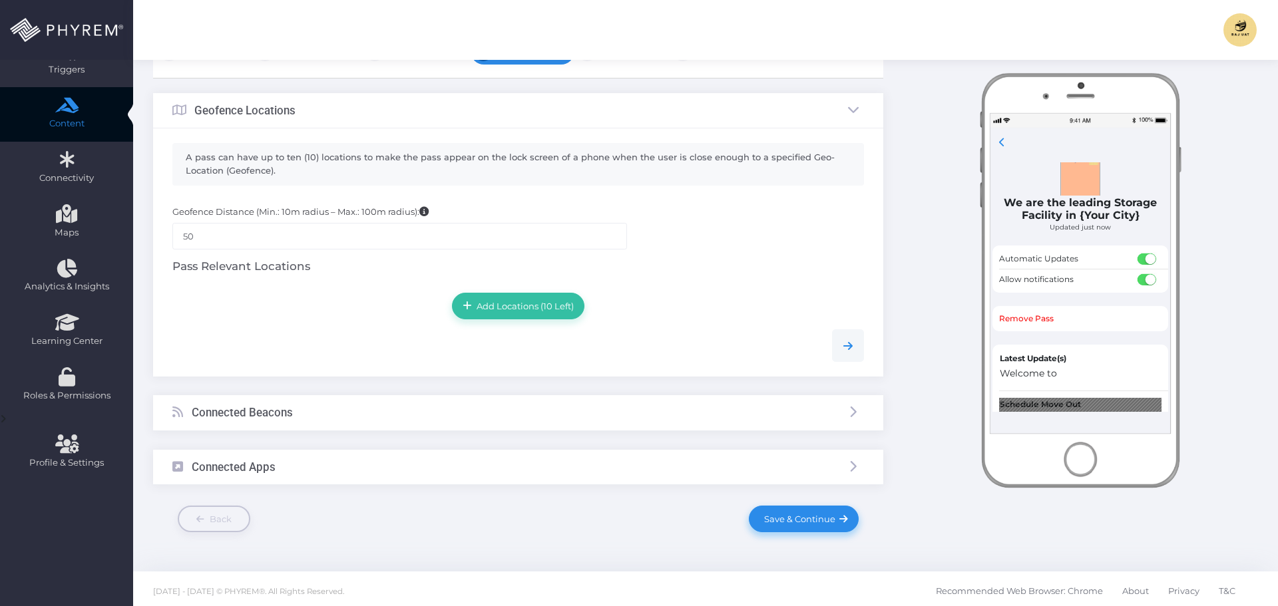
scroll to position [168, 0]
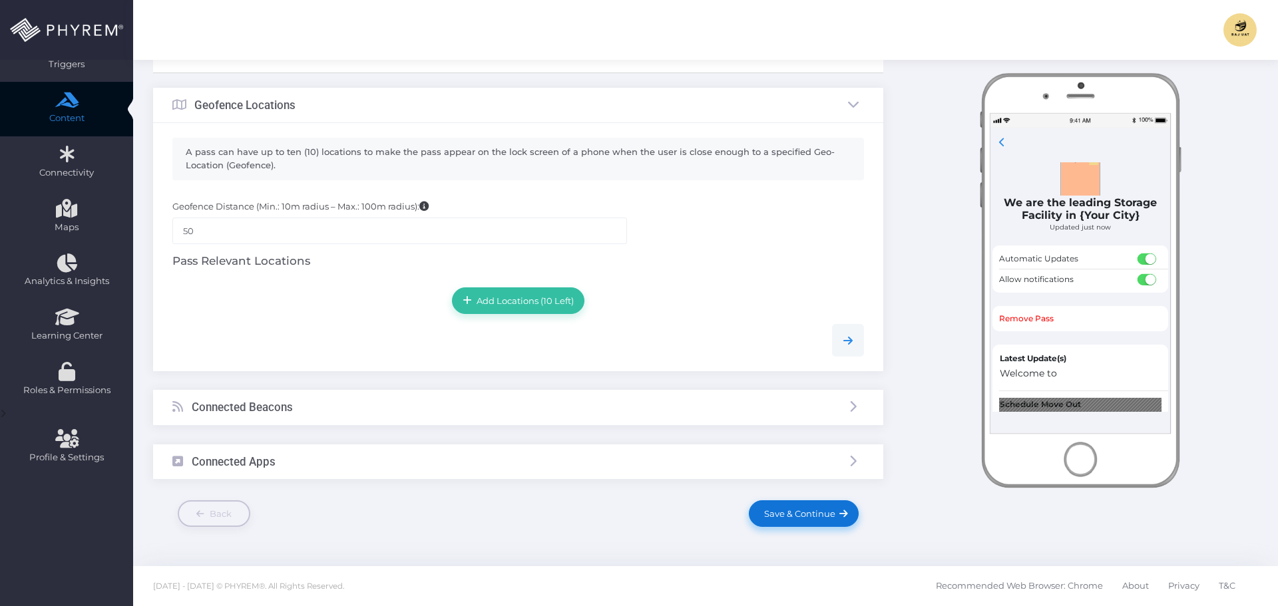
click at [792, 511] on span "Save & Continue" at bounding box center [797, 514] width 76 height 11
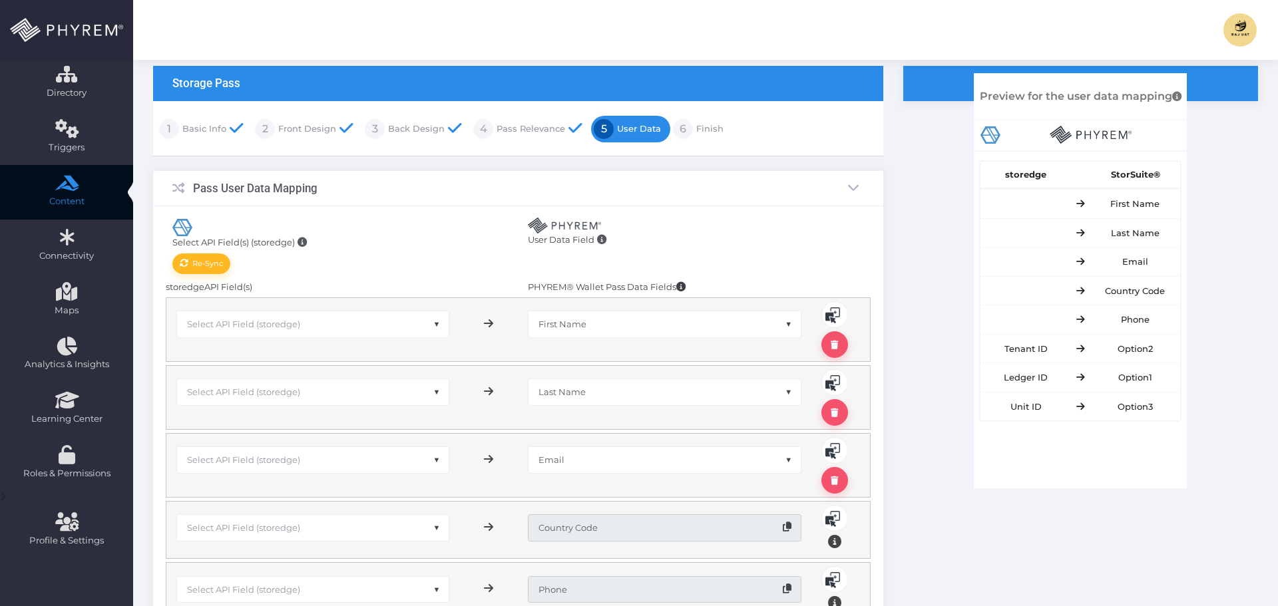
scroll to position [200, 0]
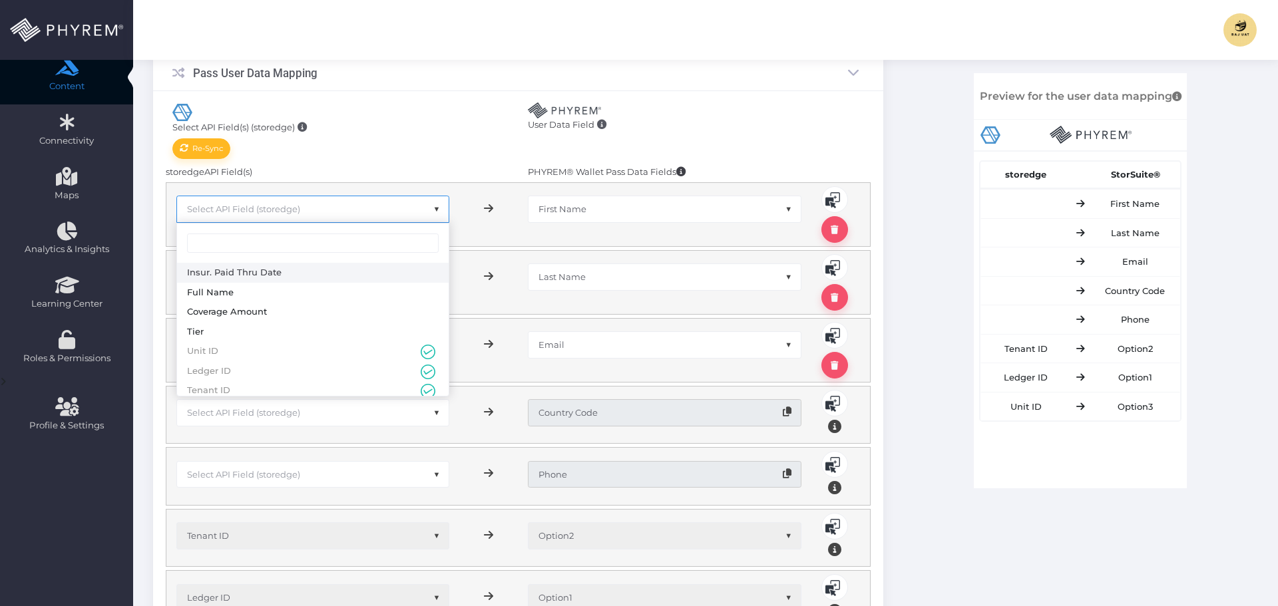
click at [297, 217] on span "Select API Field (storedge)" at bounding box center [313, 208] width 272 height 25
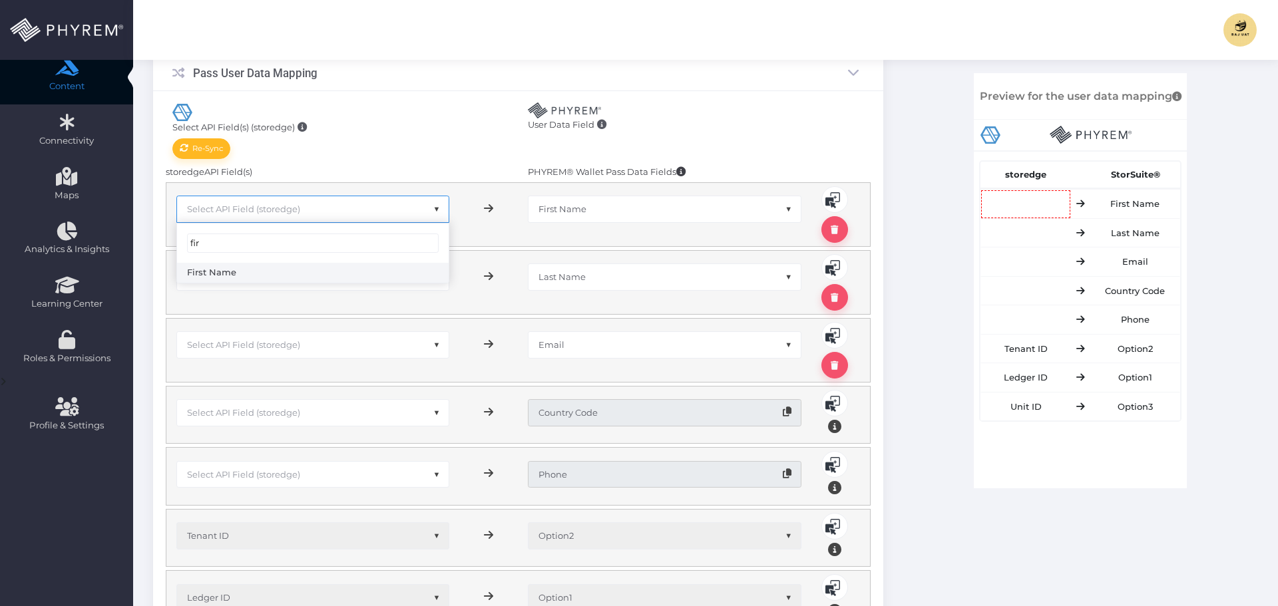
type input "fir"
select select "pr_storage_tenant.first_name"
click at [257, 275] on span "Select API Field (storedge)" at bounding box center [243, 277] width 113 height 11
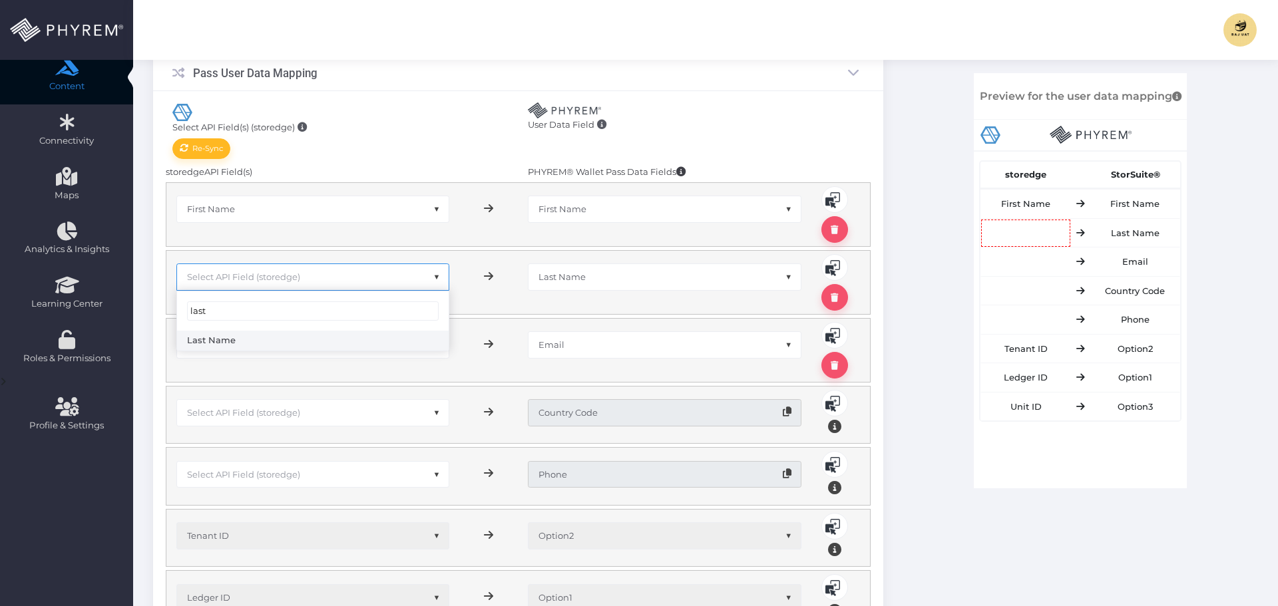
type input "last"
select select "pr_storage_tenant.last_name"
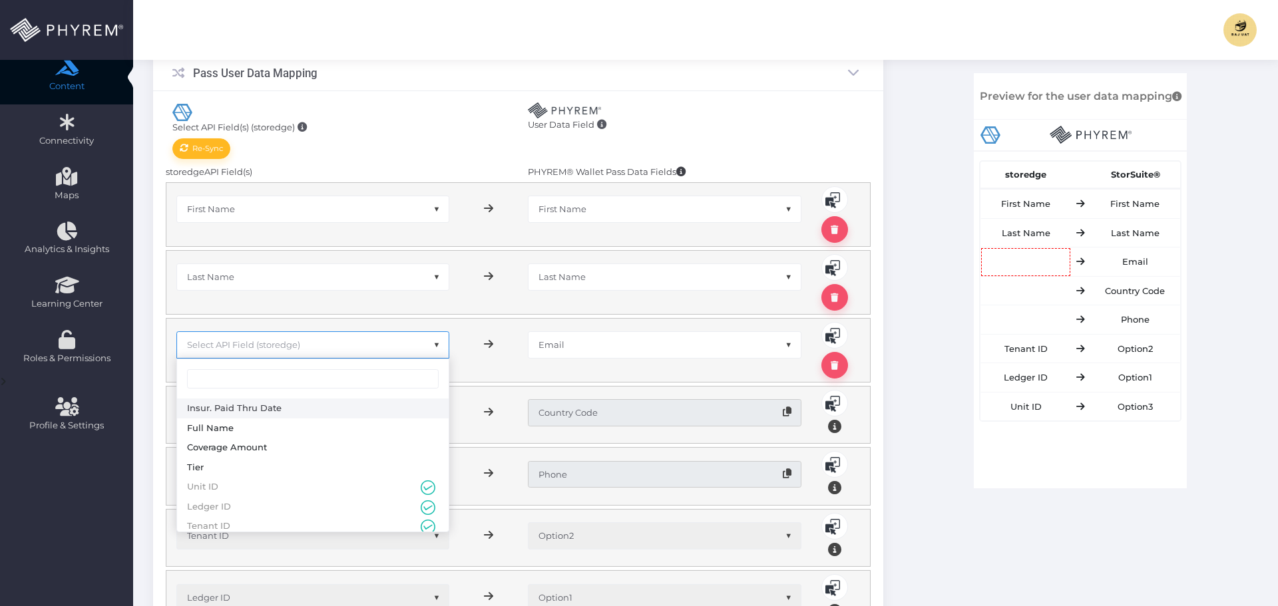
click at [252, 345] on span "Select API Field (storedge)" at bounding box center [243, 344] width 113 height 11
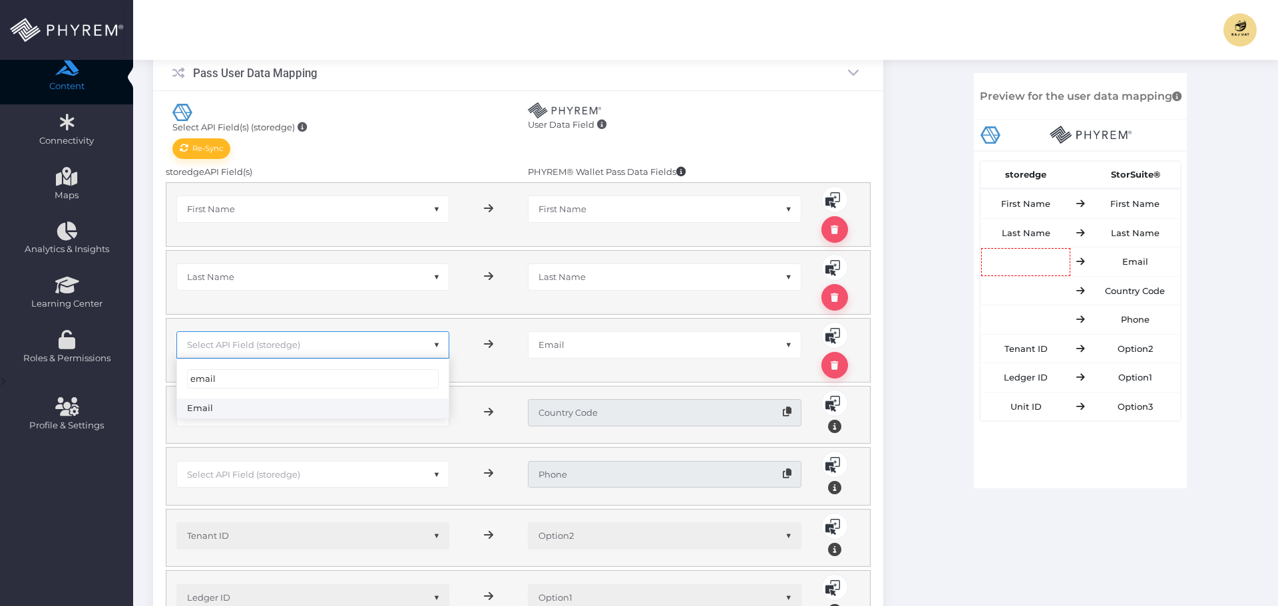
type input "email"
select select "pr_storage_tenant.email"
click at [251, 413] on span "Select API Field (storedge)" at bounding box center [243, 412] width 113 height 11
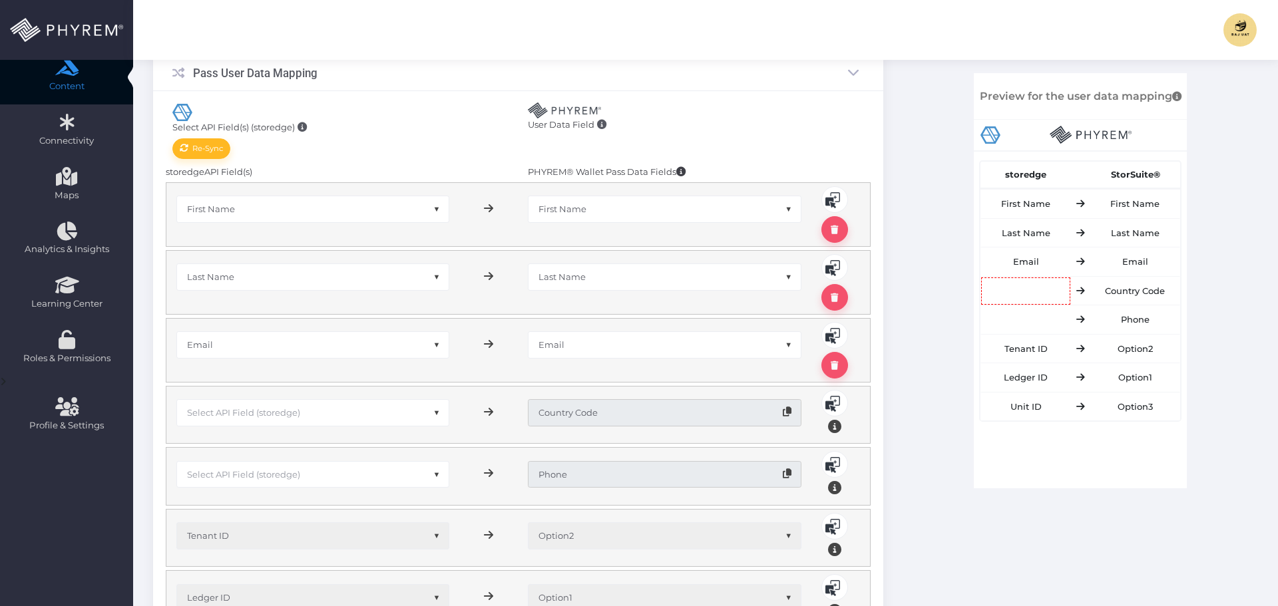
click at [251, 413] on span "Select API Field (storedge)" at bounding box center [243, 412] width 113 height 11
type input "country"
select select "pr_storage_tenant.country_code"
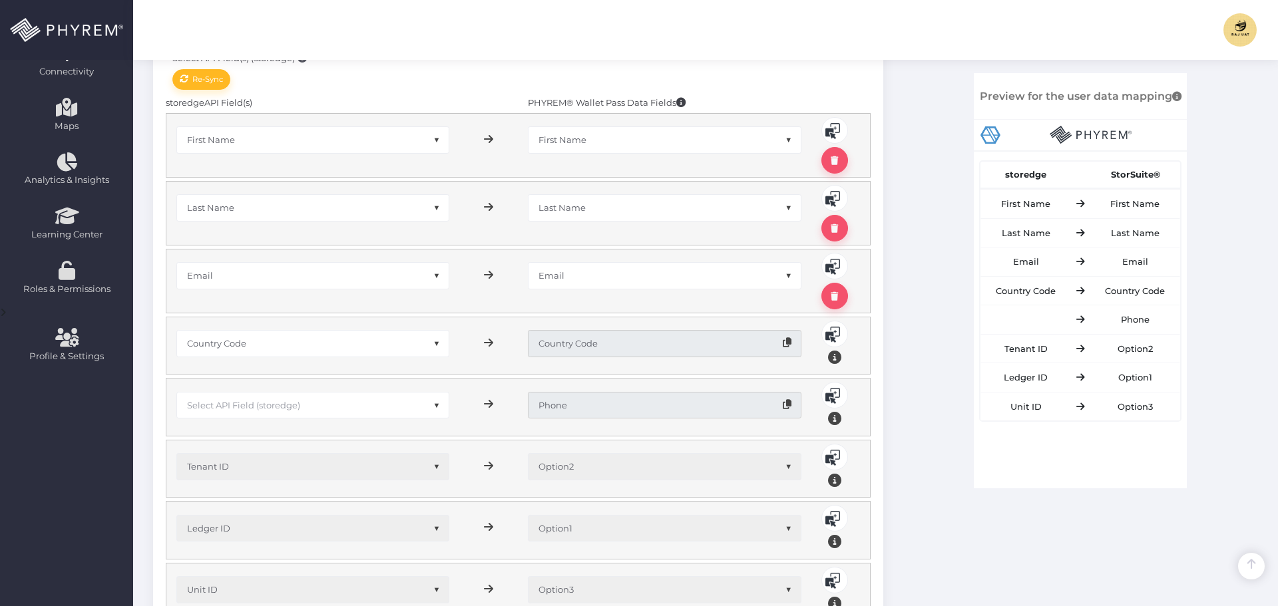
scroll to position [333, 0]
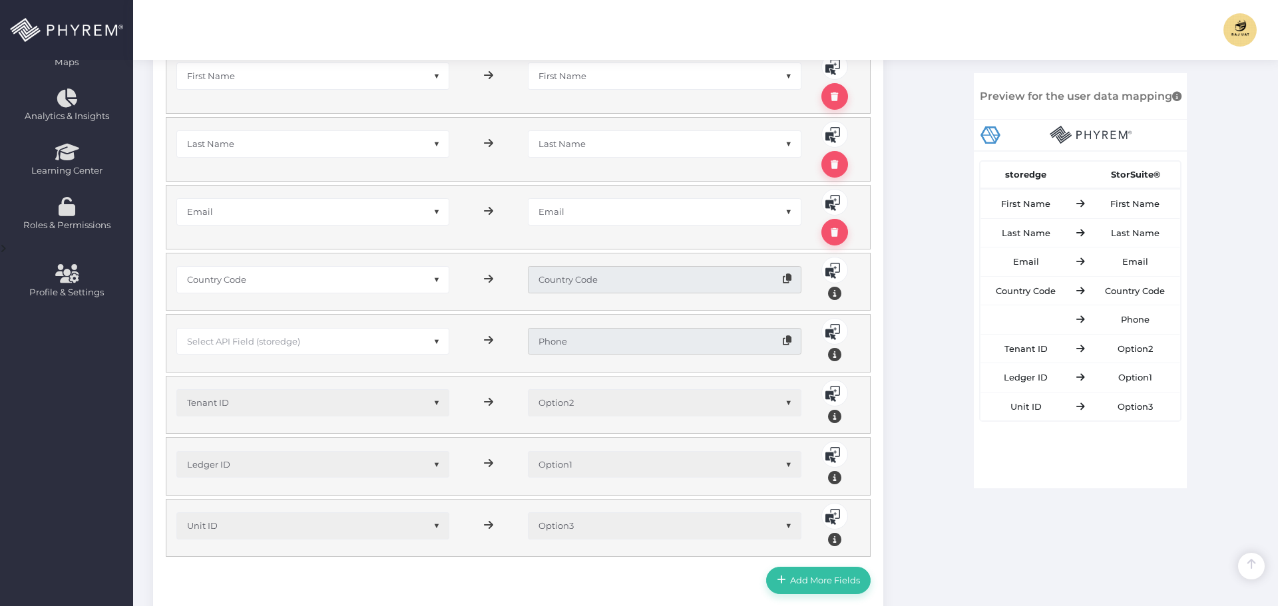
click at [274, 348] on span "Select API Field (storedge)" at bounding box center [313, 341] width 272 height 25
type input "phone"
select select "pr_storage_tenant.phone_number"
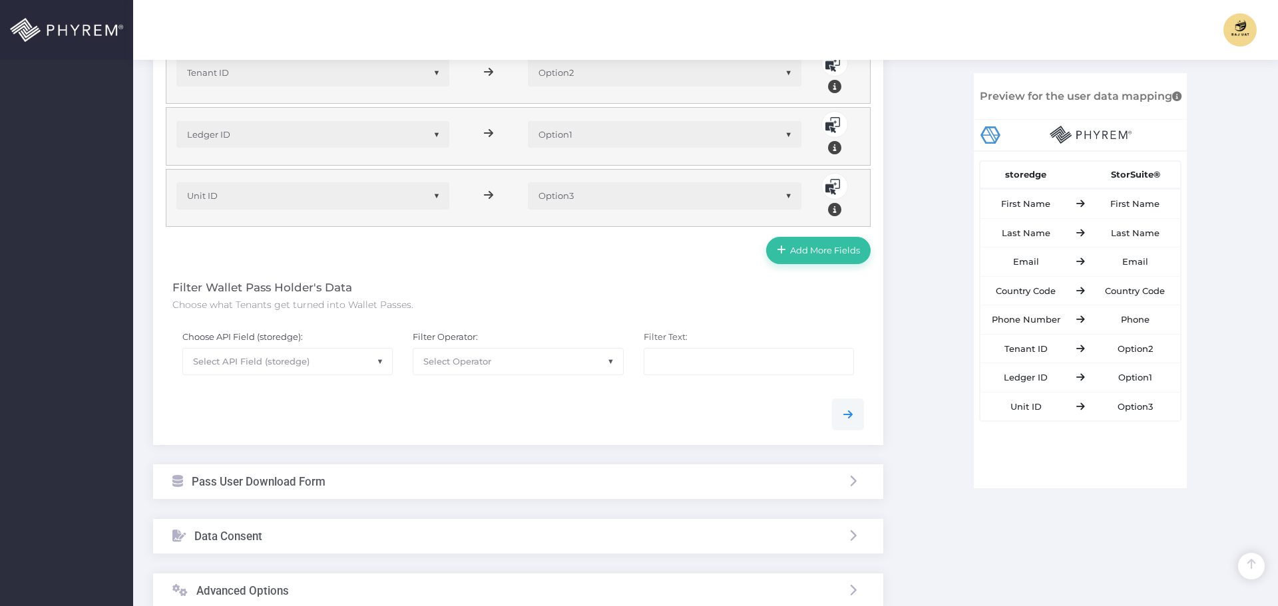
scroll to position [666, 0]
click at [290, 349] on span "Select API Field (storedge)" at bounding box center [287, 358] width 209 height 25
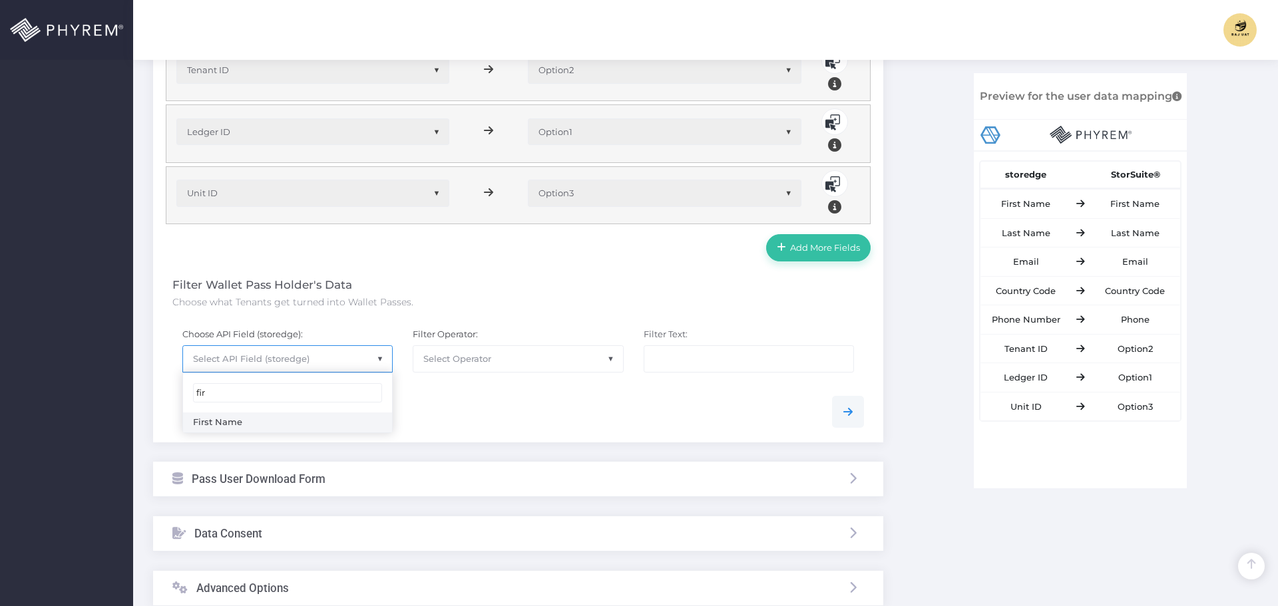
type input "fir"
select select "pr_storage_tenant.first_name"
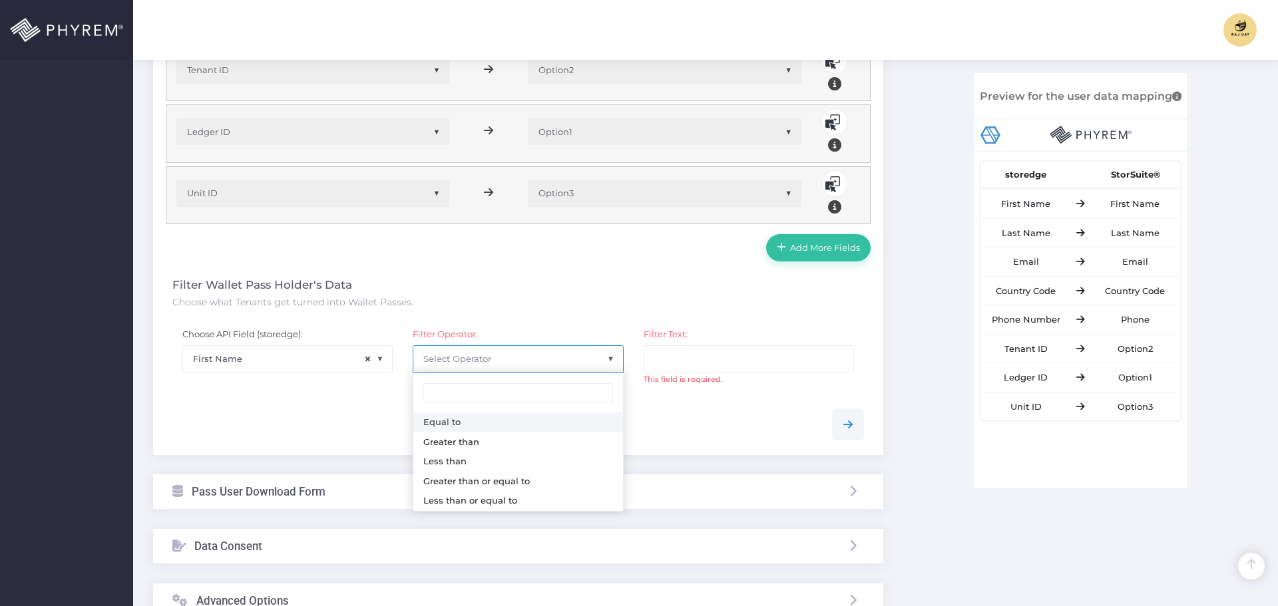
click at [473, 354] on span "Select Operator" at bounding box center [457, 358] width 68 height 11
select select "0"
click at [644, 426] on div at bounding box center [518, 425] width 712 height 32
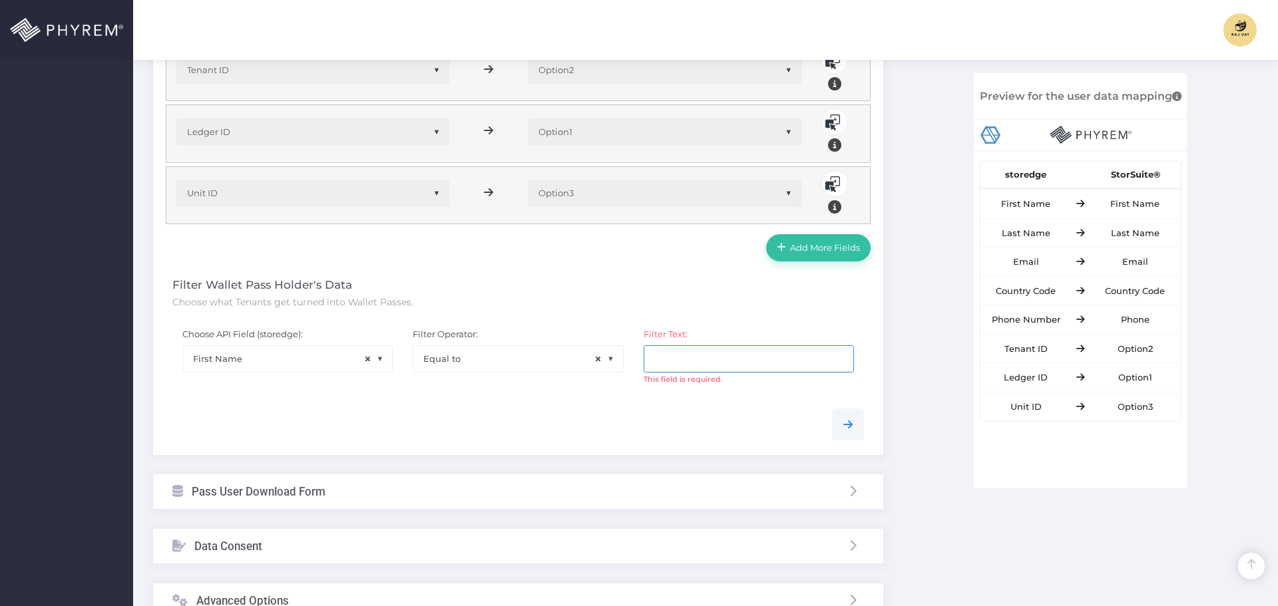
click at [704, 349] on input "text" at bounding box center [749, 358] width 210 height 27
type input "Rod"
click at [749, 391] on span "Click here to see filtered data" at bounding box center [781, 391] width 126 height 11
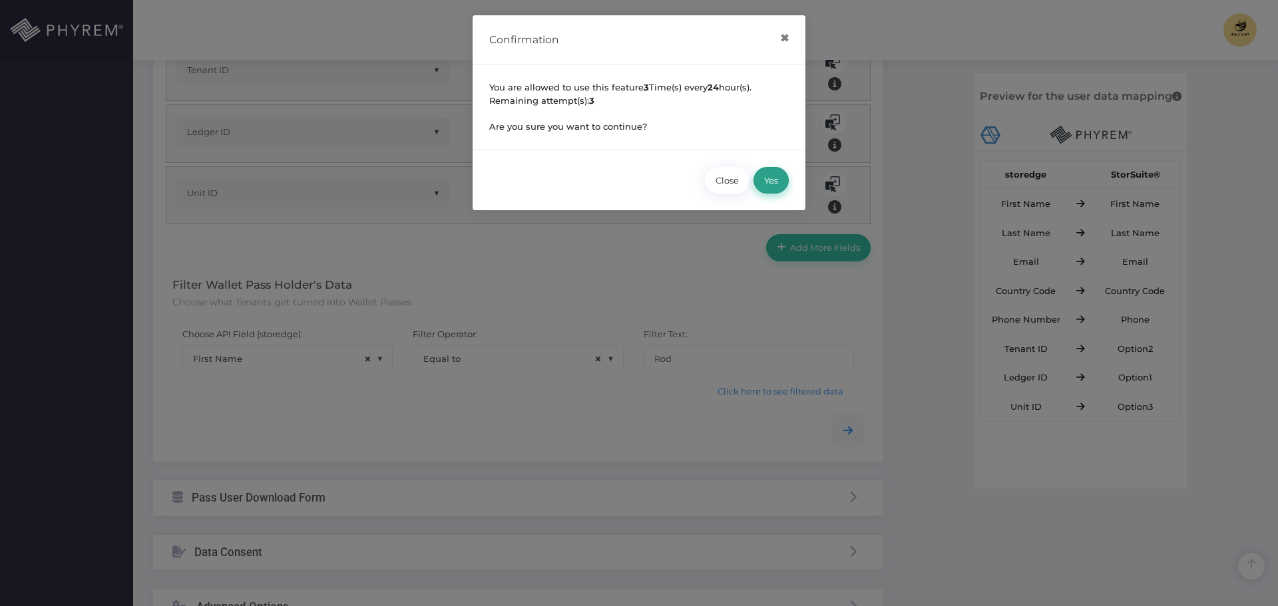
click at [761, 171] on button "Yes" at bounding box center [770, 180] width 35 height 27
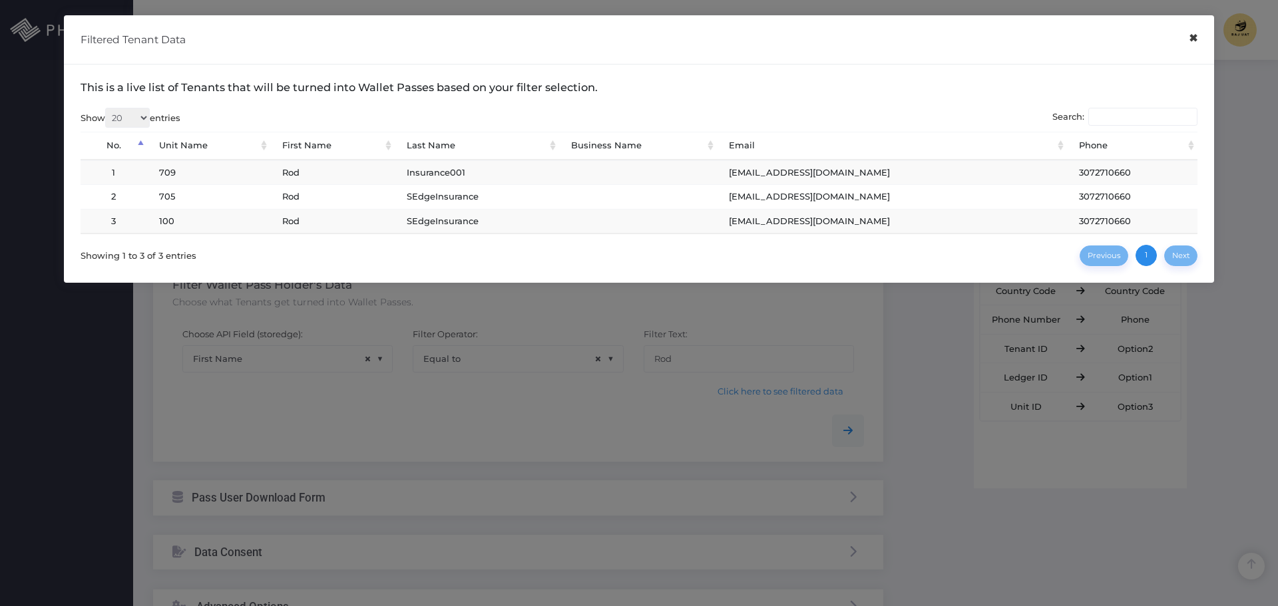
click at [1196, 41] on button "×" at bounding box center [1193, 38] width 26 height 30
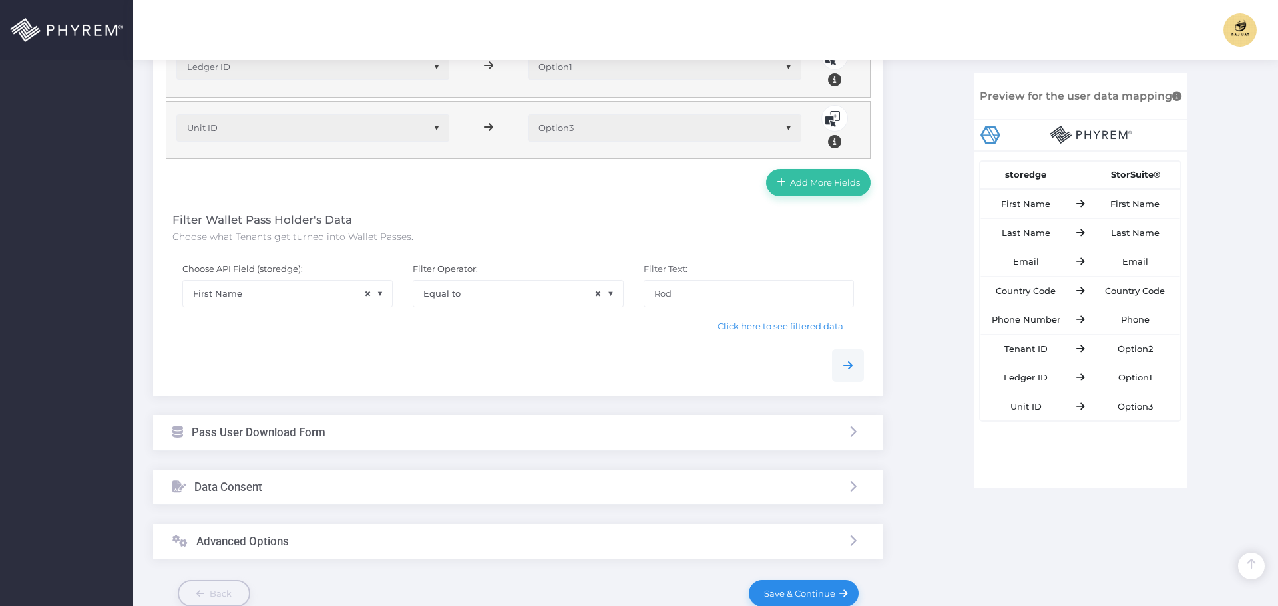
scroll to position [811, 0]
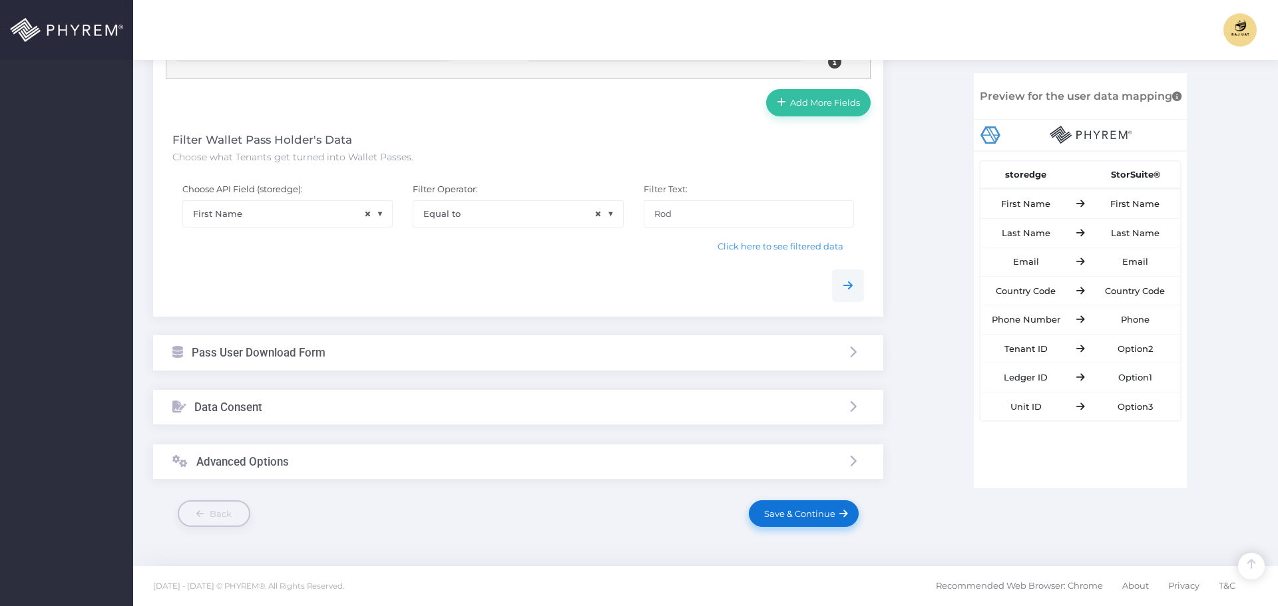
click at [815, 516] on span "Save & Continue" at bounding box center [797, 514] width 76 height 11
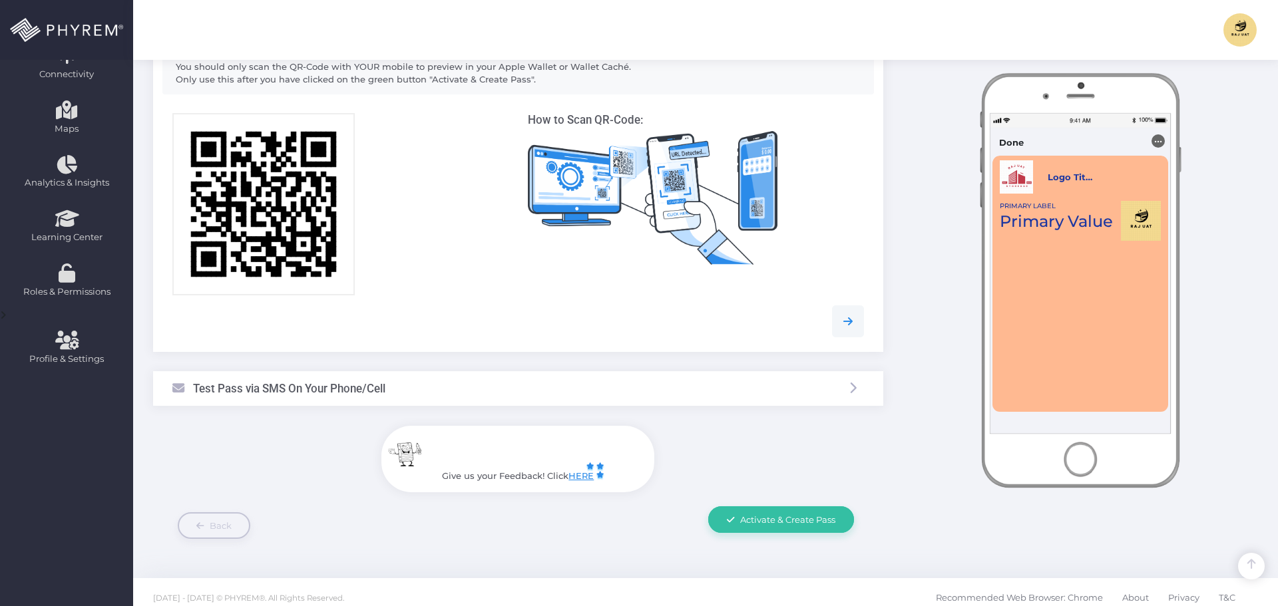
scroll to position [278, 0]
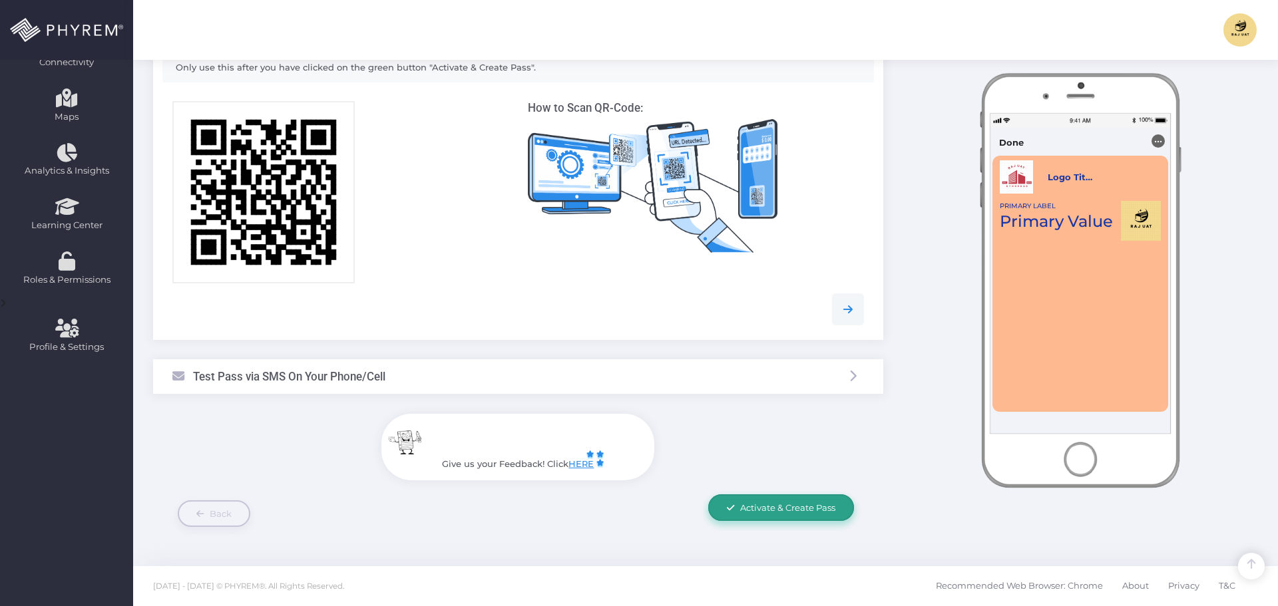
click at [777, 503] on span "Activate & Create Pass" at bounding box center [787, 508] width 95 height 11
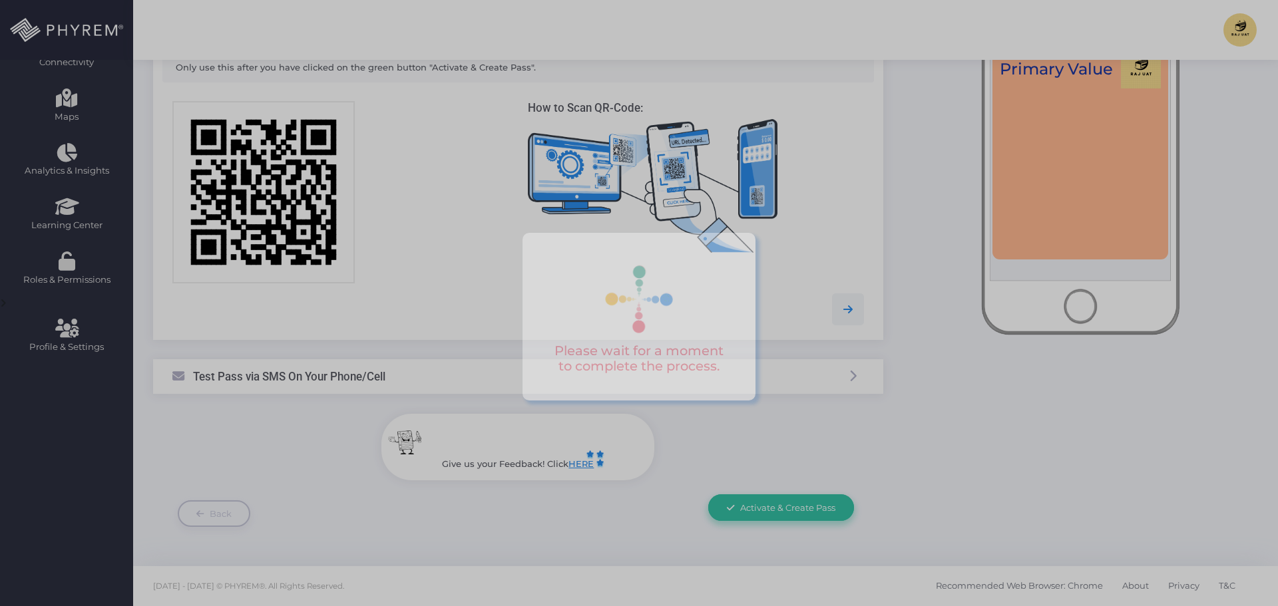
scroll to position [0, 0]
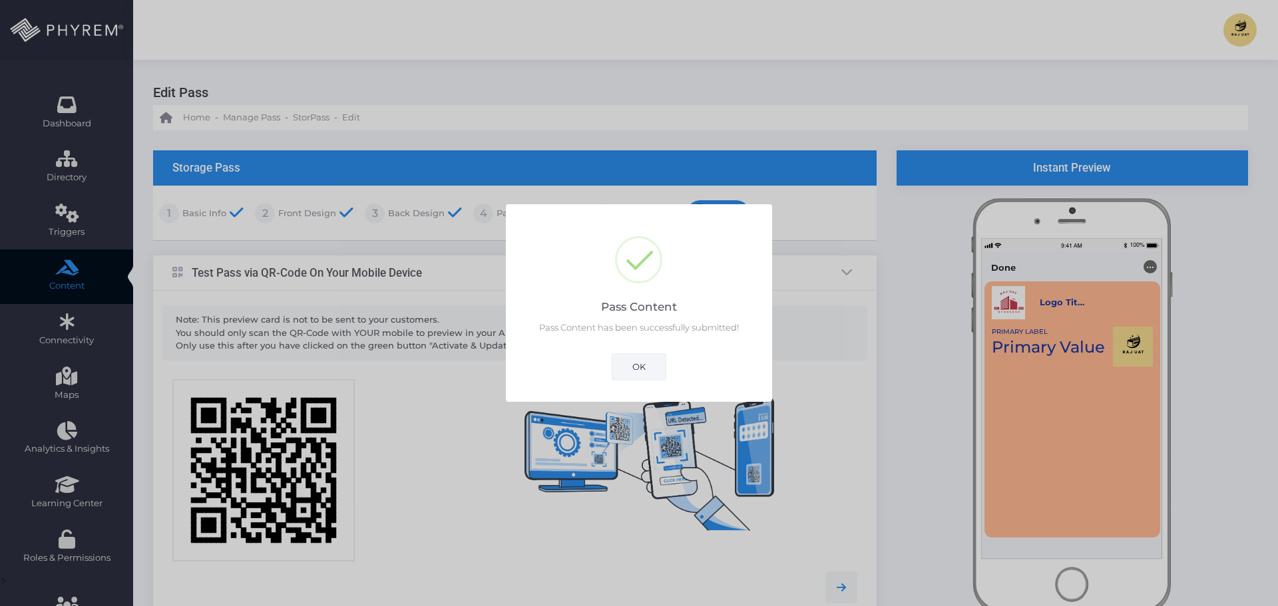
click at [637, 366] on button "OK" at bounding box center [639, 366] width 55 height 27
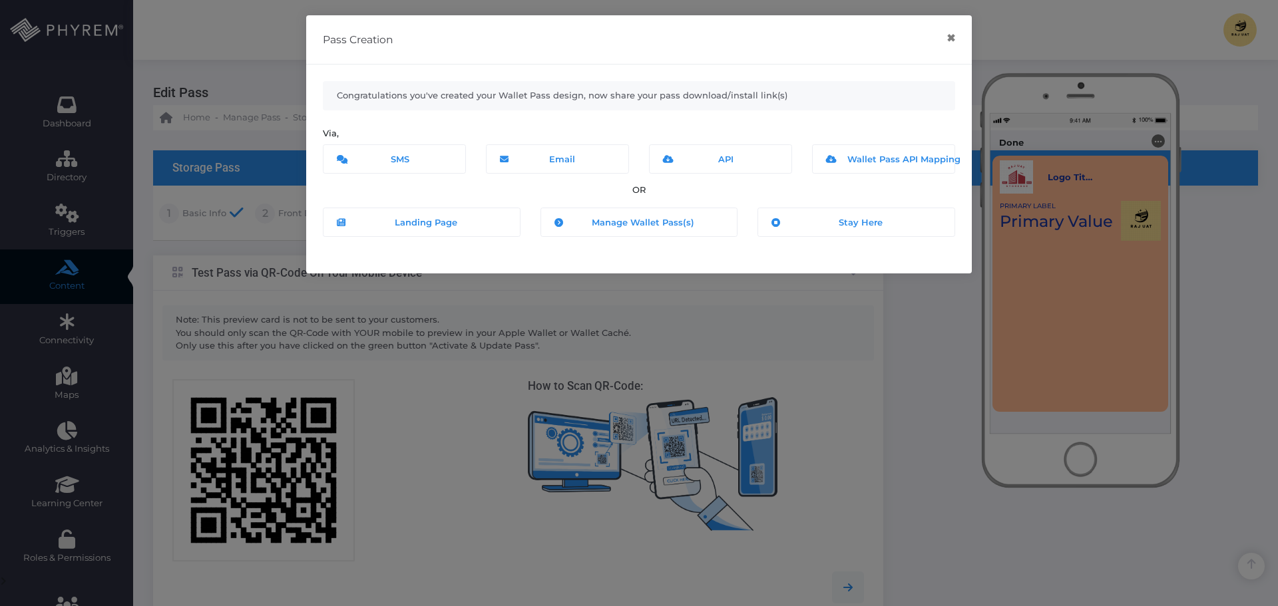
scroll to position [278, 0]
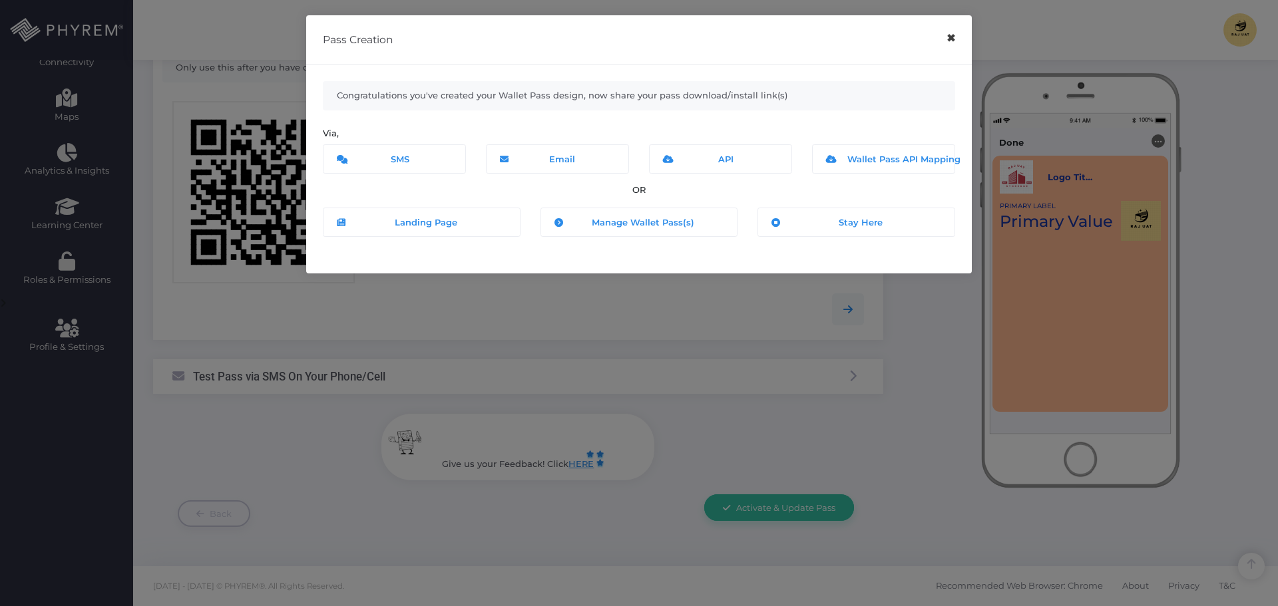
click at [950, 39] on button "×" at bounding box center [951, 38] width 26 height 30
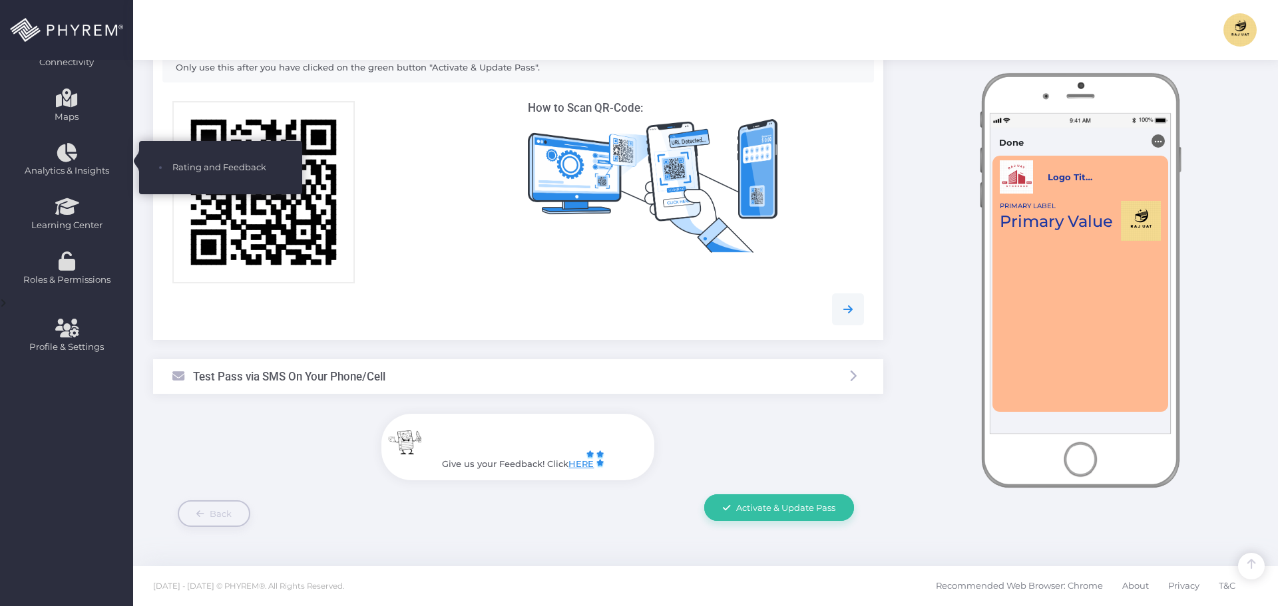
scroll to position [12, 0]
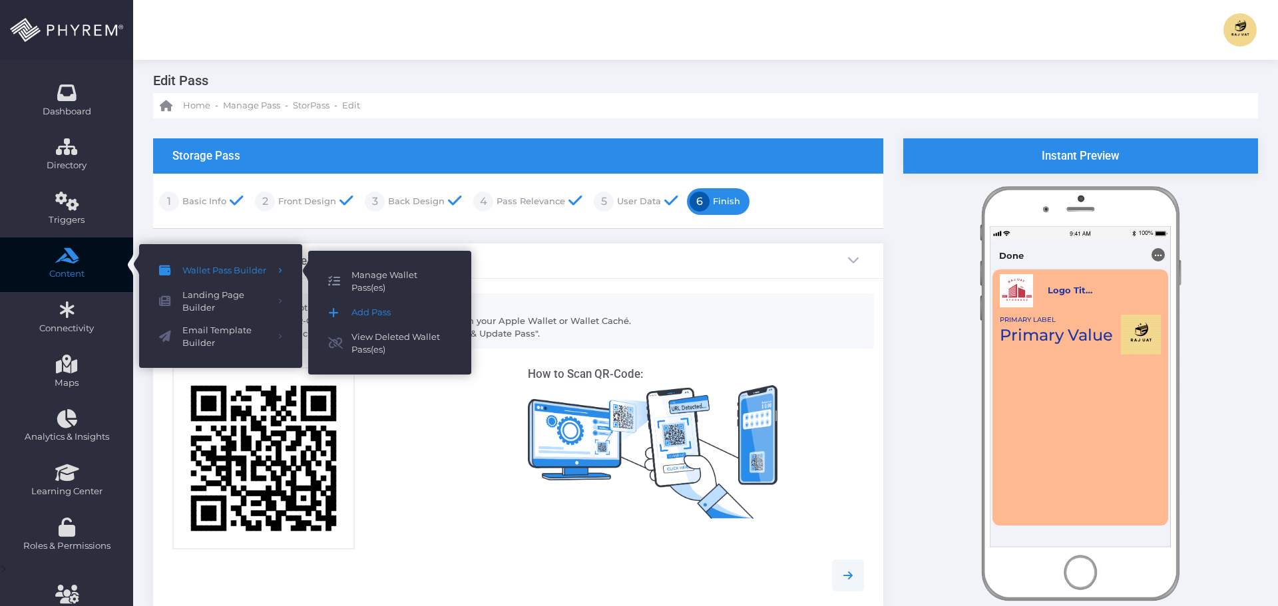
click at [379, 279] on span "Manage Wallet Pass(es)" at bounding box center [401, 282] width 100 height 26
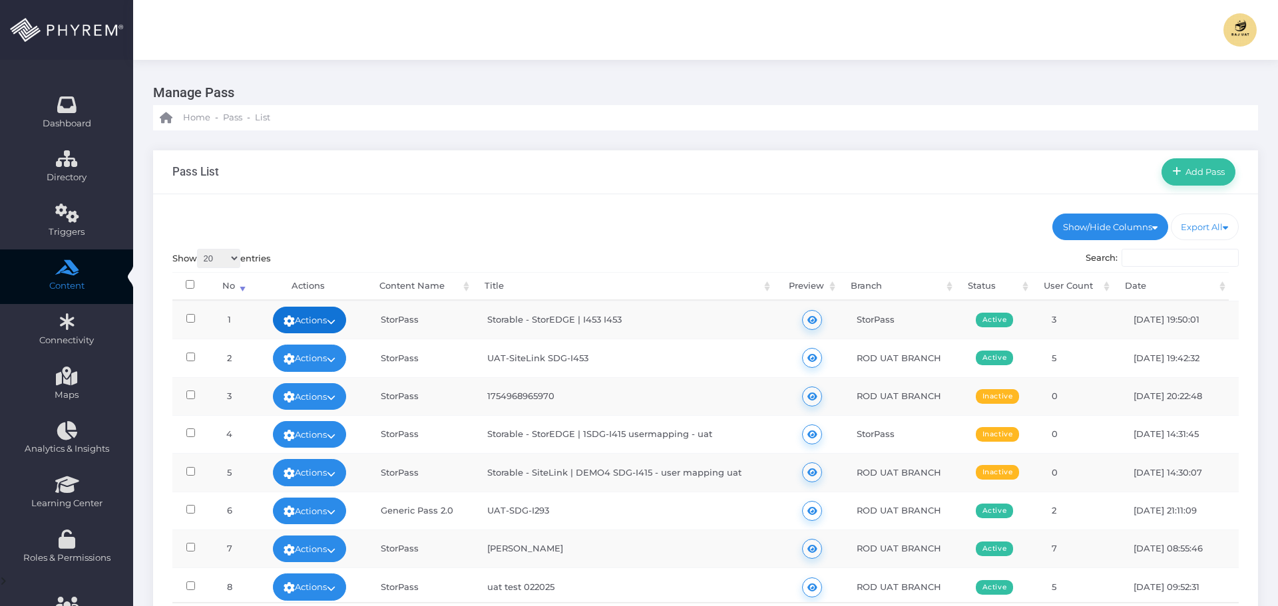
click at [325, 325] on link "Actions" at bounding box center [309, 320] width 73 height 27
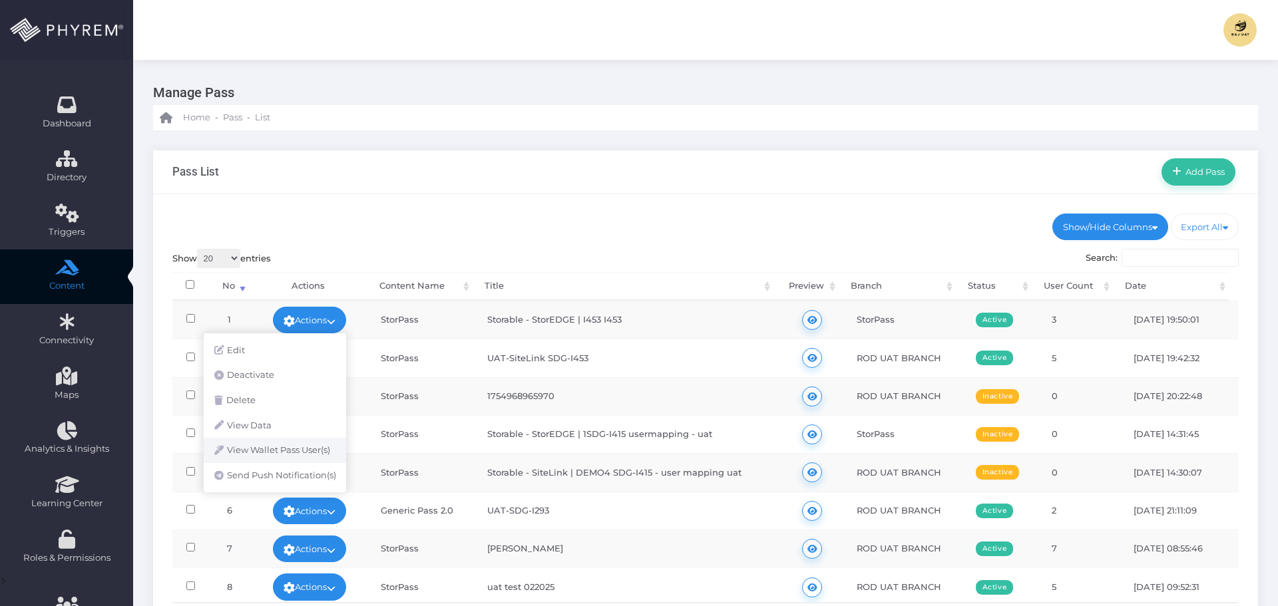
click at [301, 452] on link "View Wallet Pass User(s)" at bounding box center [275, 450] width 142 height 25
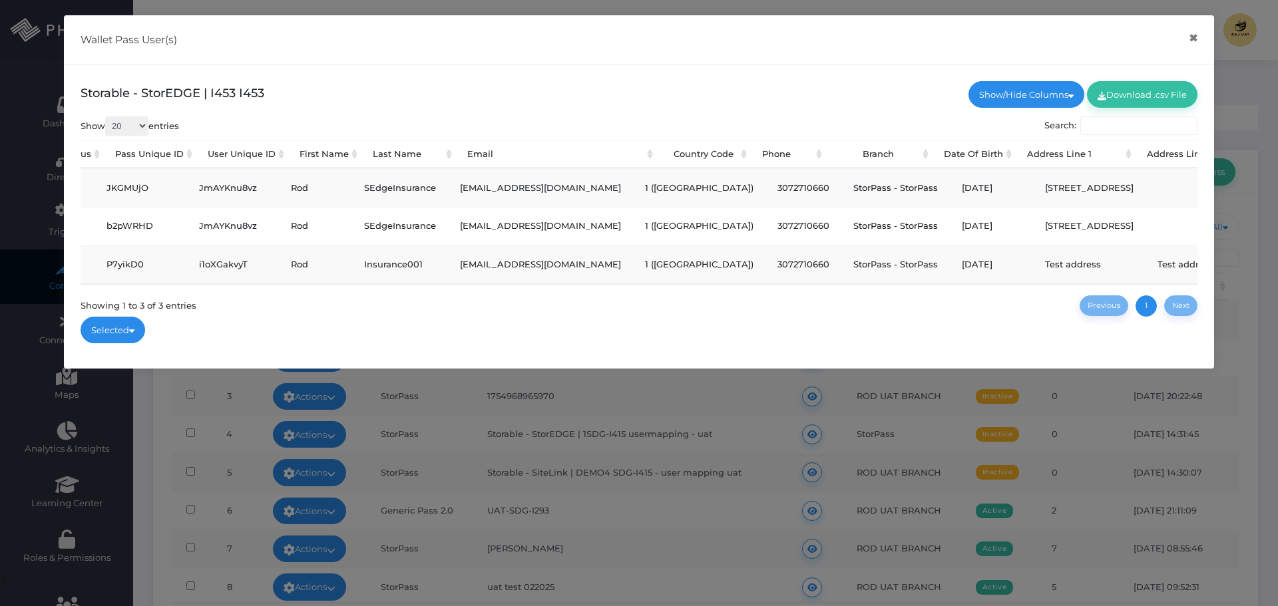
scroll to position [0, 245]
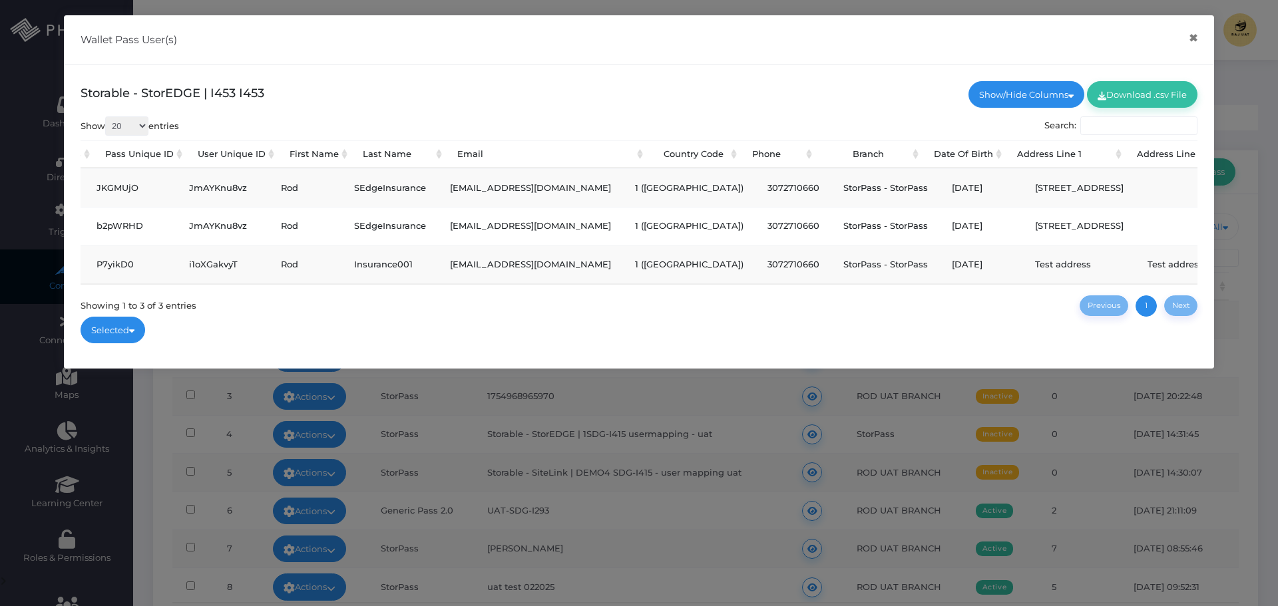
click at [397, 225] on td "SEdgeInsurance" at bounding box center [390, 226] width 96 height 38
copy td "SEdgeInsurance"
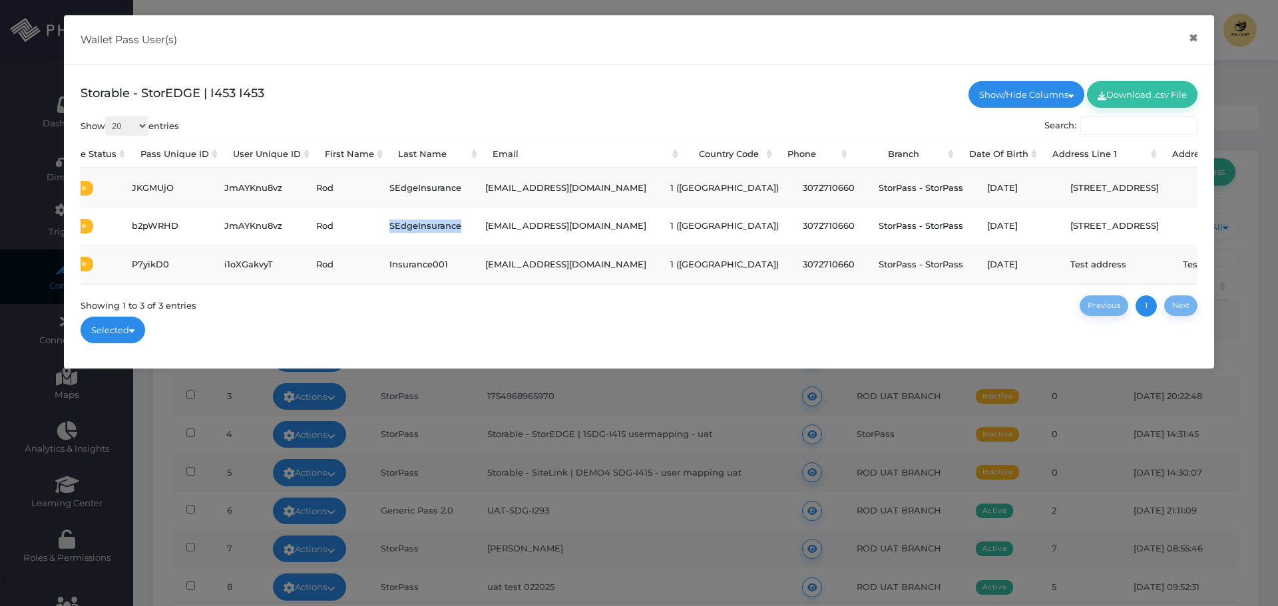
scroll to position [0, 0]
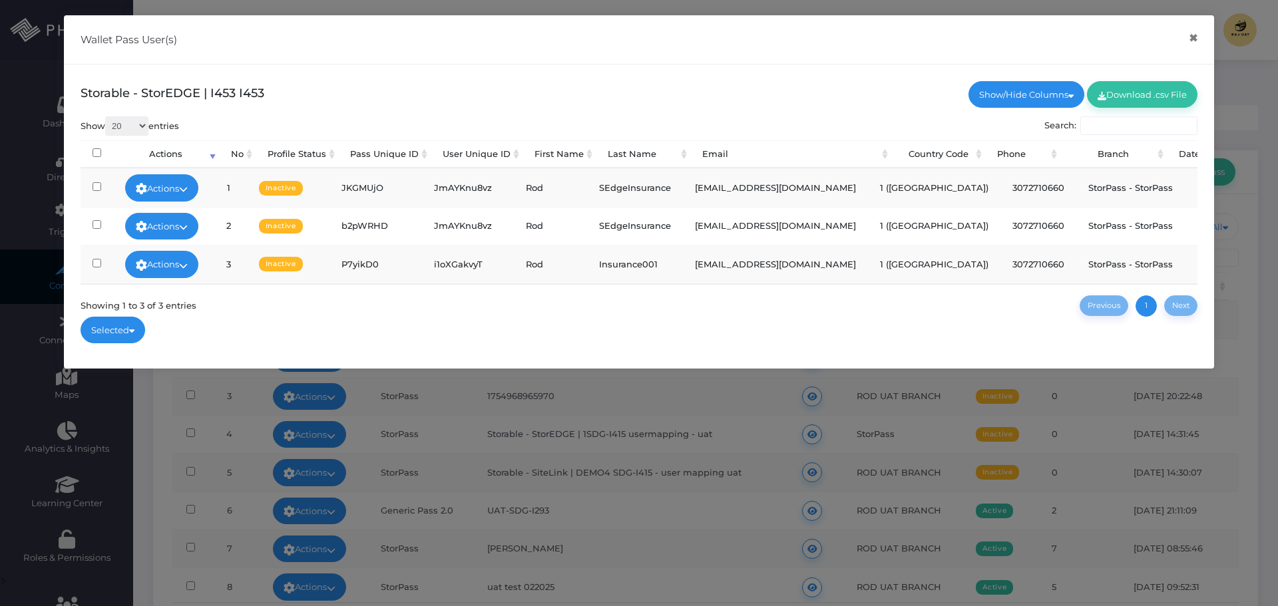
click at [545, 188] on td "Rod" at bounding box center [550, 187] width 73 height 38
click at [544, 188] on td "Rod" at bounding box center [550, 187] width 73 height 38
copy td "Rod"
